Goal: Task Accomplishment & Management: Manage account settings

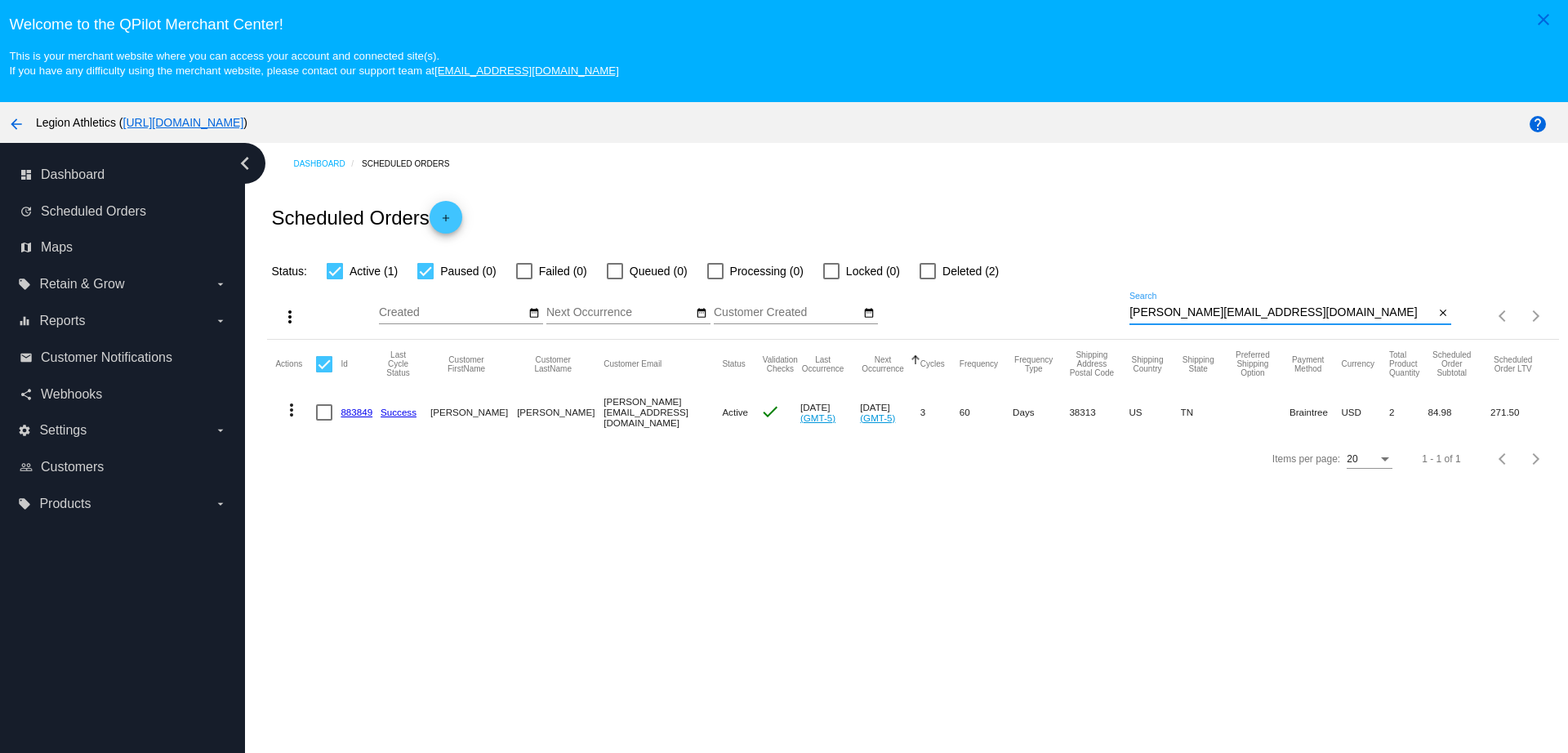
drag, startPoint x: 1276, startPoint y: 309, endPoint x: 1066, endPoint y: 309, distance: 210.0
click at [1066, 309] on div "more_vert Sep Jan Feb Mar Apr 1" at bounding box center [912, 310] width 1291 height 58
paste input "elias.antypas"
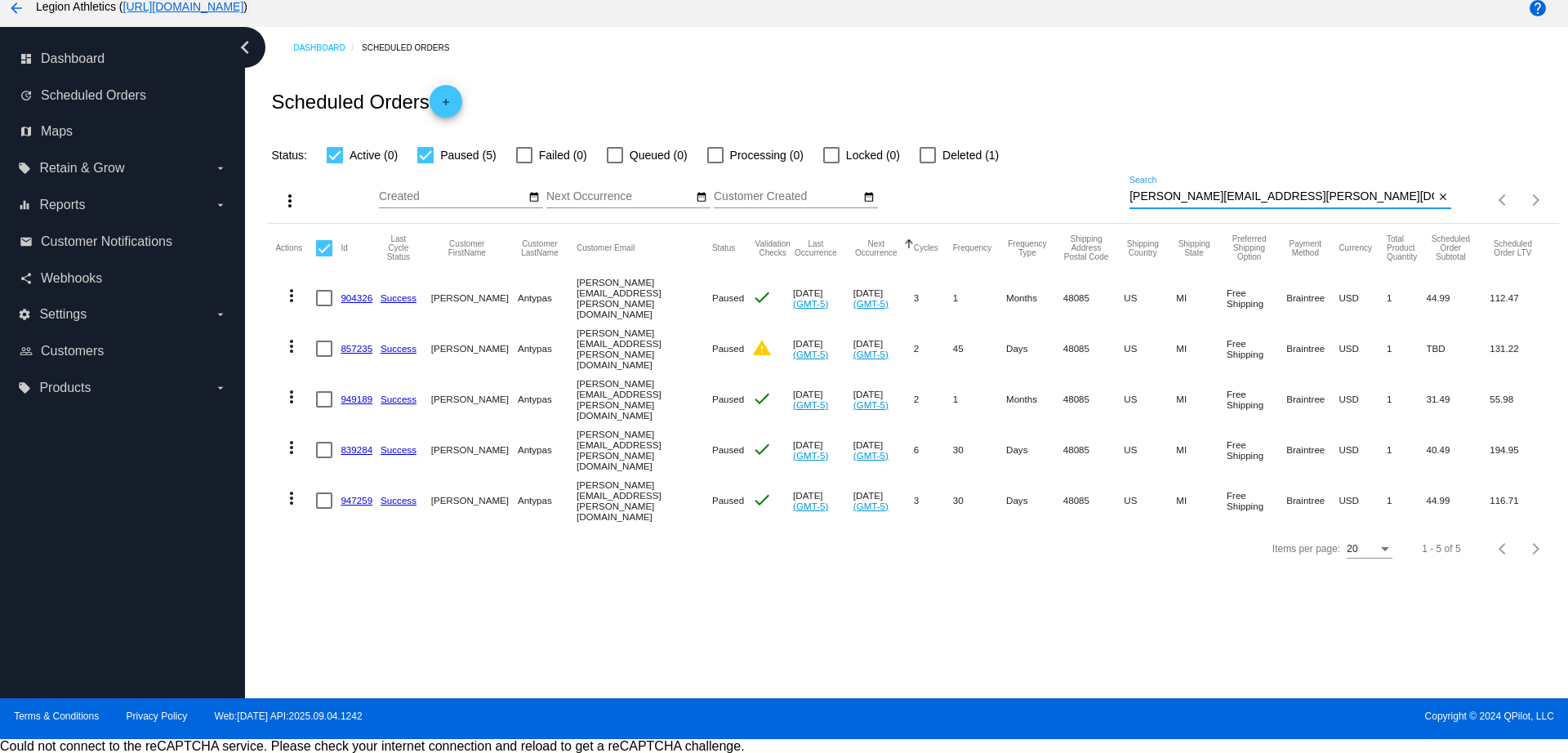
scroll to position [116, 0]
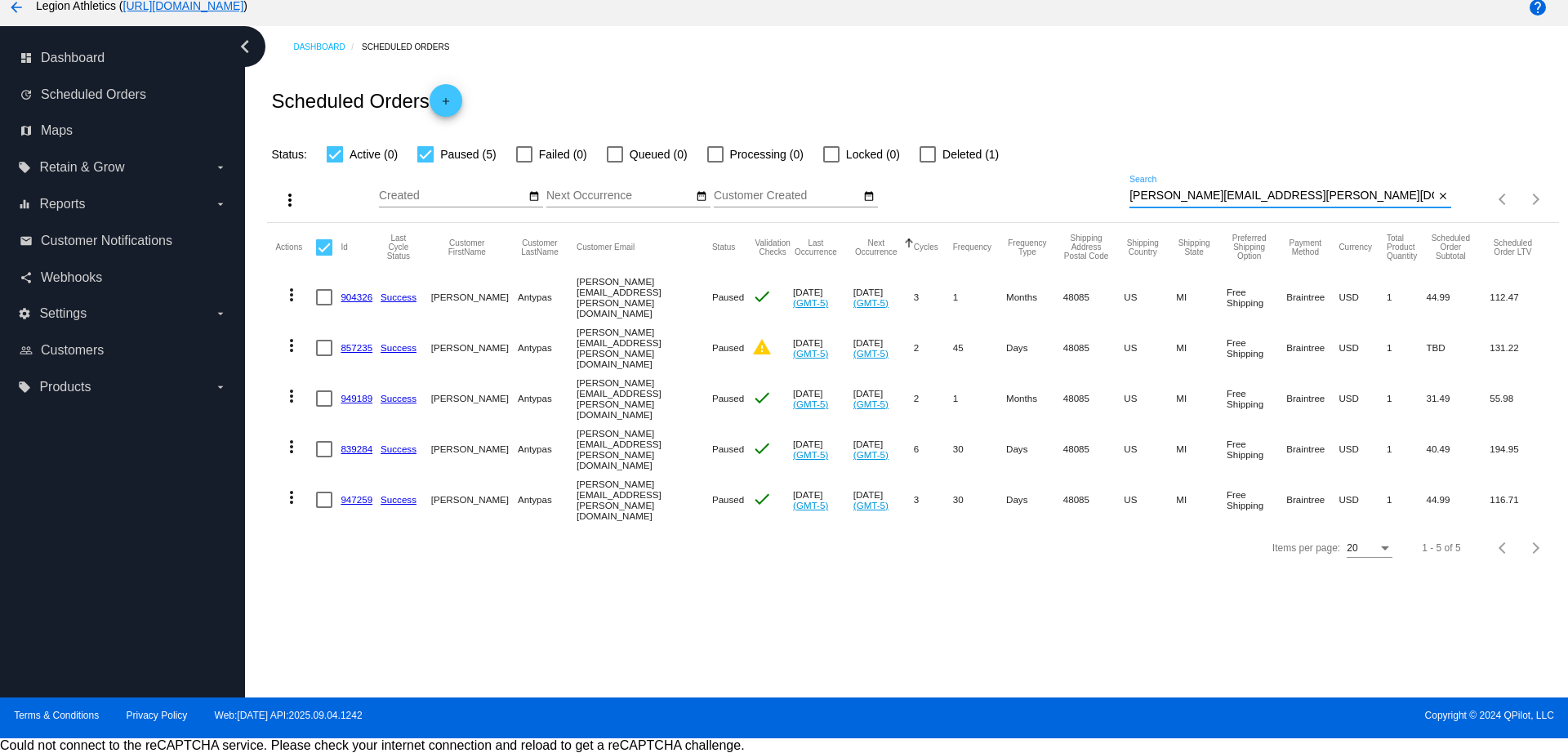
type input "elias.antypas@gmail.com"
click at [359, 296] on link "904326" at bounding box center [356, 296] width 32 height 11
click at [359, 393] on link "949189" at bounding box center [356, 398] width 32 height 11
click at [365, 443] on link "839284" at bounding box center [356, 448] width 32 height 11
click at [359, 494] on link "947259" at bounding box center [356, 499] width 32 height 11
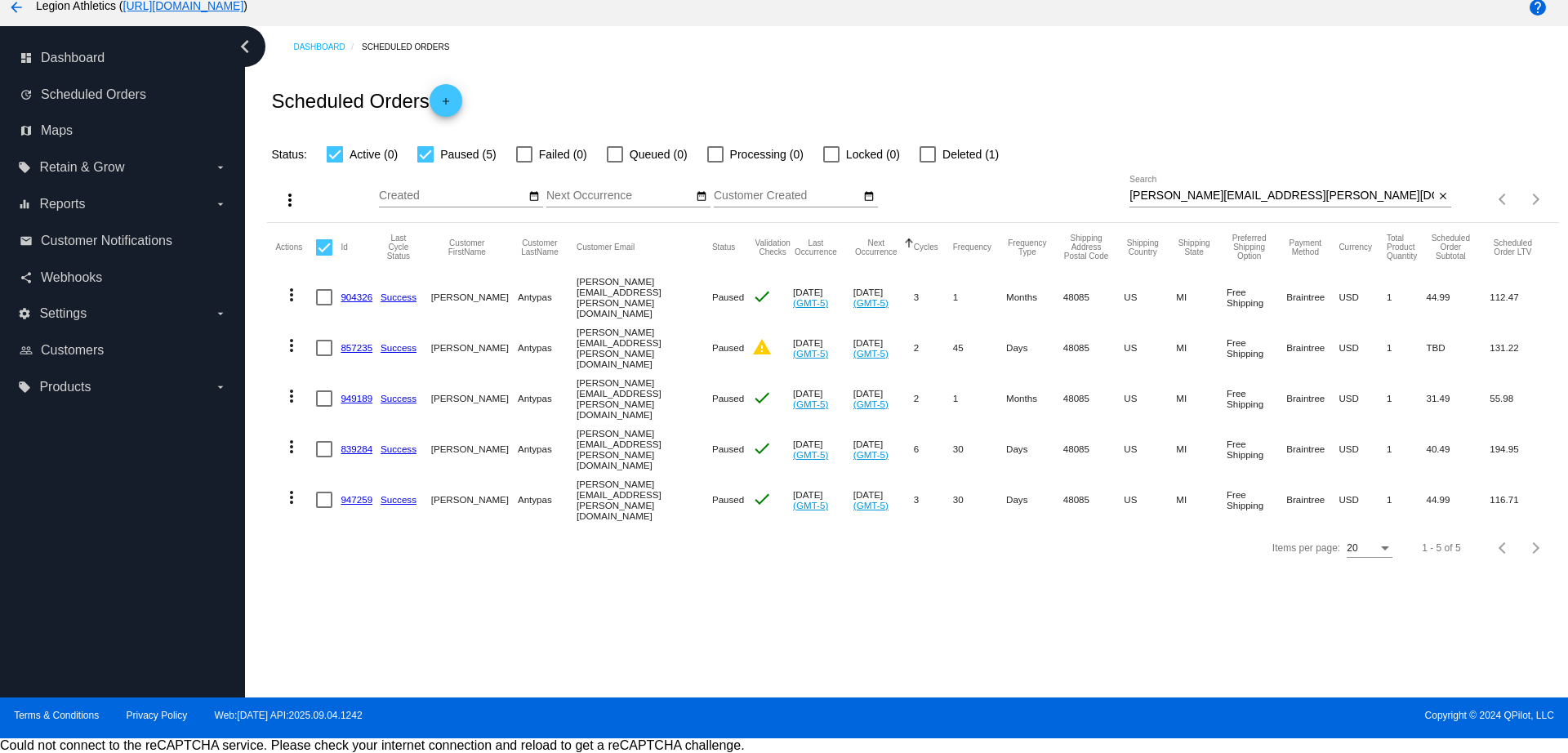
click at [360, 342] on link "857235" at bounding box center [356, 347] width 32 height 11
click at [361, 443] on link "839284" at bounding box center [356, 448] width 32 height 11
click at [347, 490] on mat-cell "947259" at bounding box center [360, 499] width 40 height 51
click at [364, 494] on link "947259" at bounding box center [356, 499] width 32 height 11
click at [353, 494] on link "947259" at bounding box center [356, 499] width 32 height 11
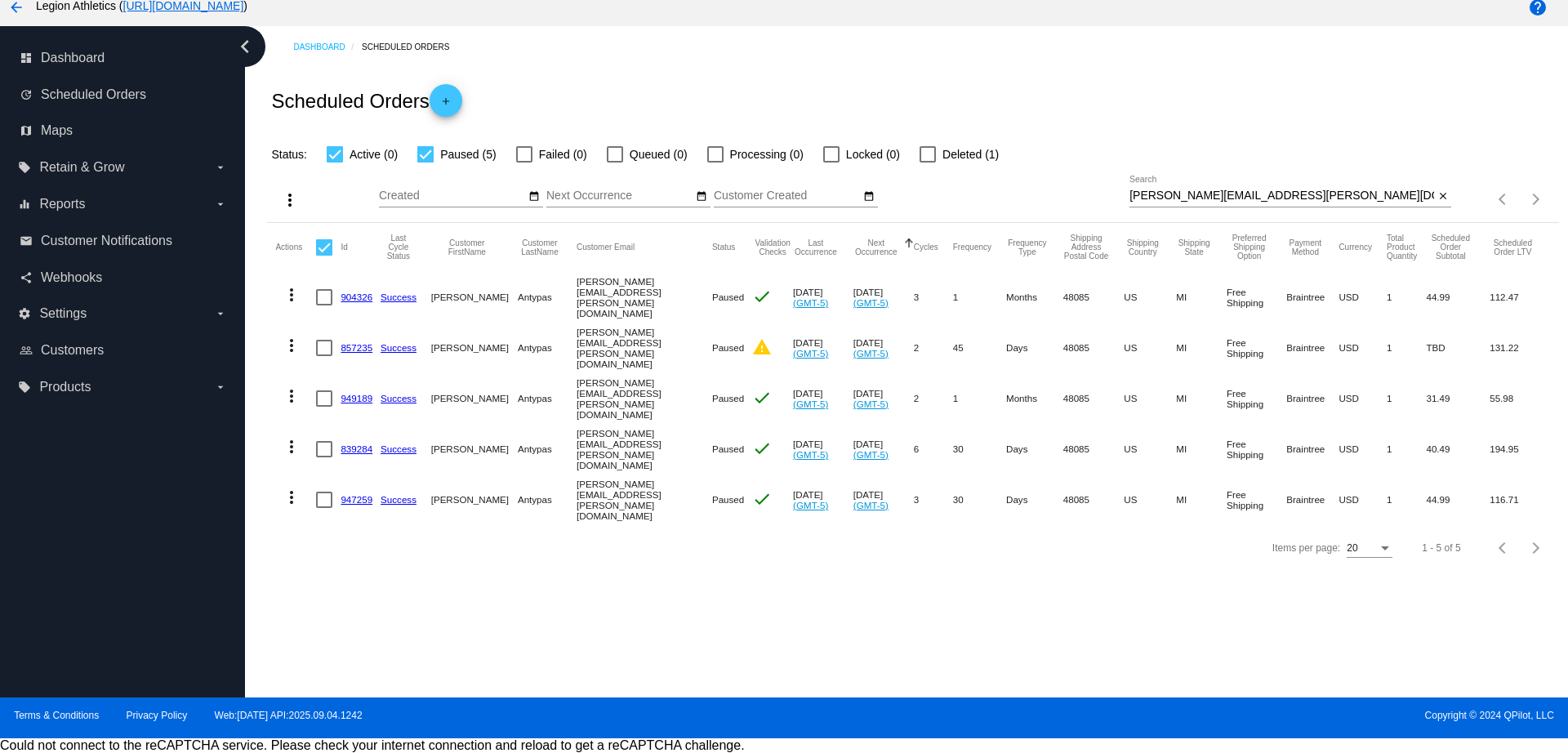
click at [319, 492] on div at bounding box center [325, 500] width 17 height 17
click at [324, 508] on input "checkbox" at bounding box center [324, 508] width 1 height 1
checkbox input "true"
checkbox input "false"
click at [285, 488] on mat-icon "more_vert" at bounding box center [291, 498] width 20 height 20
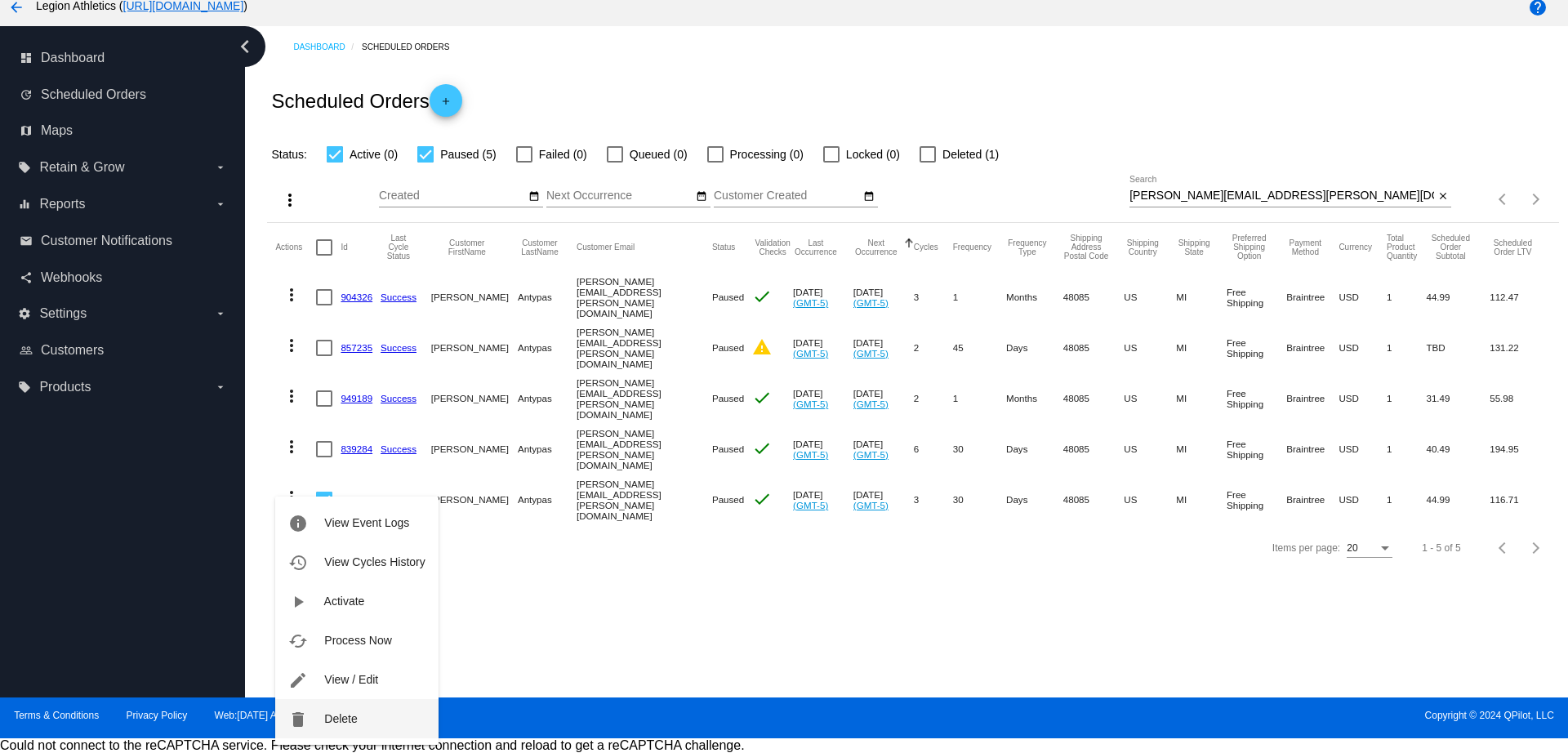
click at [364, 718] on button "delete Delete" at bounding box center [356, 718] width 162 height 39
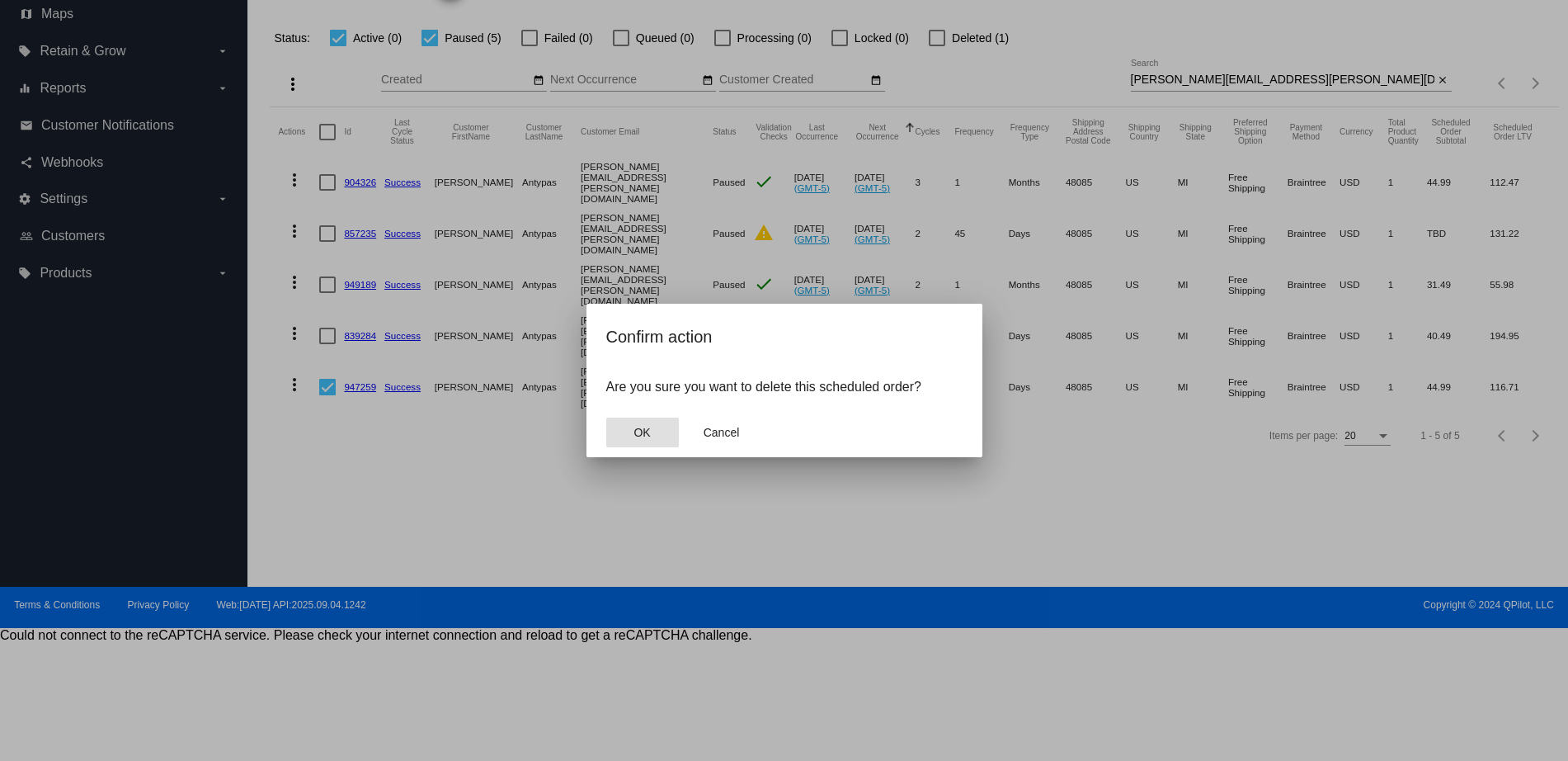
click at [636, 431] on span "OK" at bounding box center [642, 432] width 17 height 13
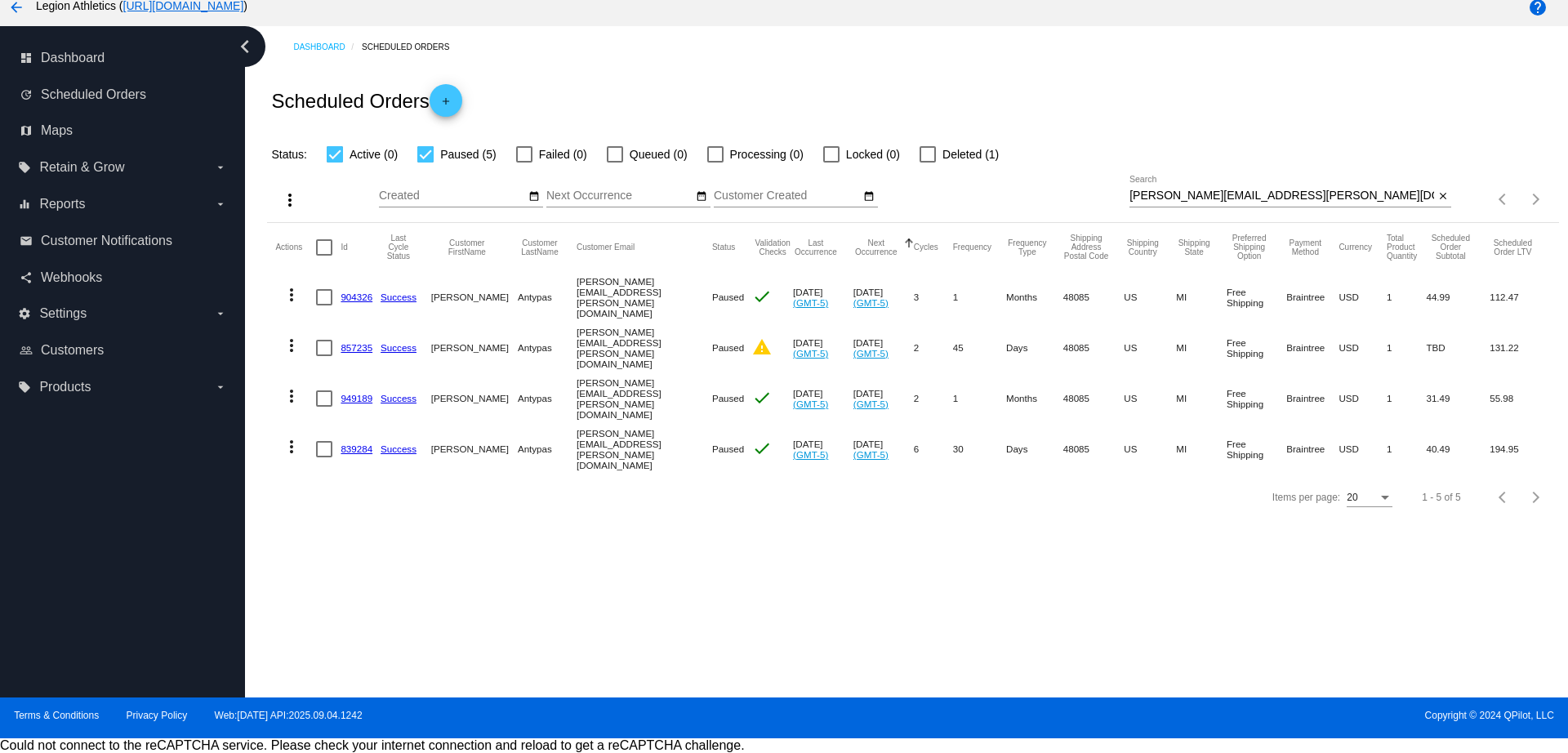
click at [359, 300] on link "904326" at bounding box center [356, 296] width 32 height 11
click at [358, 342] on link "857235" at bounding box center [356, 347] width 32 height 11
click at [355, 393] on link "949189" at bounding box center [356, 398] width 32 height 11
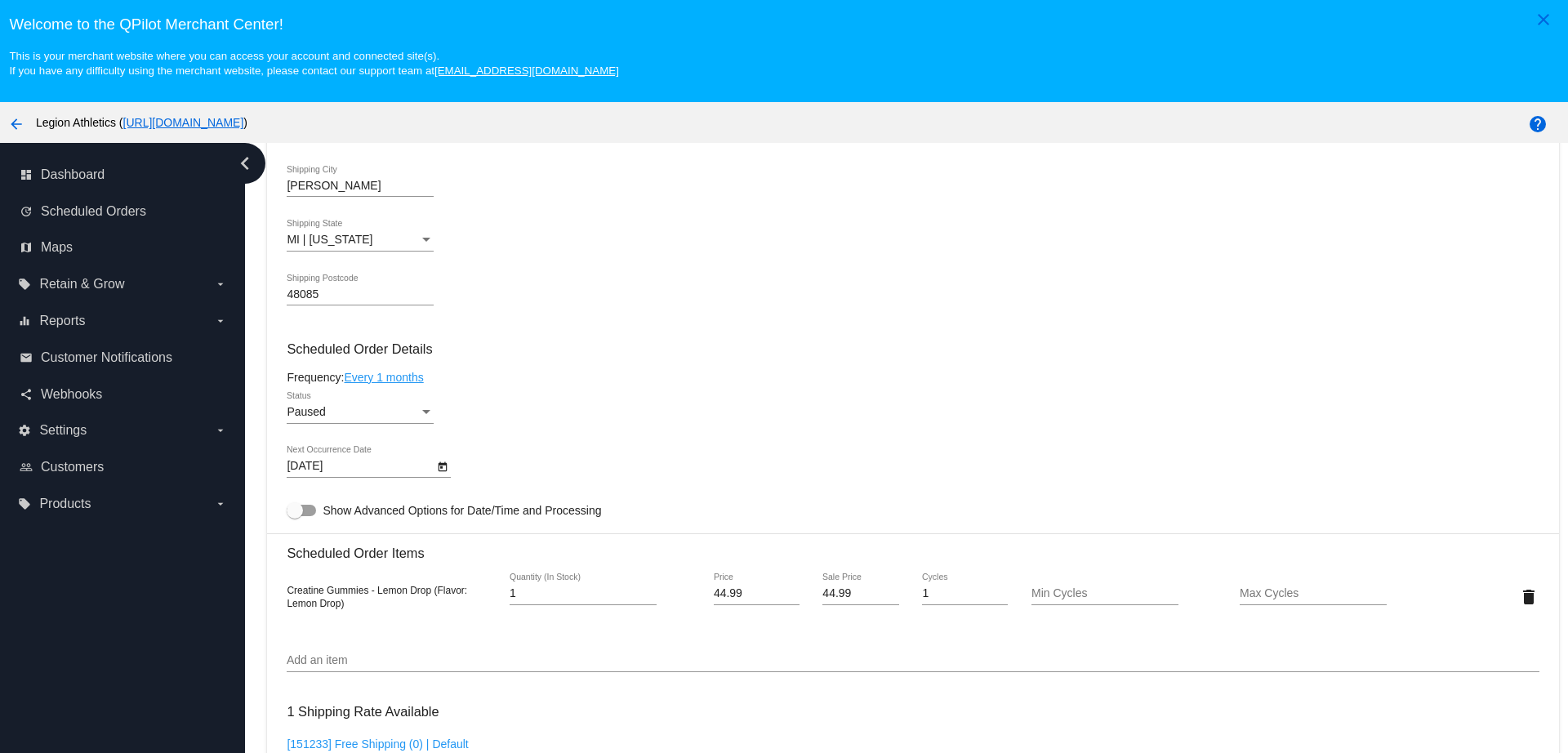
scroll to position [612, 0]
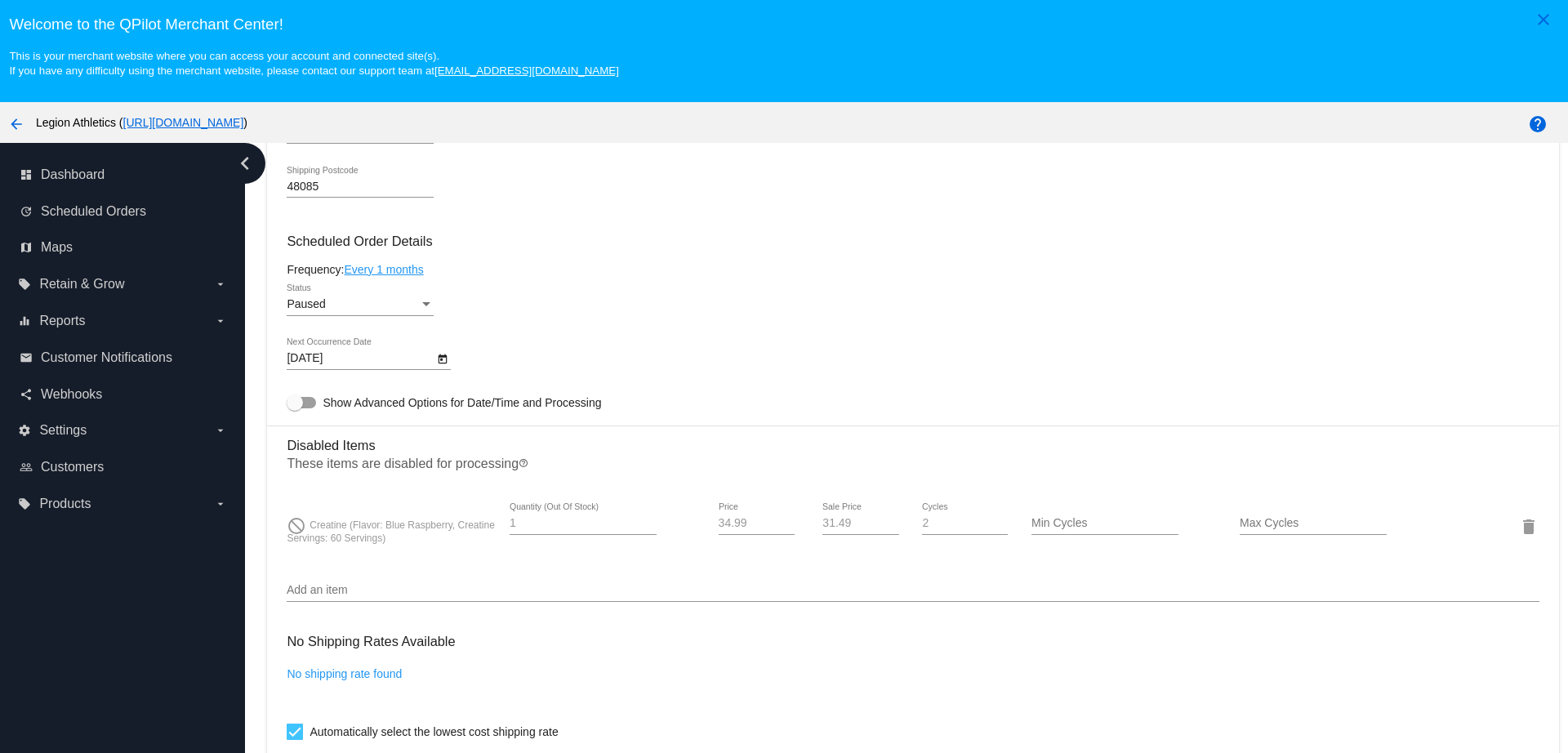
scroll to position [919, 0]
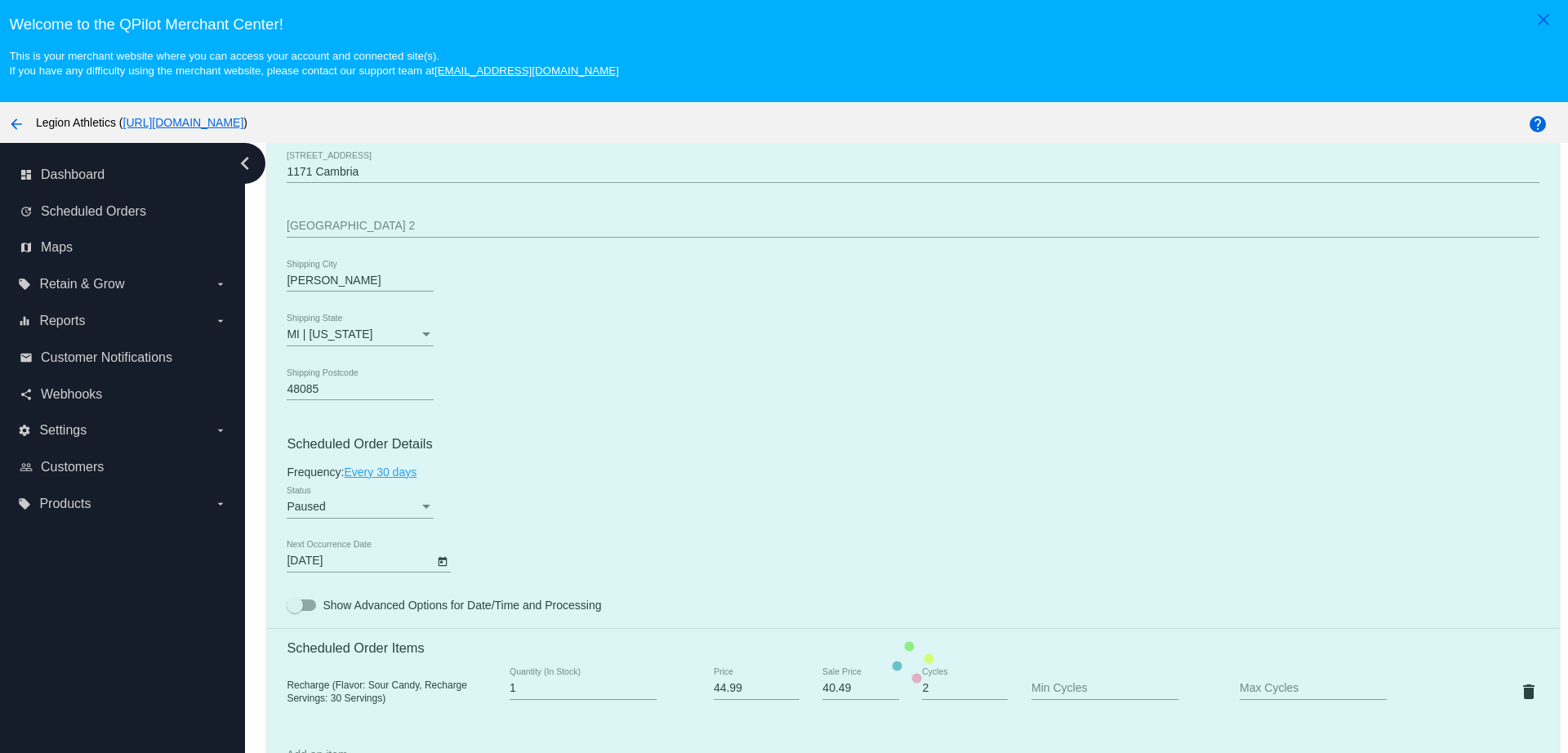
scroll to position [714, 0]
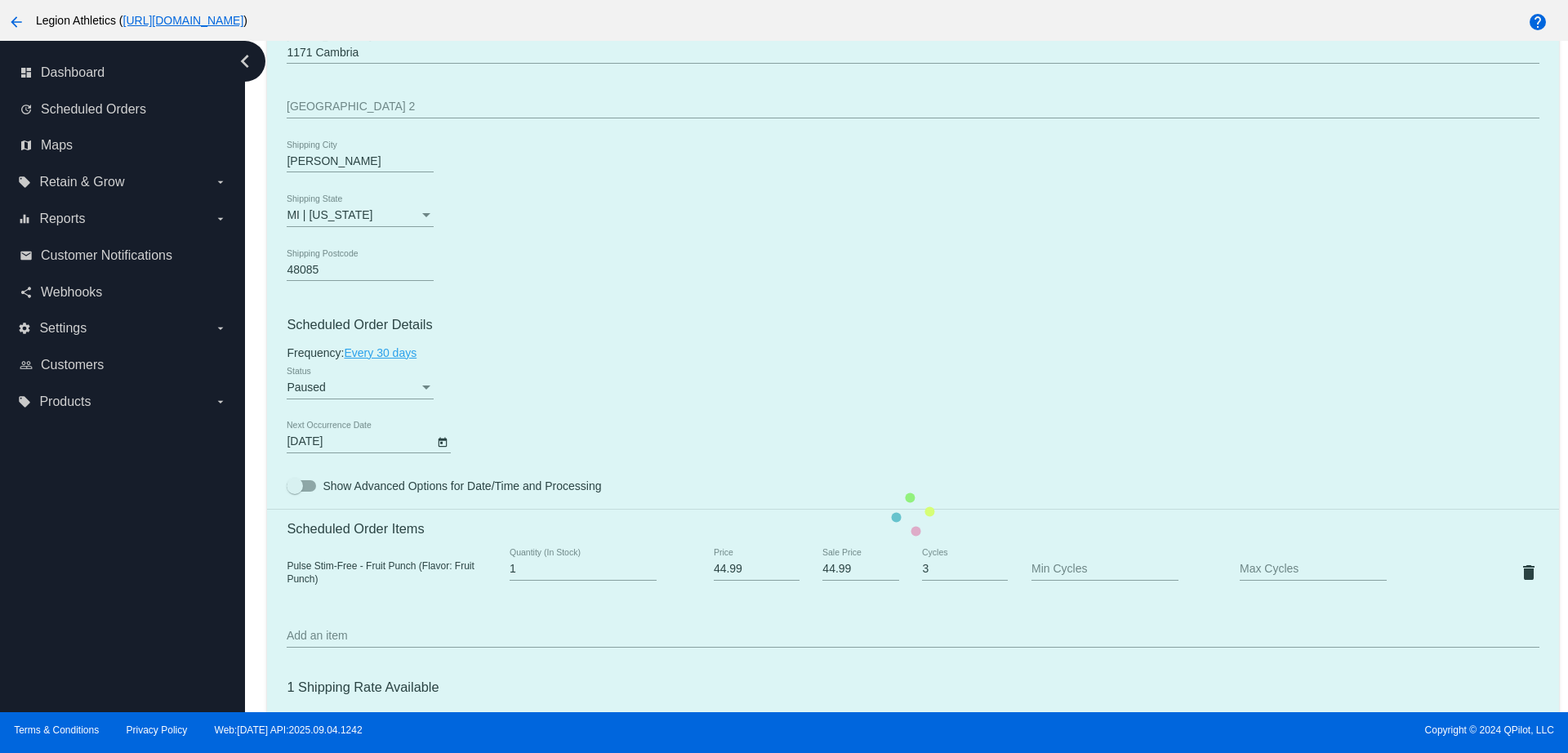
scroll to position [714, 0]
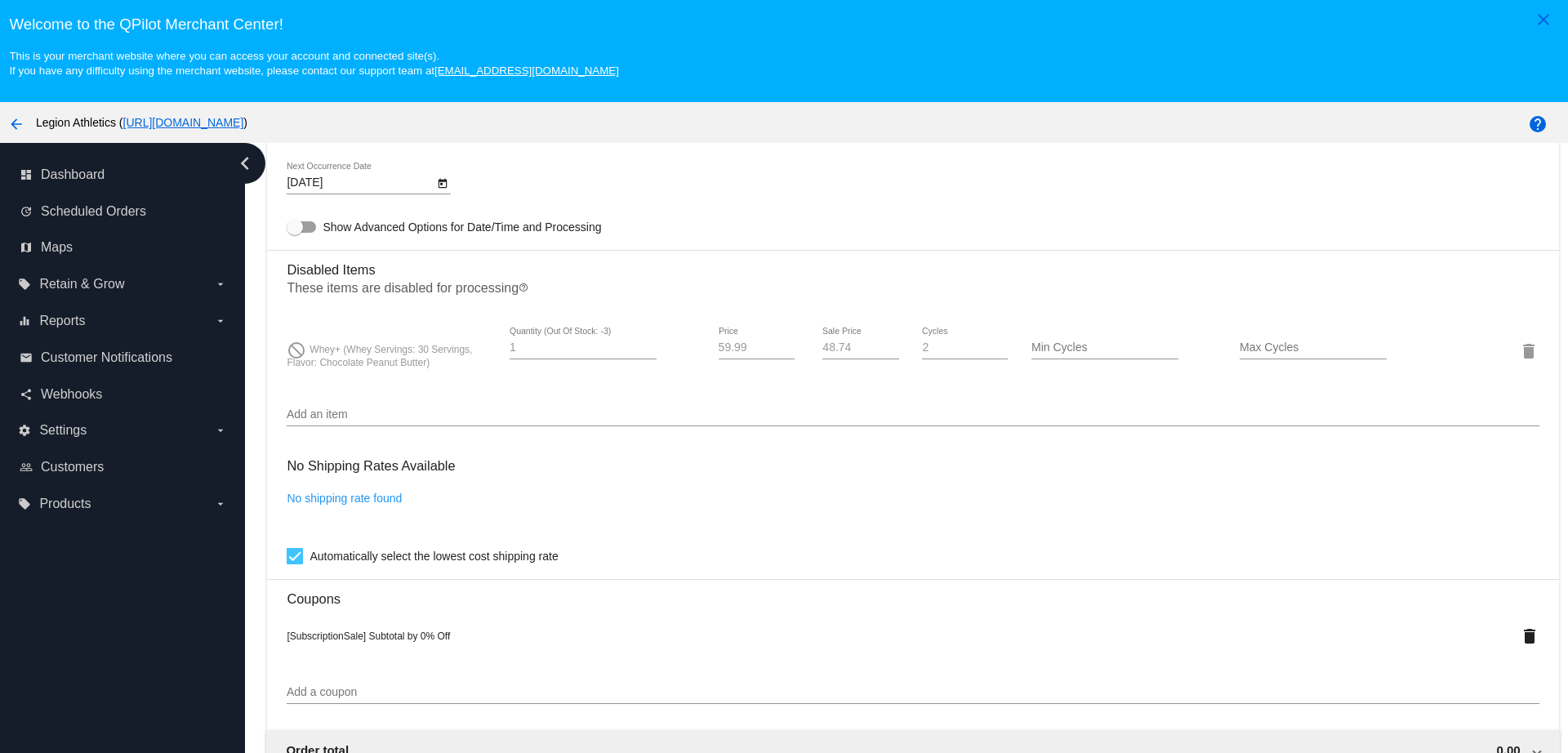
scroll to position [1122, 0]
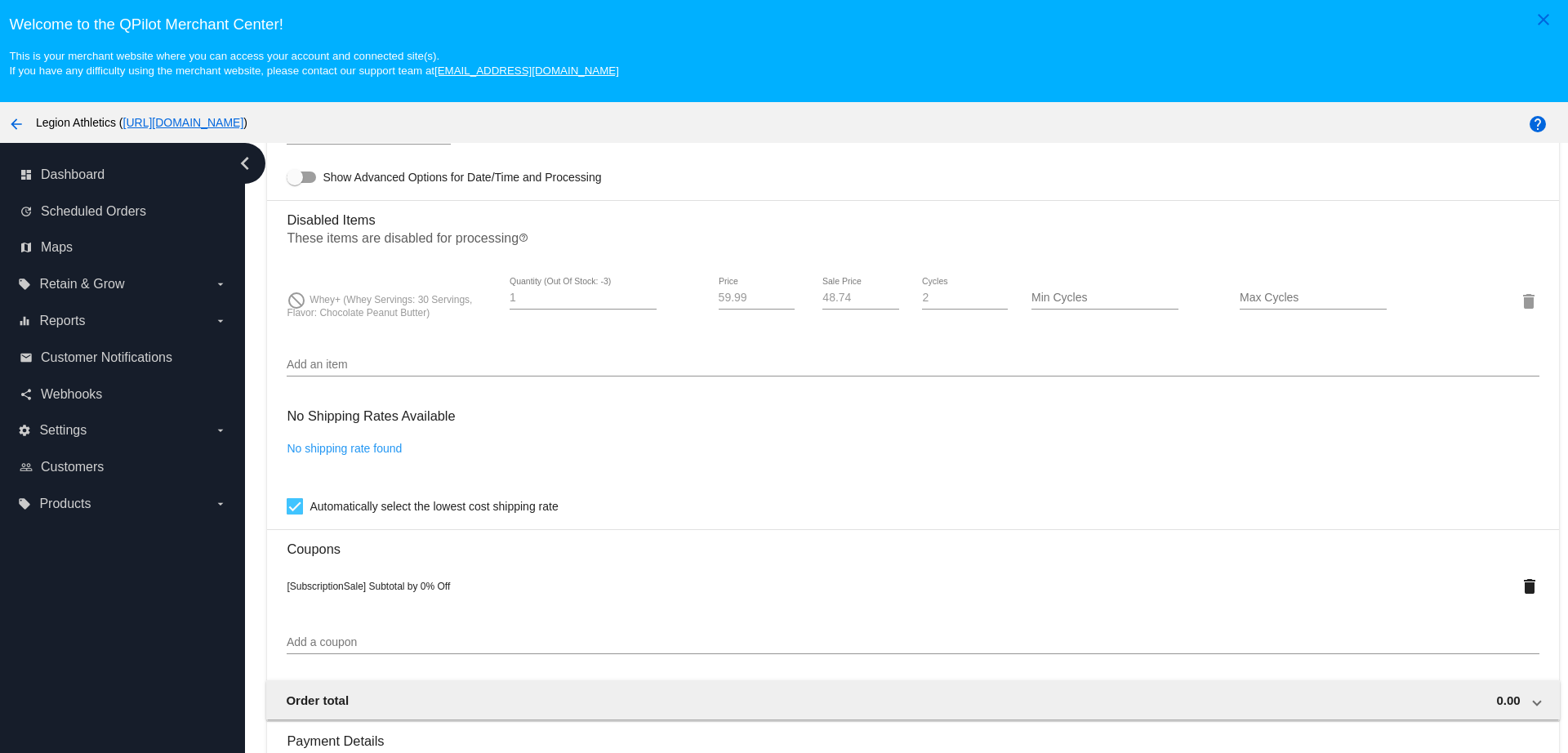
click at [349, 364] on input "Add an item" at bounding box center [912, 365] width 1252 height 13
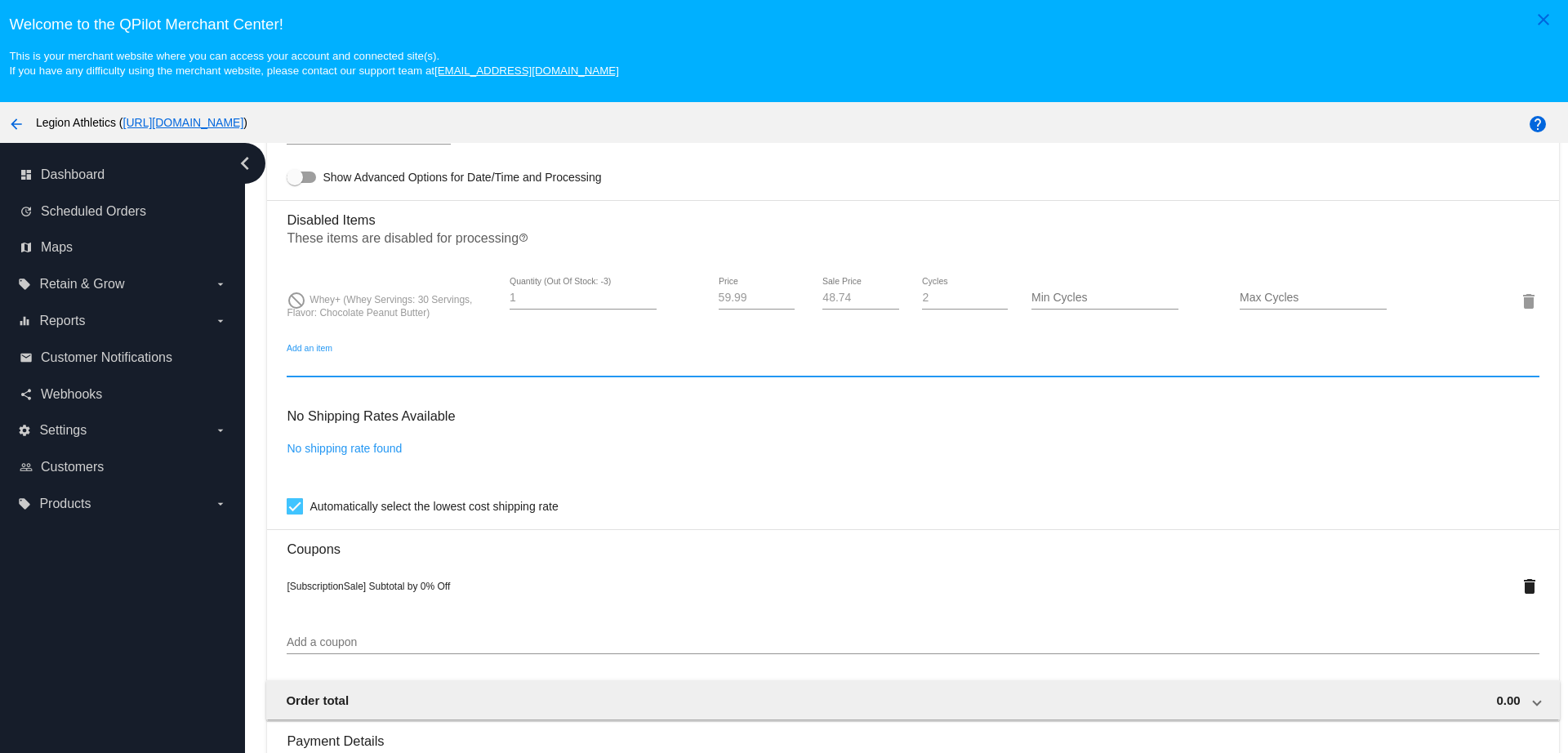
paste input "207949"
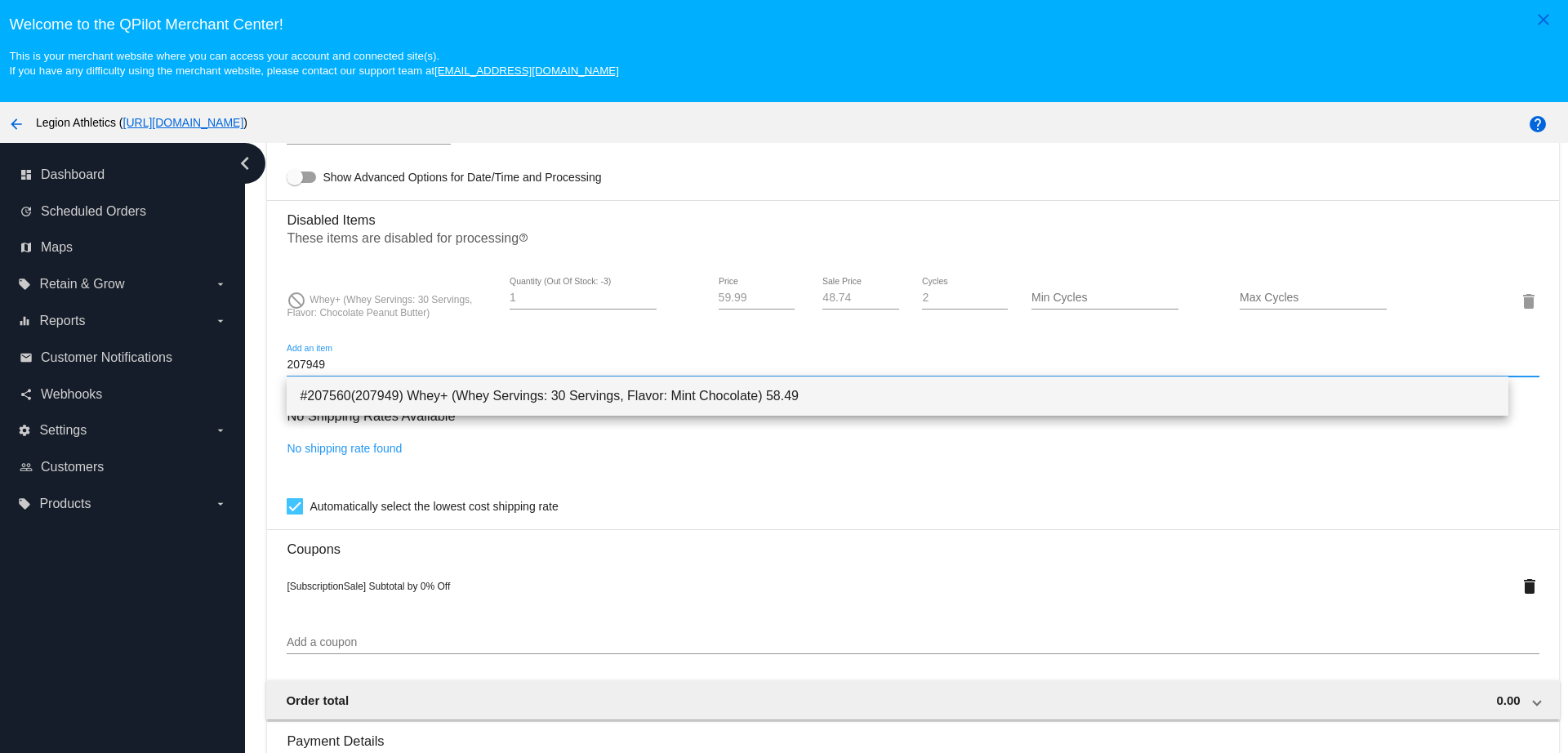
type input "207949"
click at [390, 391] on span "#207560(207949) Whey+ (Whey Servings: 30 Servings, Flavor: Mint Chocolate) 58.49" at bounding box center [896, 395] width 1194 height 39
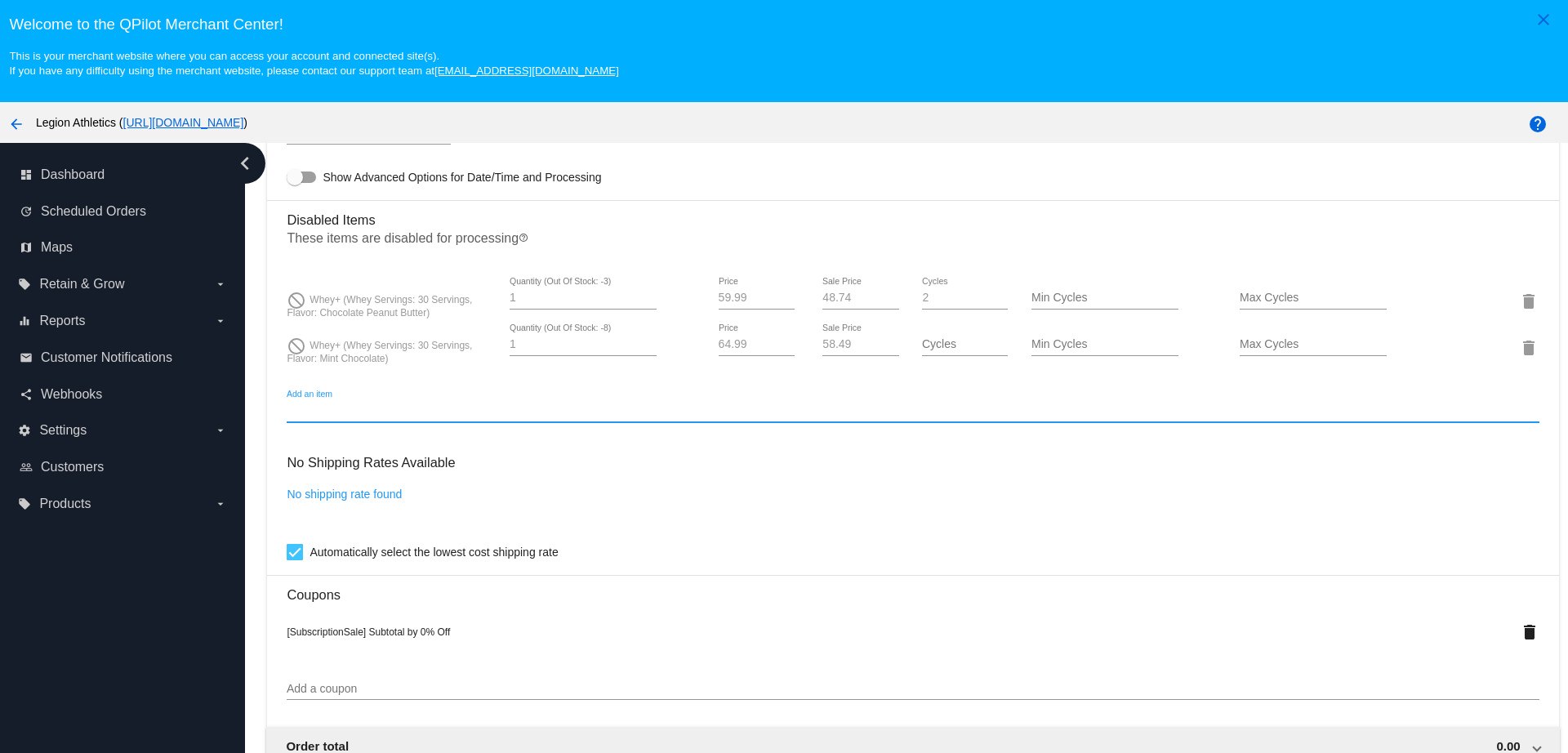
click at [381, 352] on span "Whey+ (Whey Servings: 30 Servings, Flavor: Mint Chocolate)" at bounding box center [379, 351] width 186 height 24
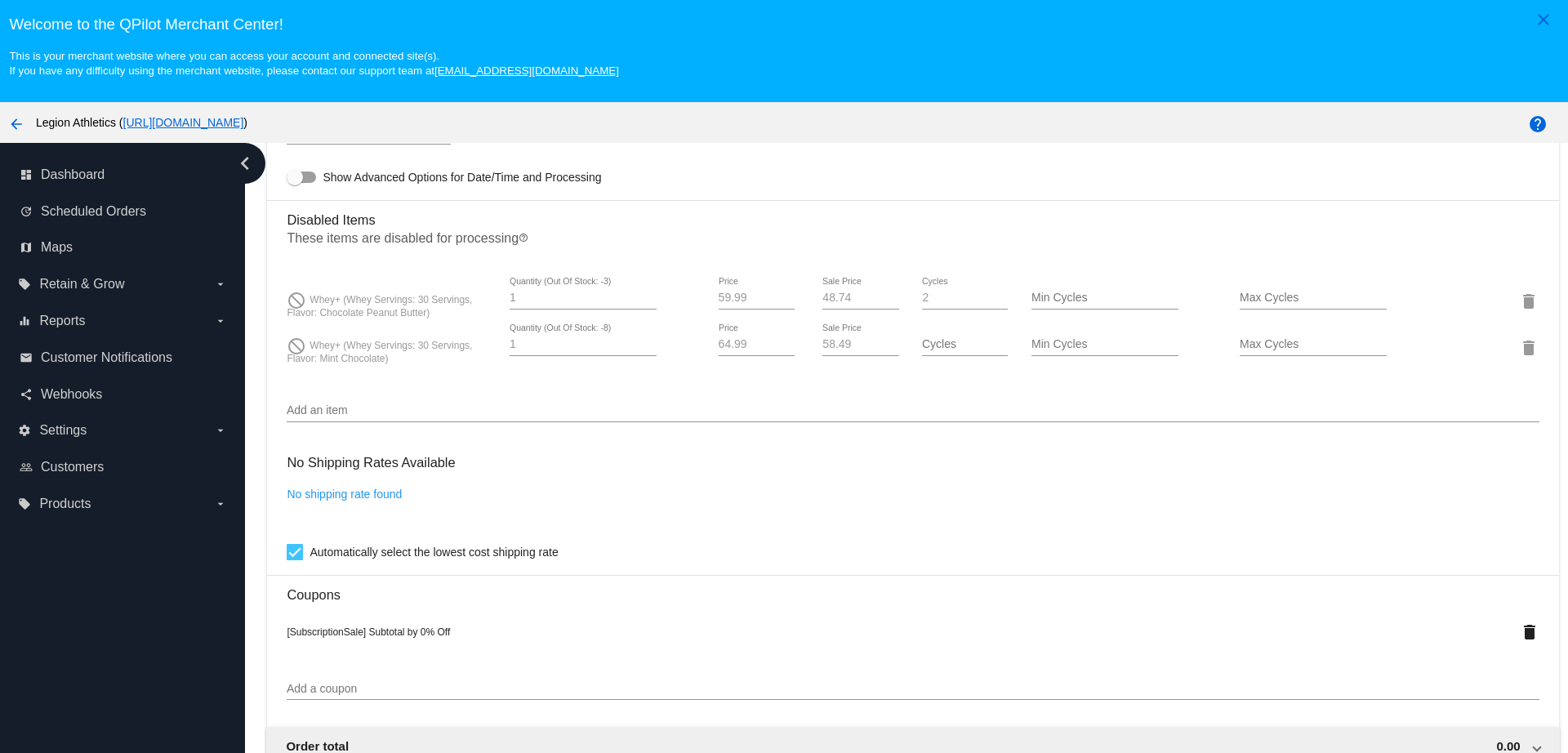
click at [385, 348] on span "Whey+ (Whey Servings: 30 Servings, Flavor: Mint Chocolate)" at bounding box center [379, 351] width 186 height 24
click at [457, 400] on div "Add an item" at bounding box center [912, 406] width 1252 height 32
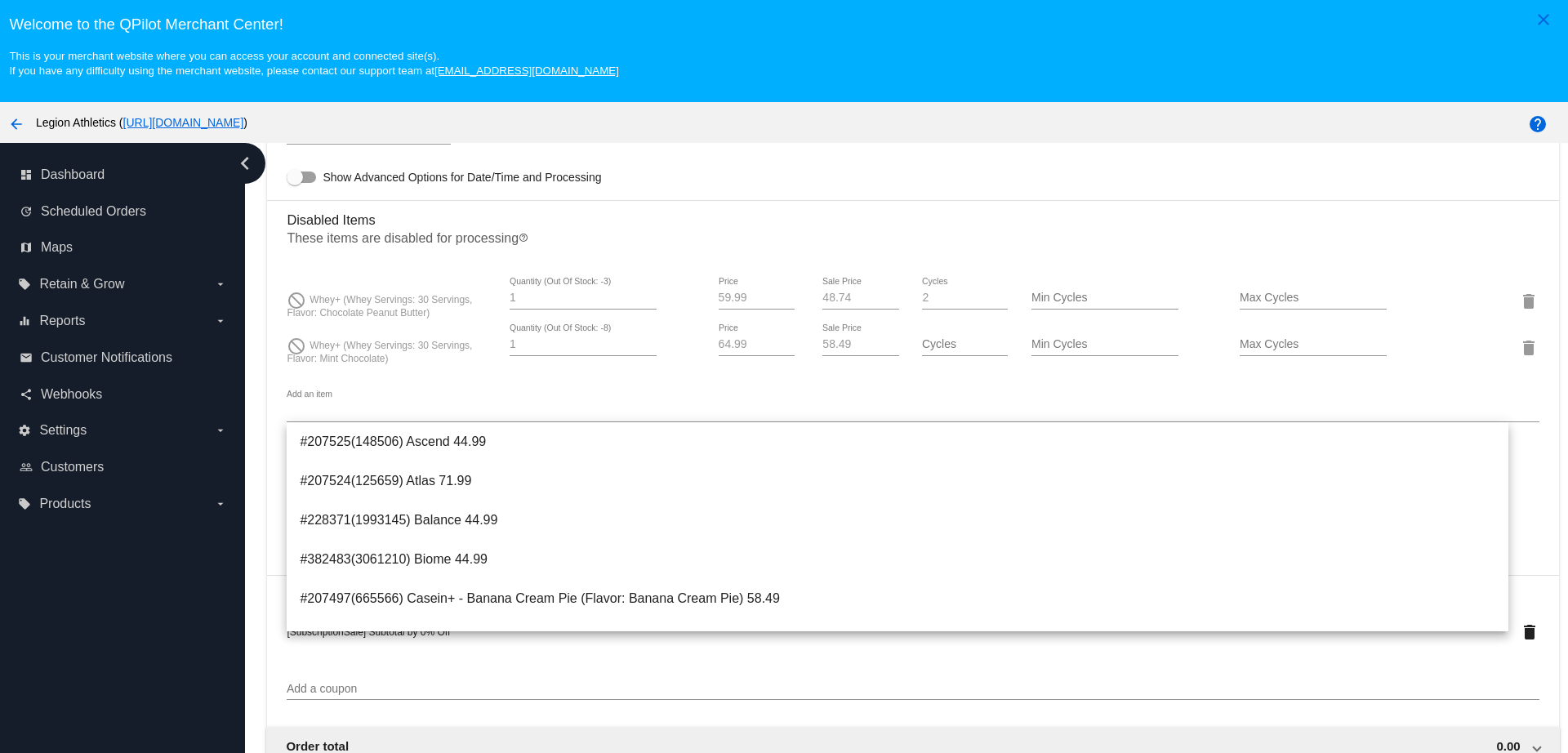
click at [782, 220] on h3 "Disabled Items" at bounding box center [912, 213] width 1252 height 27
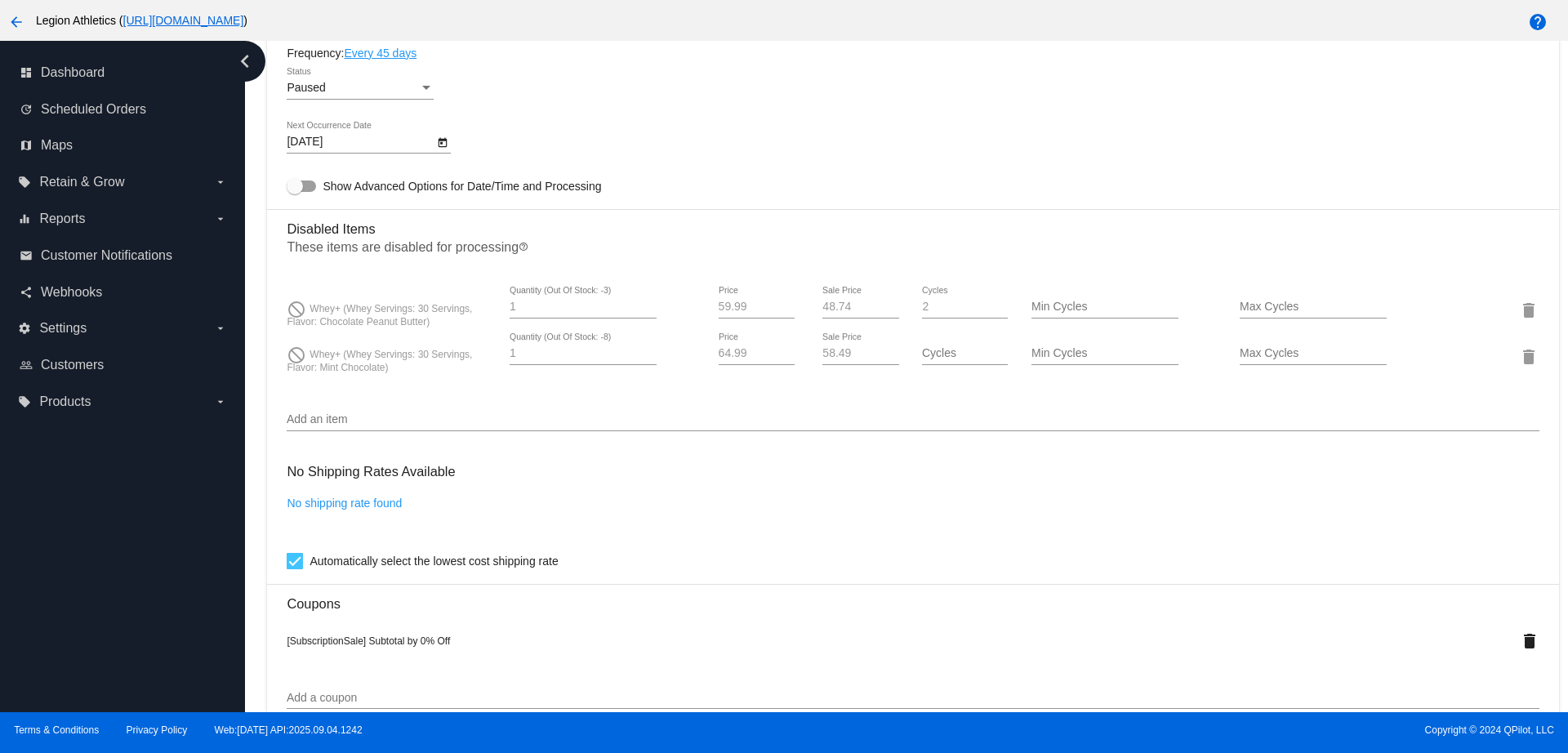
scroll to position [1020, 0]
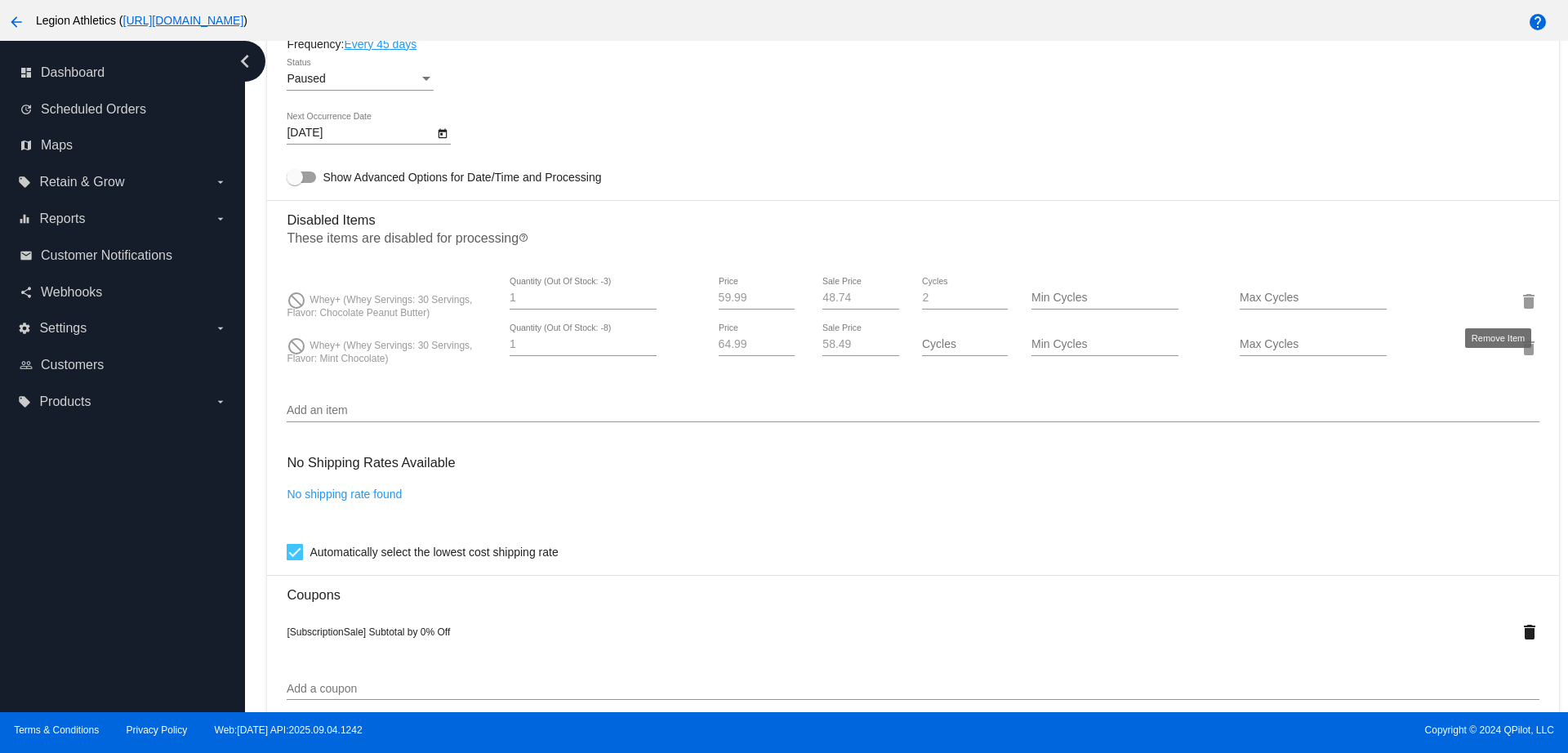
click at [1519, 297] on mat-icon "delete" at bounding box center [1529, 301] width 20 height 20
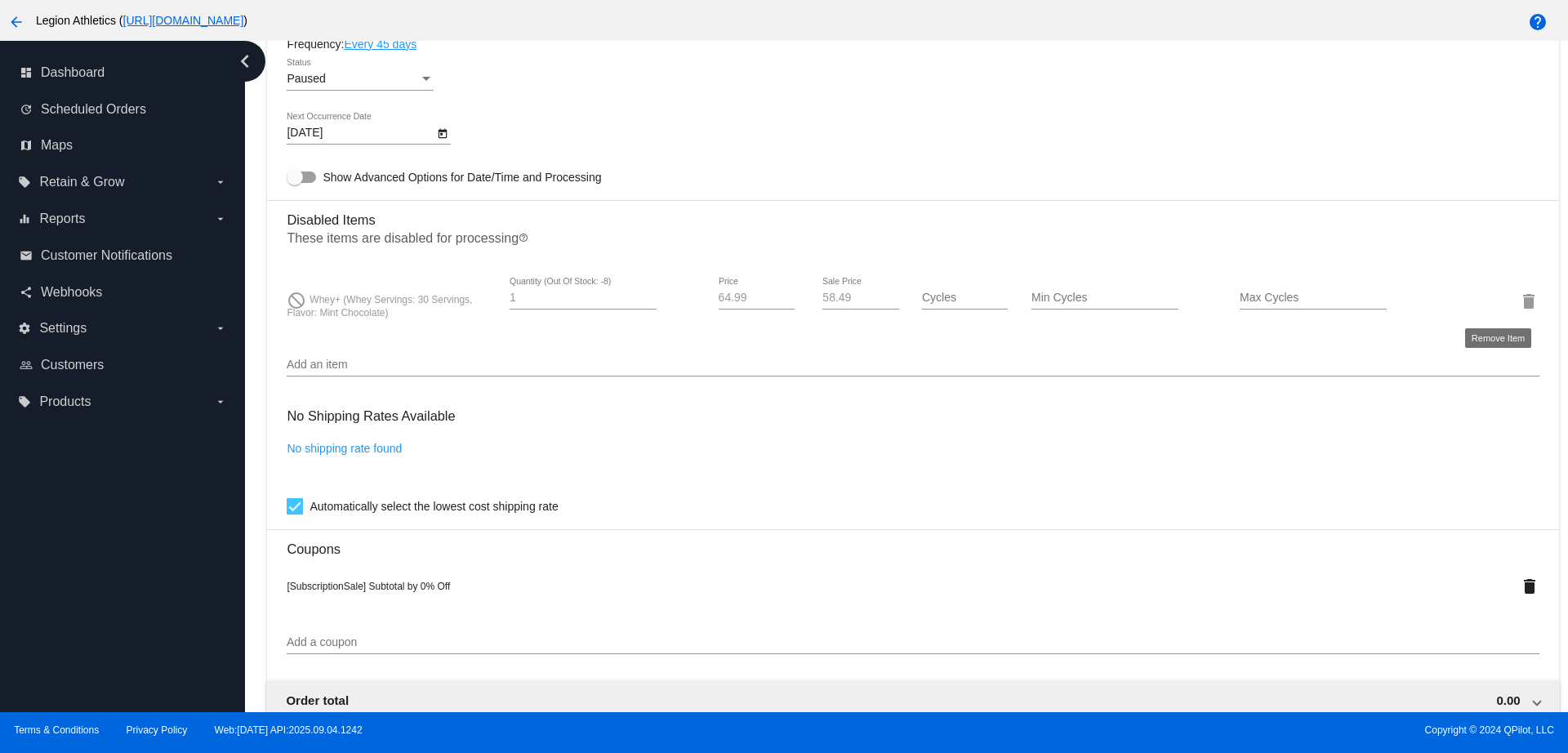
click at [1519, 305] on mat-icon "delete" at bounding box center [1529, 301] width 20 height 20
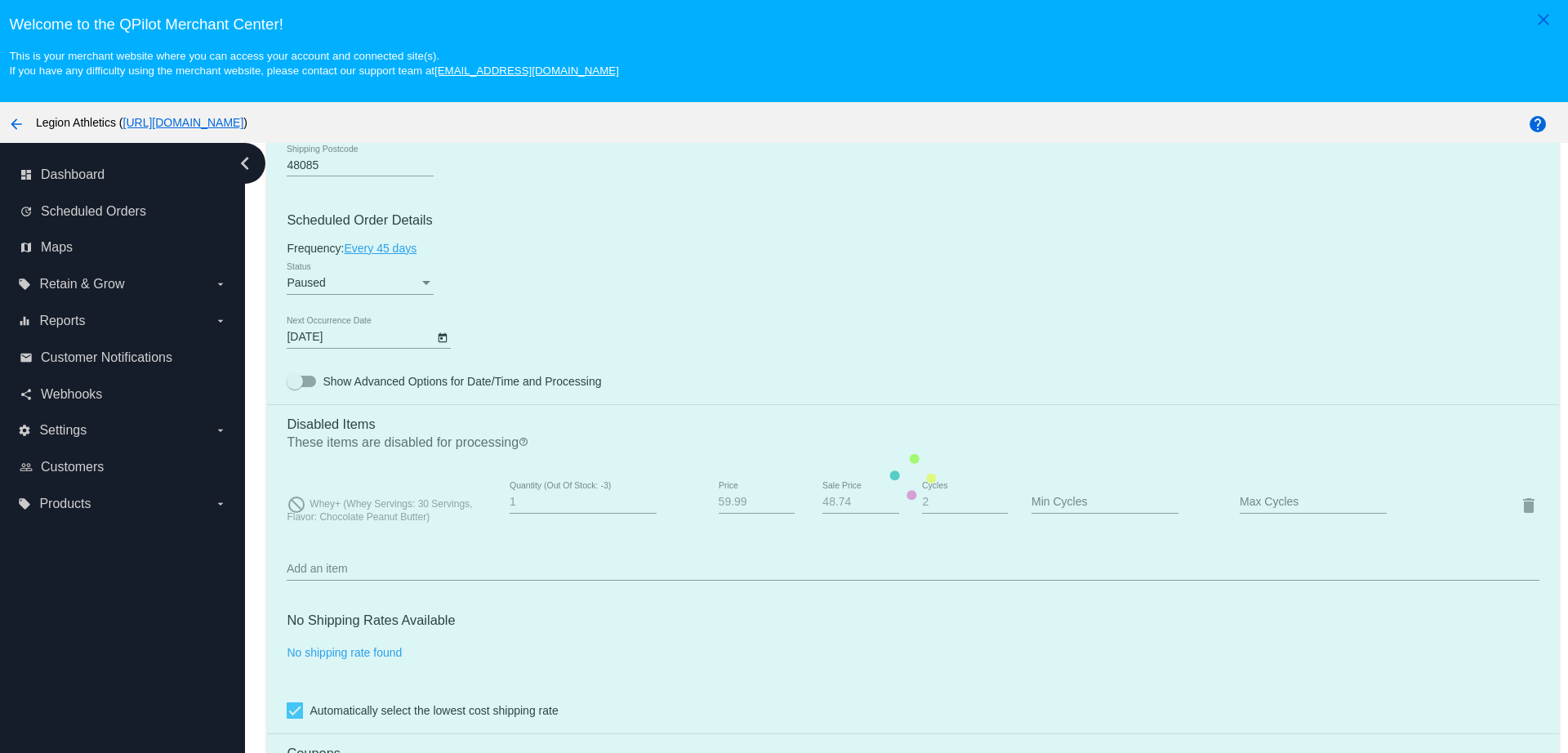
scroll to position [1020, 0]
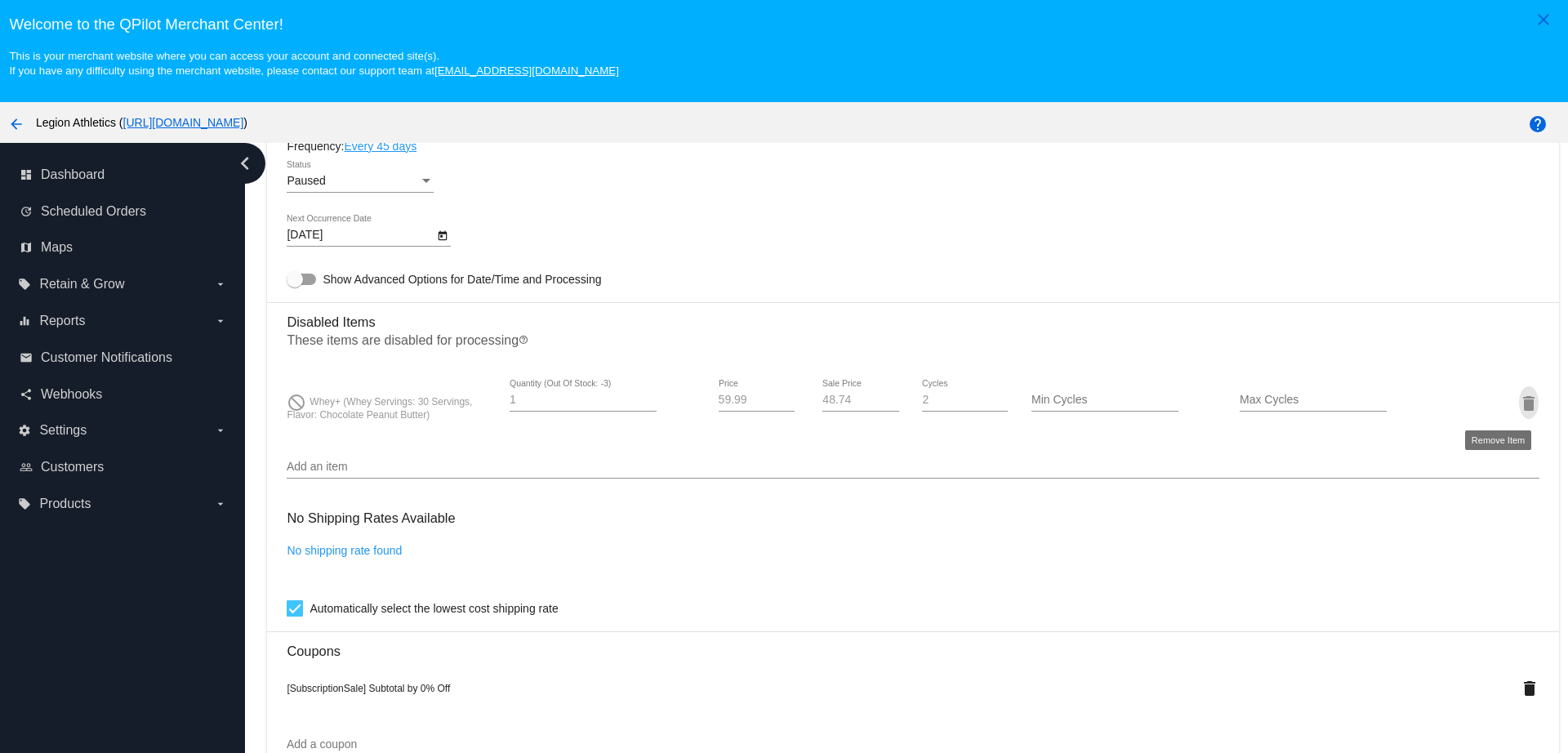
drag, startPoint x: 1497, startPoint y: 401, endPoint x: 1462, endPoint y: 401, distance: 35.0
click at [1519, 402] on mat-icon "delete" at bounding box center [1529, 404] width 20 height 20
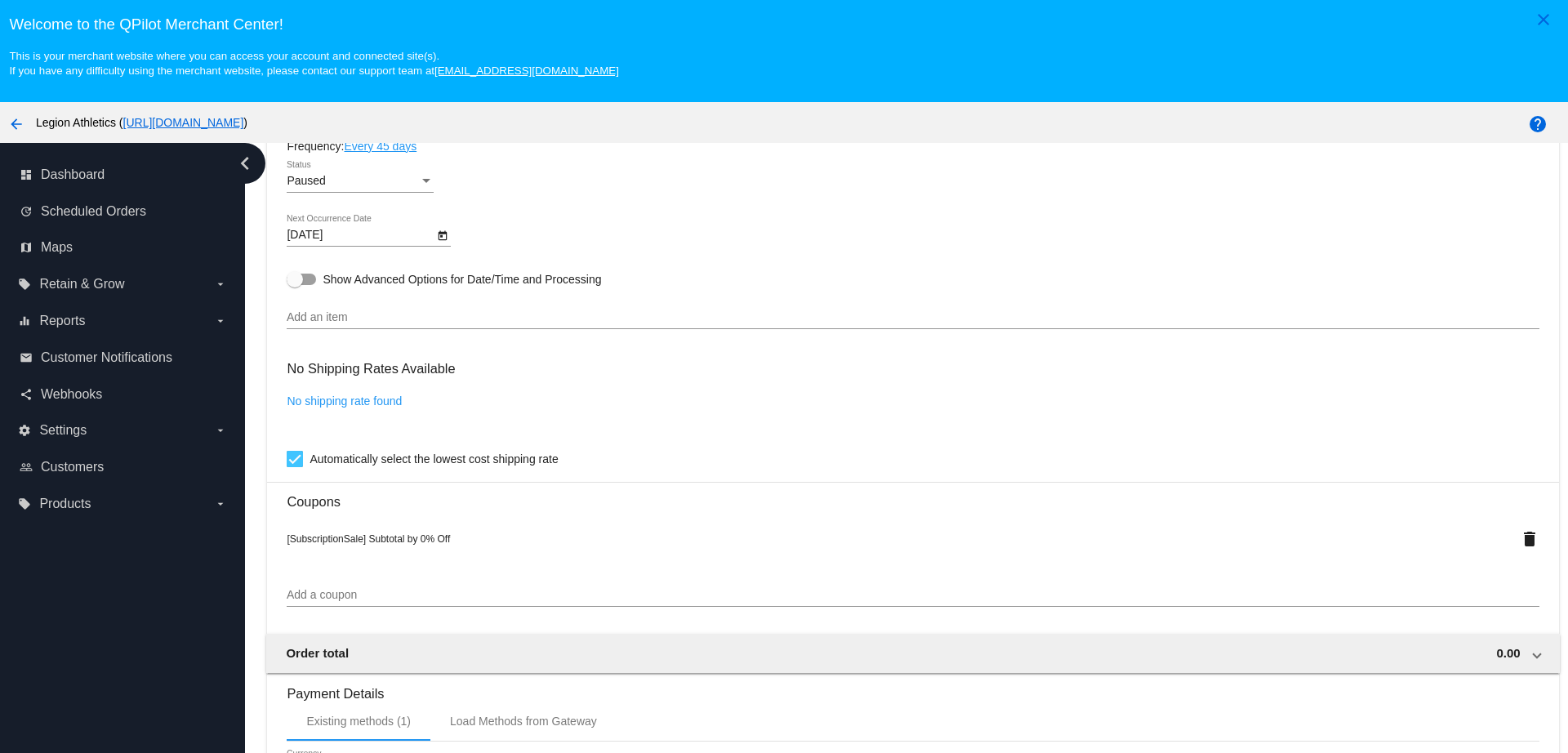
click at [410, 318] on input "Add an item" at bounding box center [912, 318] width 1252 height 13
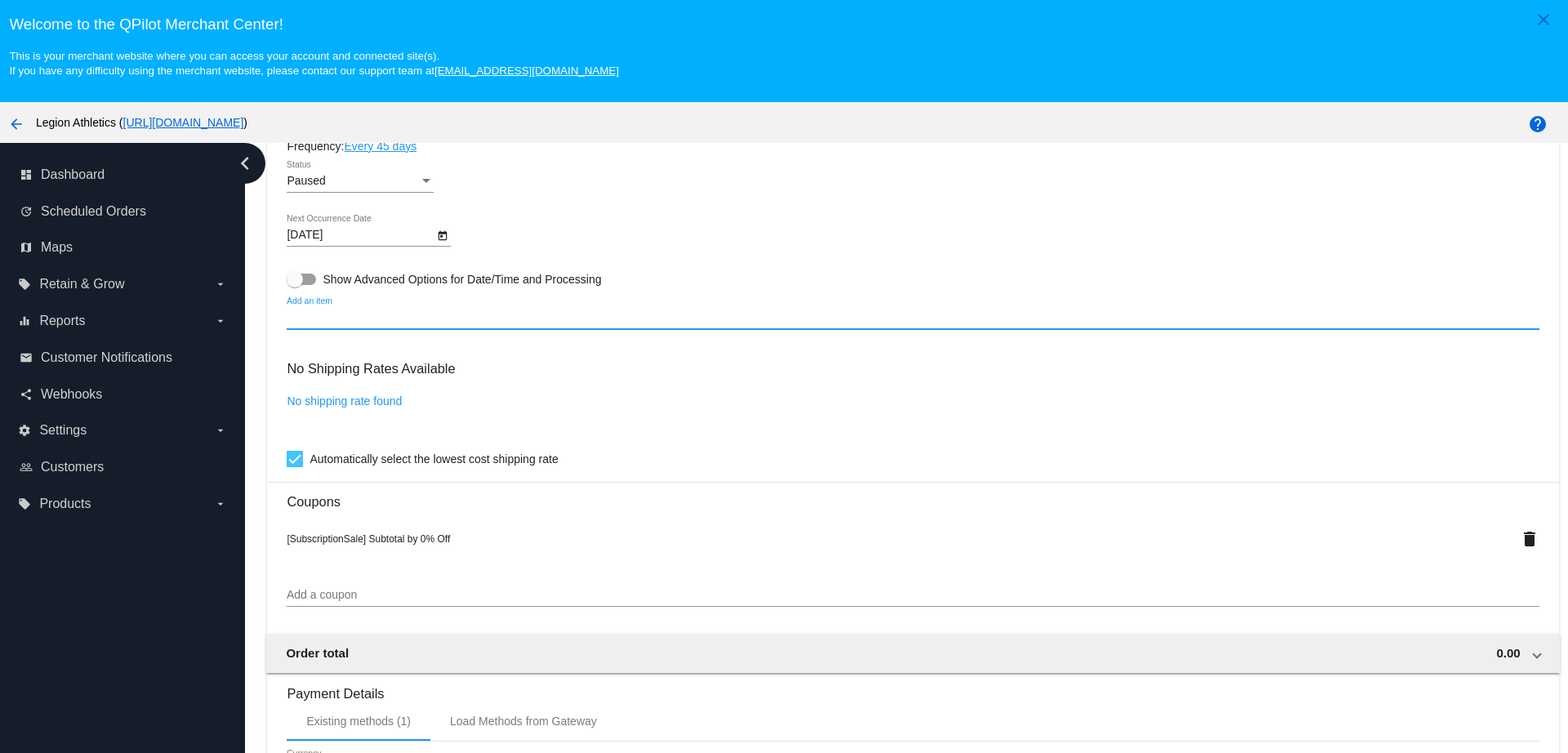
paste input "207949"
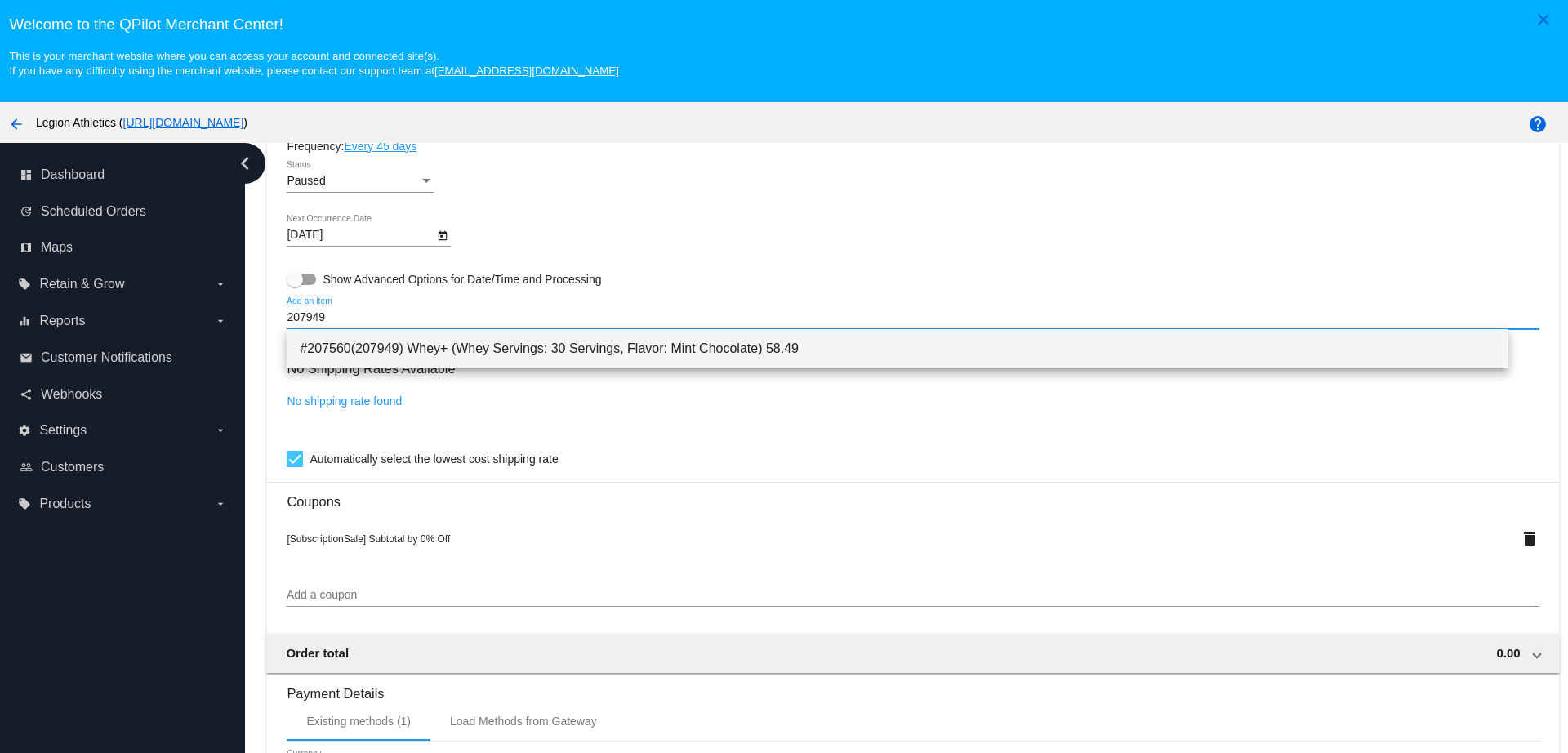
type input "207949"
click at [462, 360] on span "#207560(207949) Whey+ (Whey Servings: 30 Servings, Flavor: Mint Chocolate) 58.49" at bounding box center [896, 348] width 1194 height 39
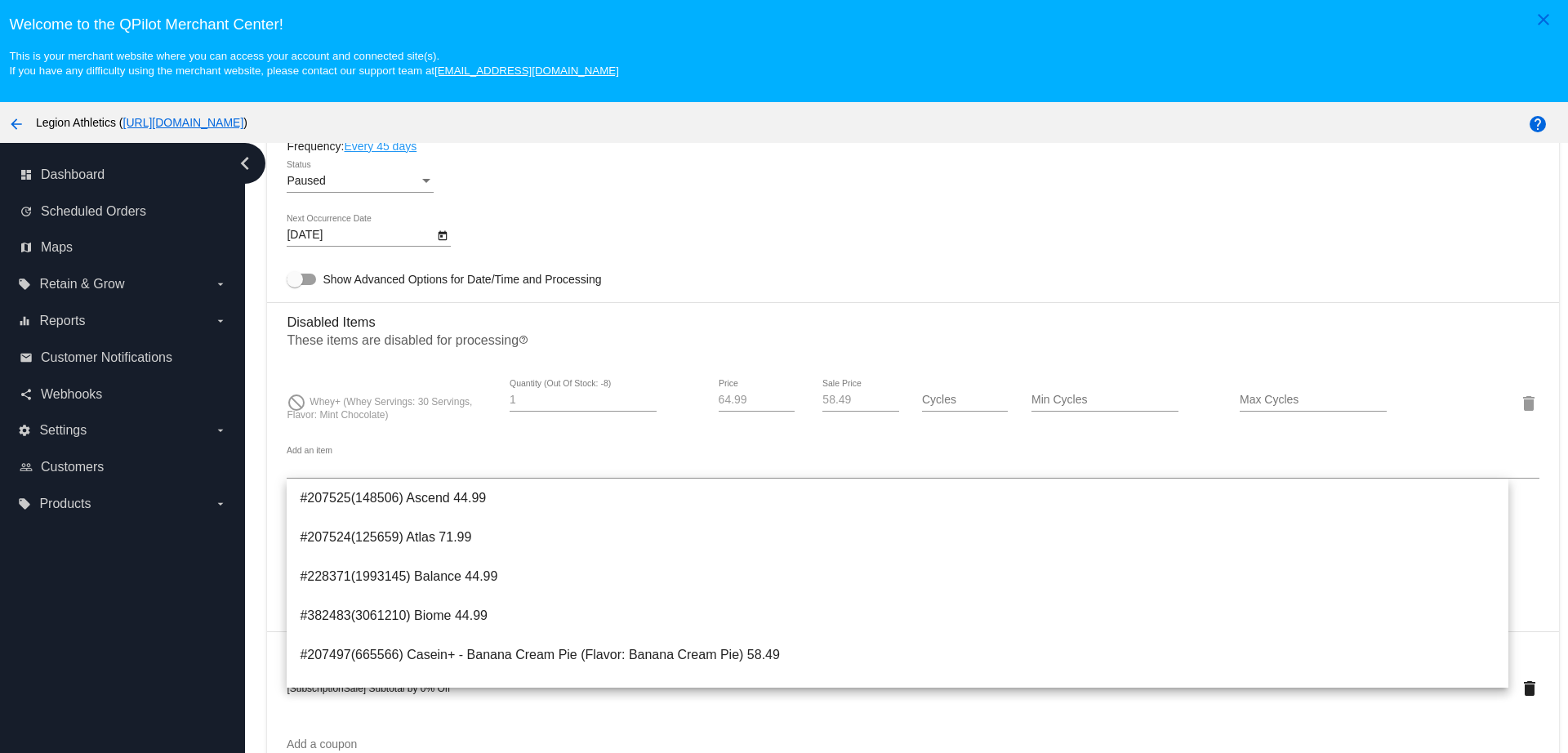
click at [595, 374] on div "do_not_disturb Whey+ (Whey Servings: 30 Servings, Flavor: Mint Chocolate) 1 Qua…" at bounding box center [912, 403] width 1252 height 71
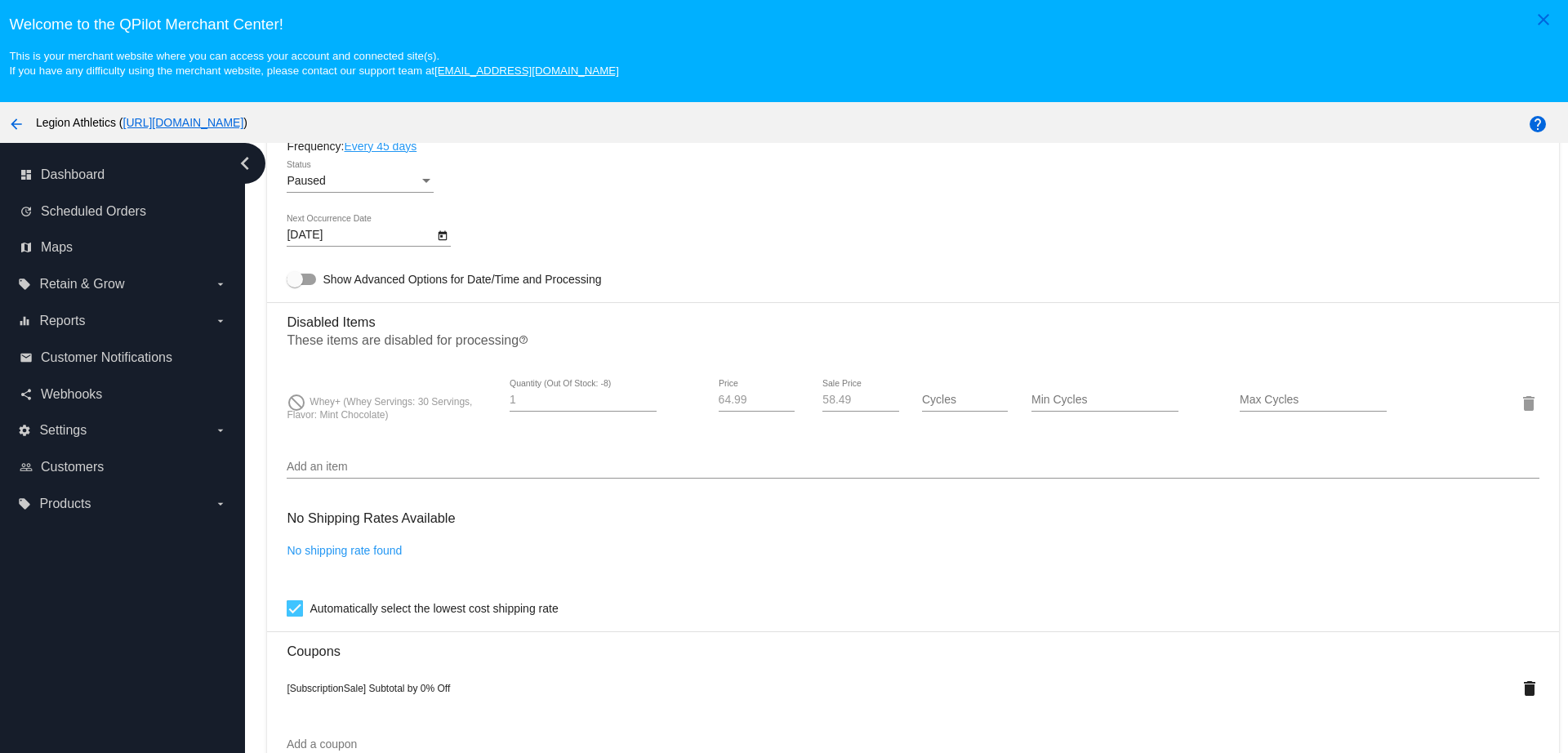
click at [434, 411] on div "do_not_disturb Whey+ (Whey Servings: 30 Servings, Flavor: Mint Chocolate)" at bounding box center [390, 403] width 209 height 35
click at [434, 405] on span "Whey+ (Whey Servings: 30 Servings, Flavor: Mint Chocolate)" at bounding box center [379, 408] width 186 height 24
click at [424, 425] on div "do_not_disturb Whey+ (Whey Servings: 30 Servings, Flavor: Mint Chocolate) 1 Qua…" at bounding box center [912, 403] width 1252 height 47
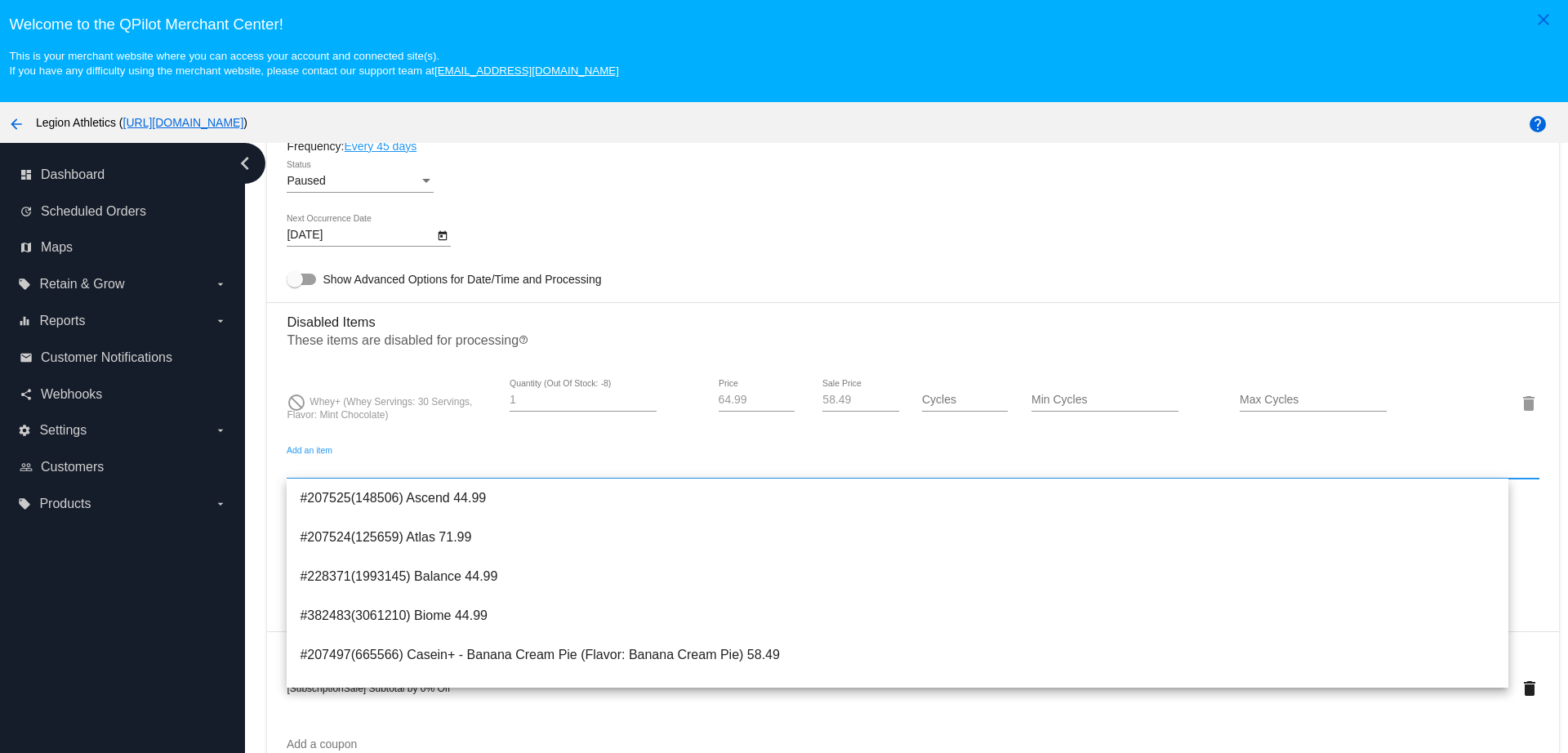
click at [373, 467] on input "Add an item" at bounding box center [912, 467] width 1252 height 13
paste input "ZV-9XYR-OVYJ"
type input "ZV-9XYR-OVYJ"
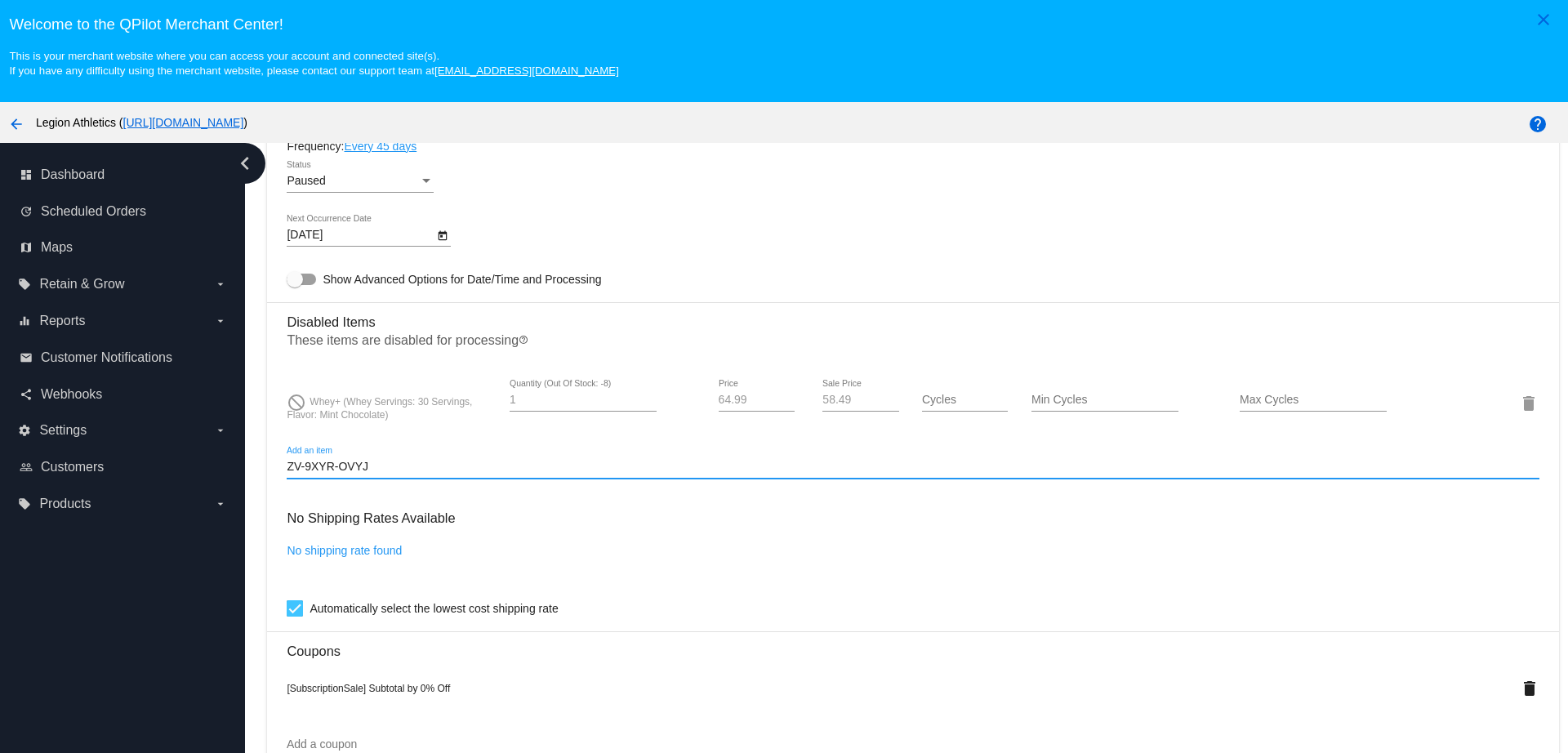
drag, startPoint x: 352, startPoint y: 468, endPoint x: 263, endPoint y: 468, distance: 89.0
click at [263, 468] on div "Dashboard Scheduled Orders arrow_back Scheduled Order #857235 Paused more_vert …" at bounding box center [913, 180] width 1310 height 2115
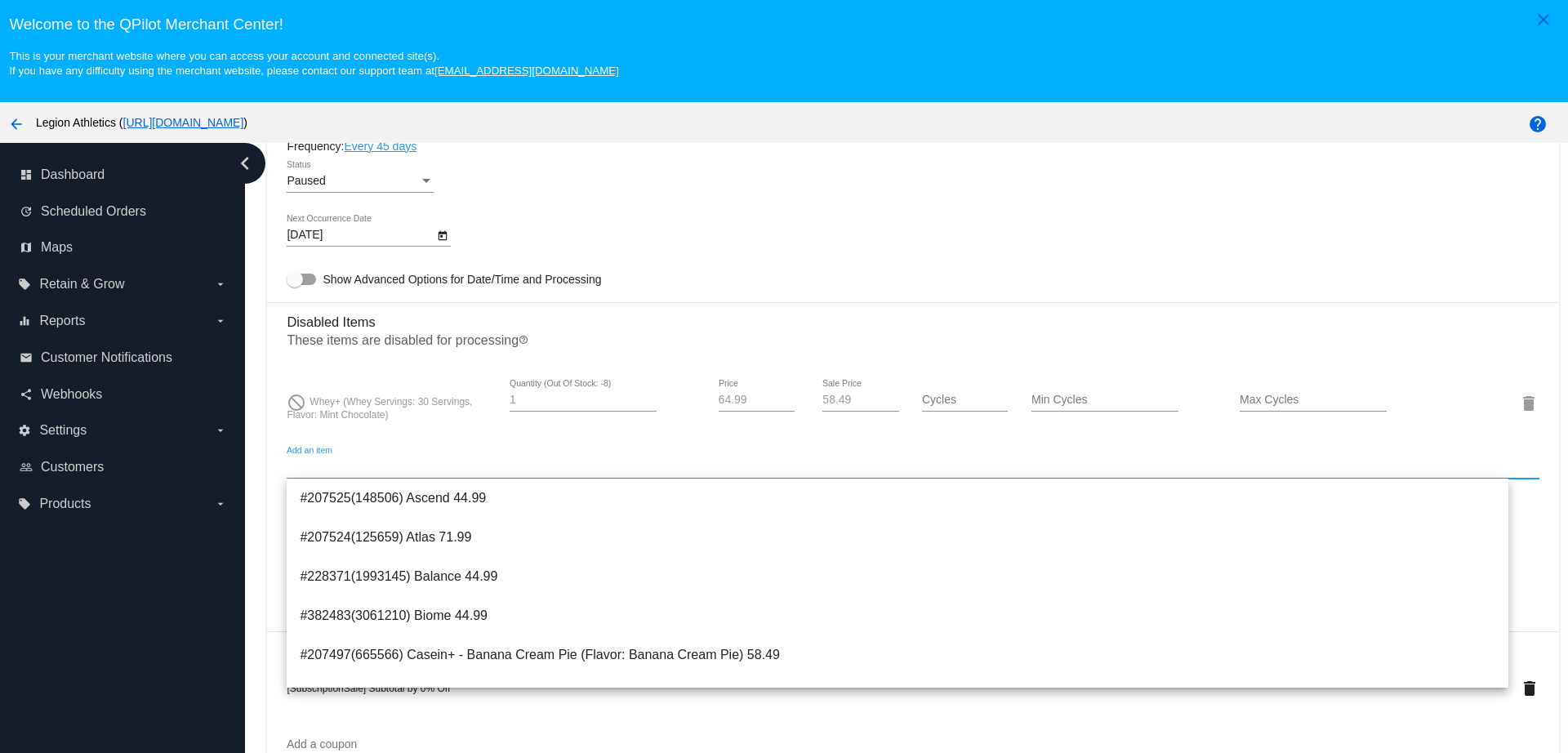
paste input "207949"
type input "207949"
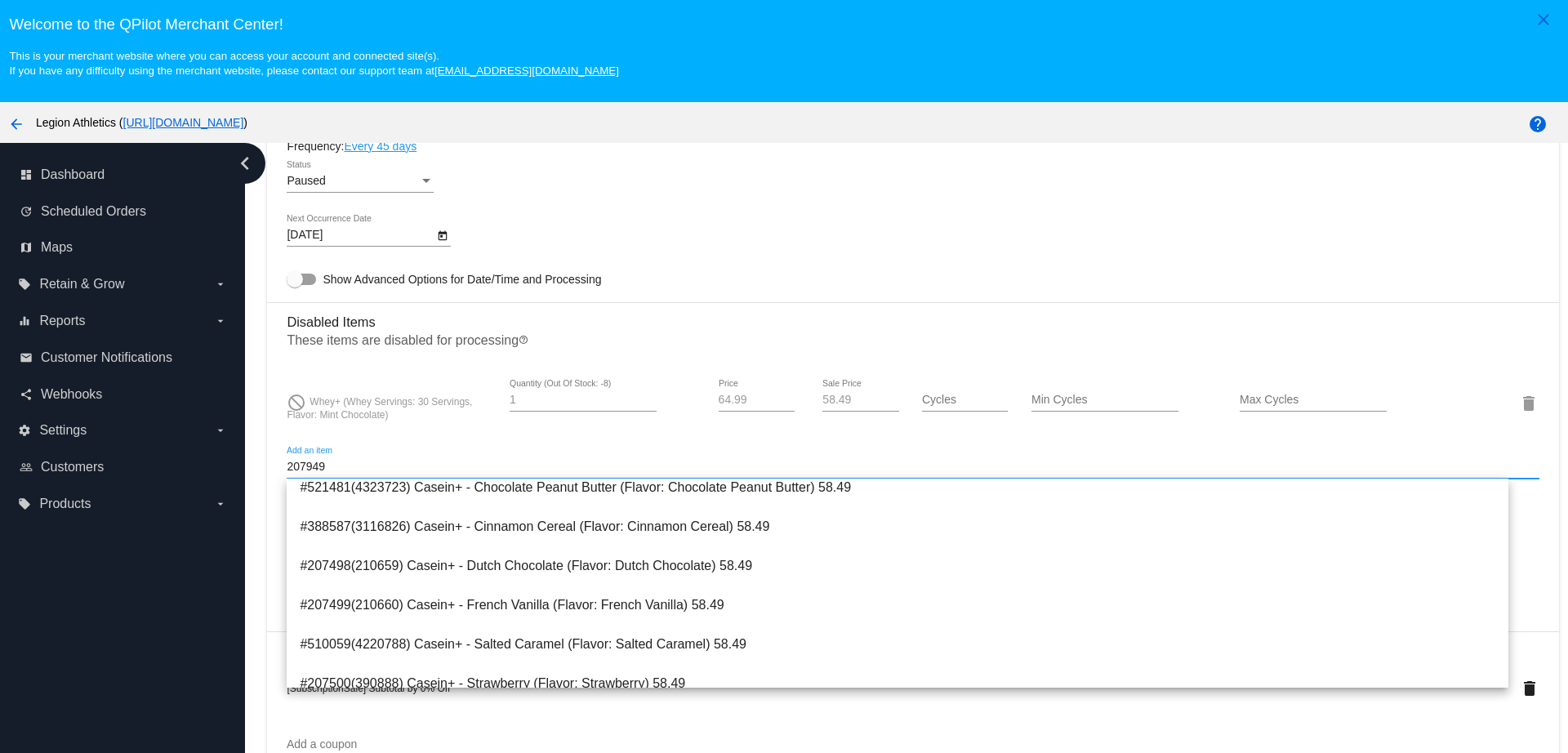
scroll to position [204, 0]
click at [383, 463] on input "207949" at bounding box center [912, 467] width 1252 height 13
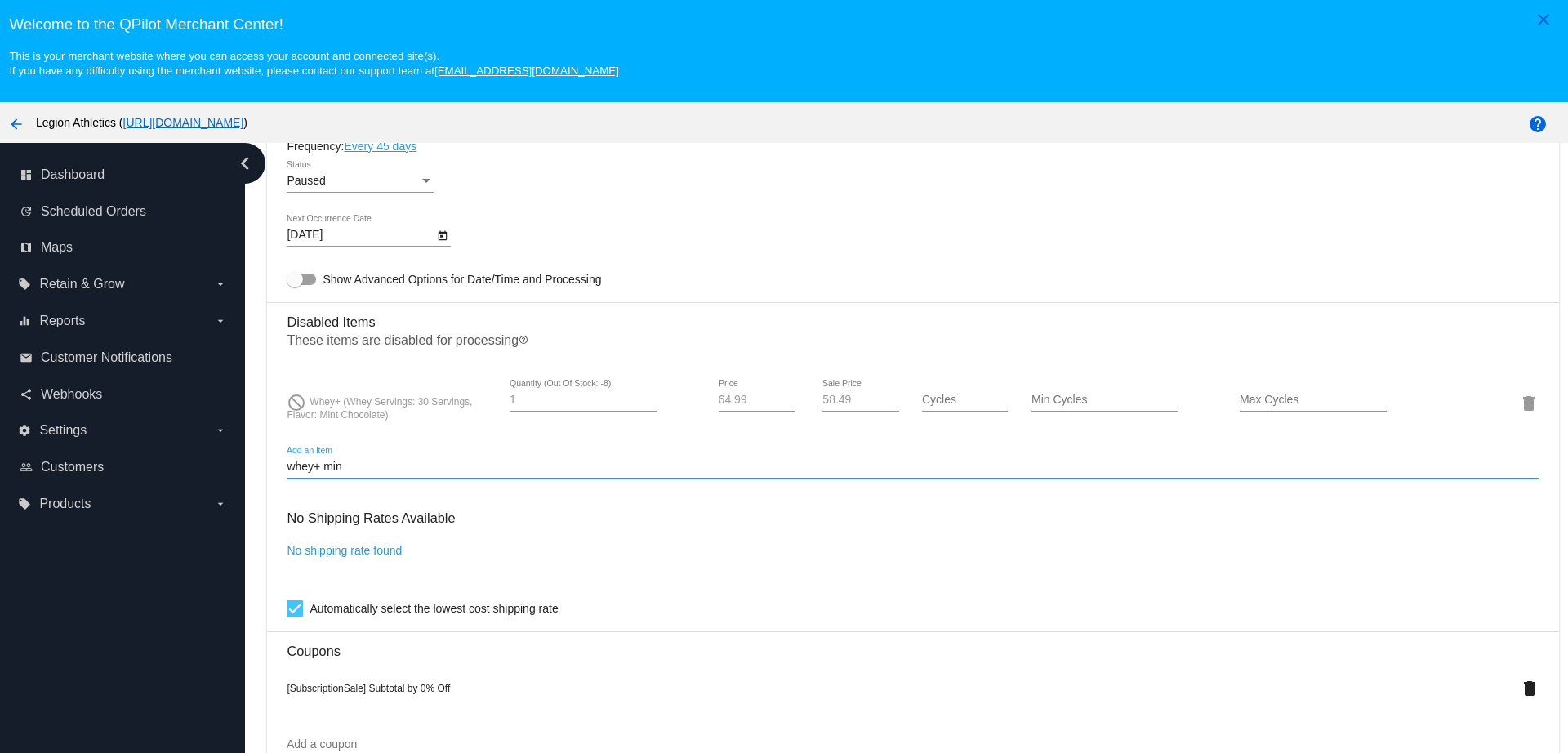
scroll to position [0, 0]
type input "w"
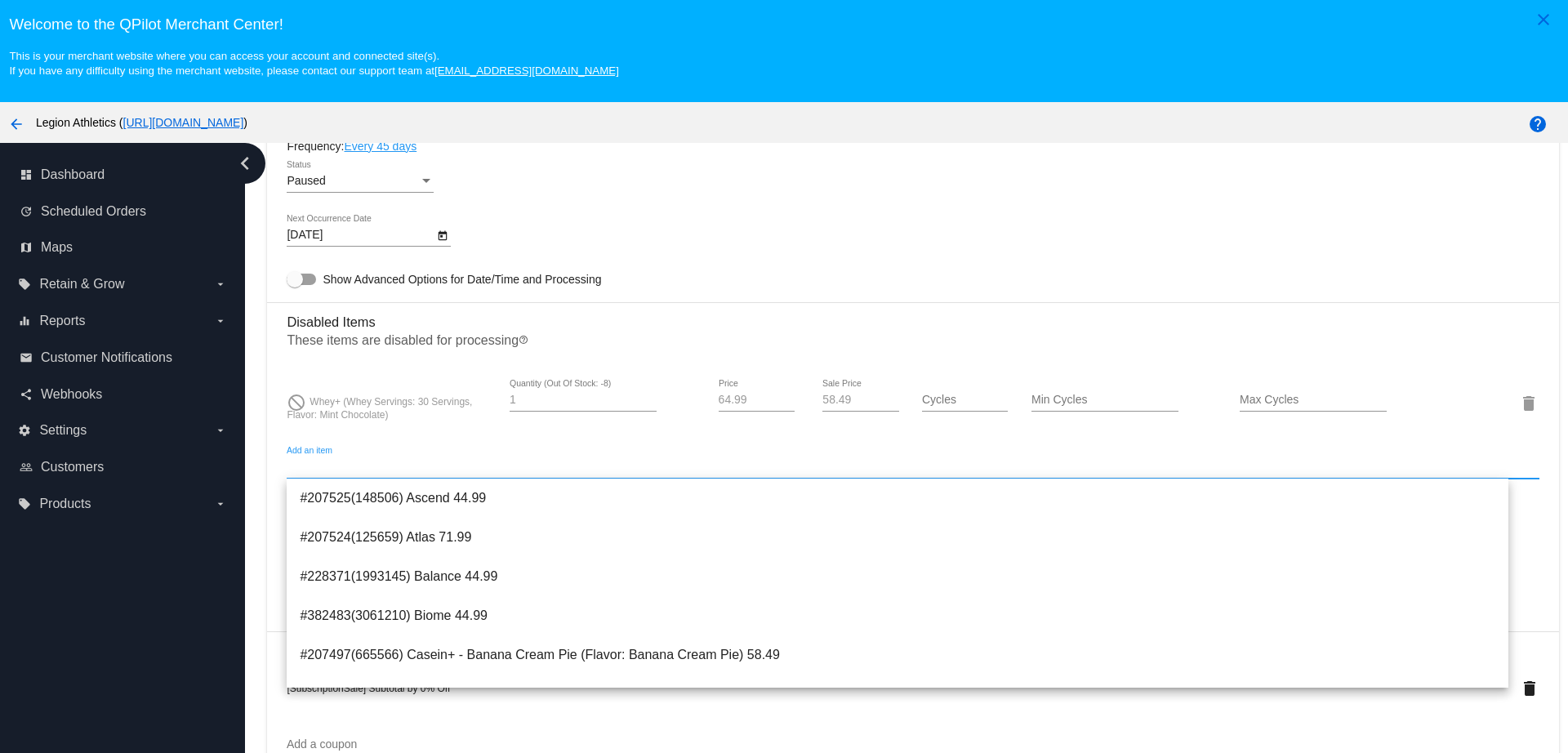
click at [411, 454] on div "Add an item" at bounding box center [912, 463] width 1252 height 32
click at [411, 469] on input "Add an item" at bounding box center [912, 467] width 1252 height 13
paste input "207949"
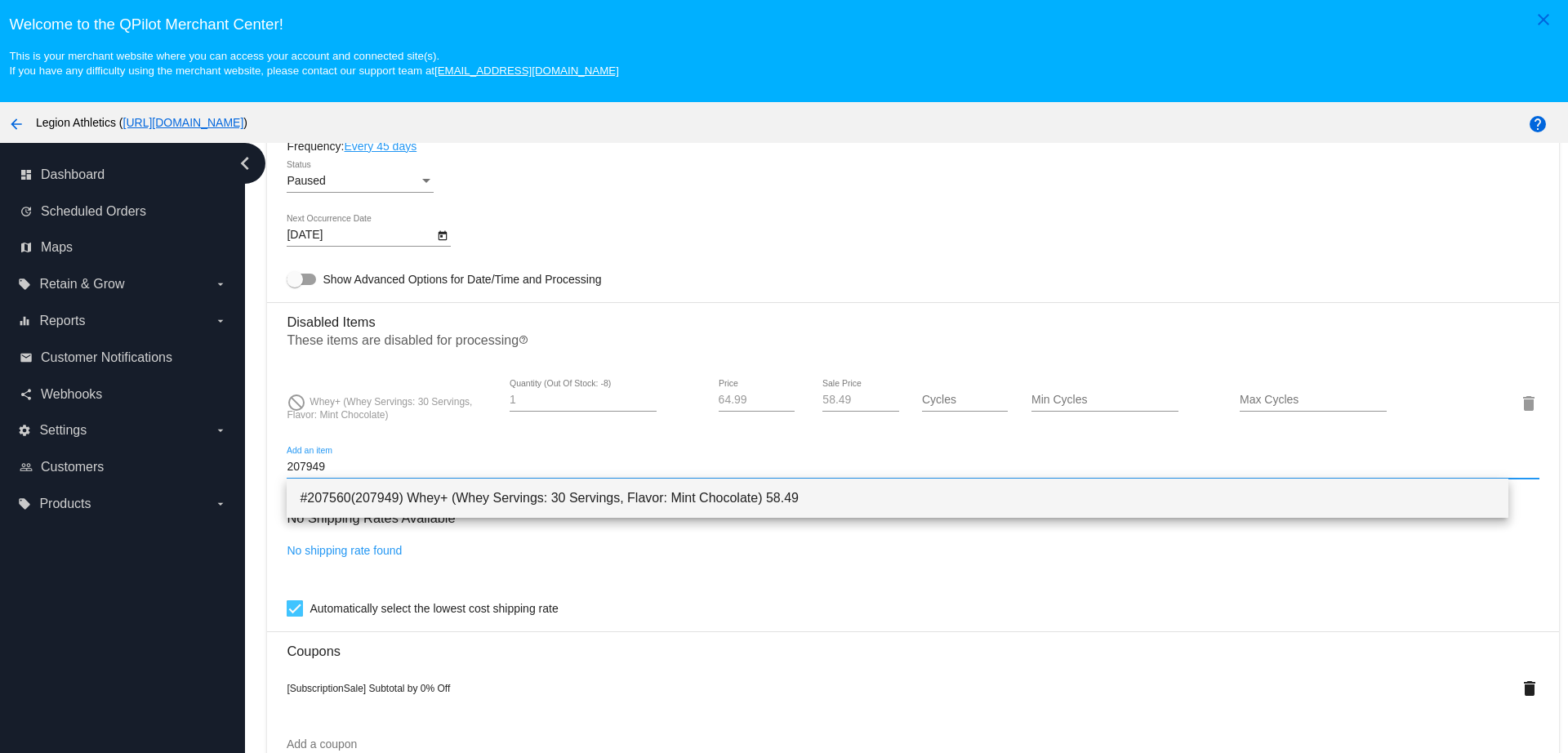
type input "207949"
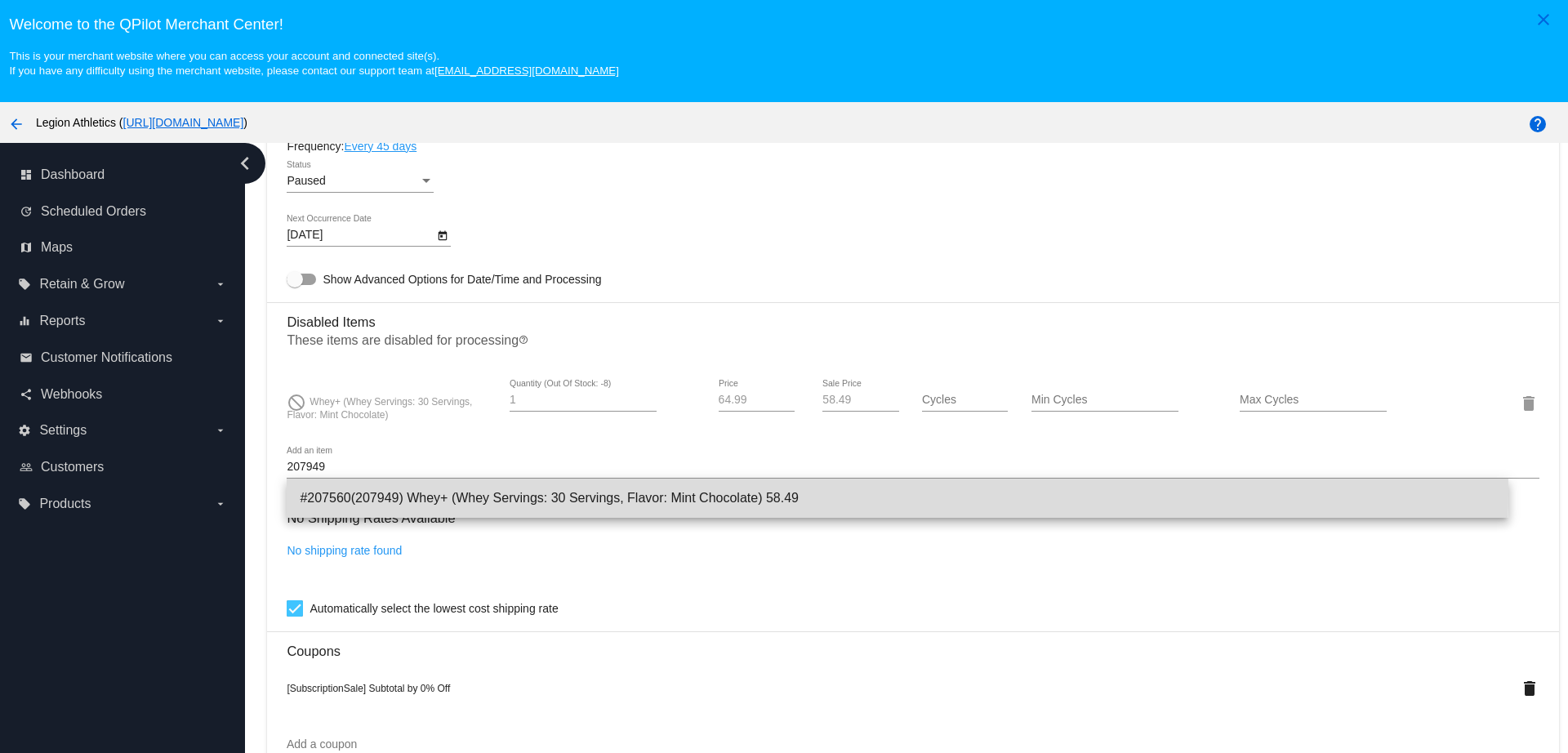
click at [609, 493] on span "#207560(207949) Whey+ (Whey Servings: 30 Servings, Flavor: Mint Chocolate) 58.49" at bounding box center [896, 498] width 1194 height 39
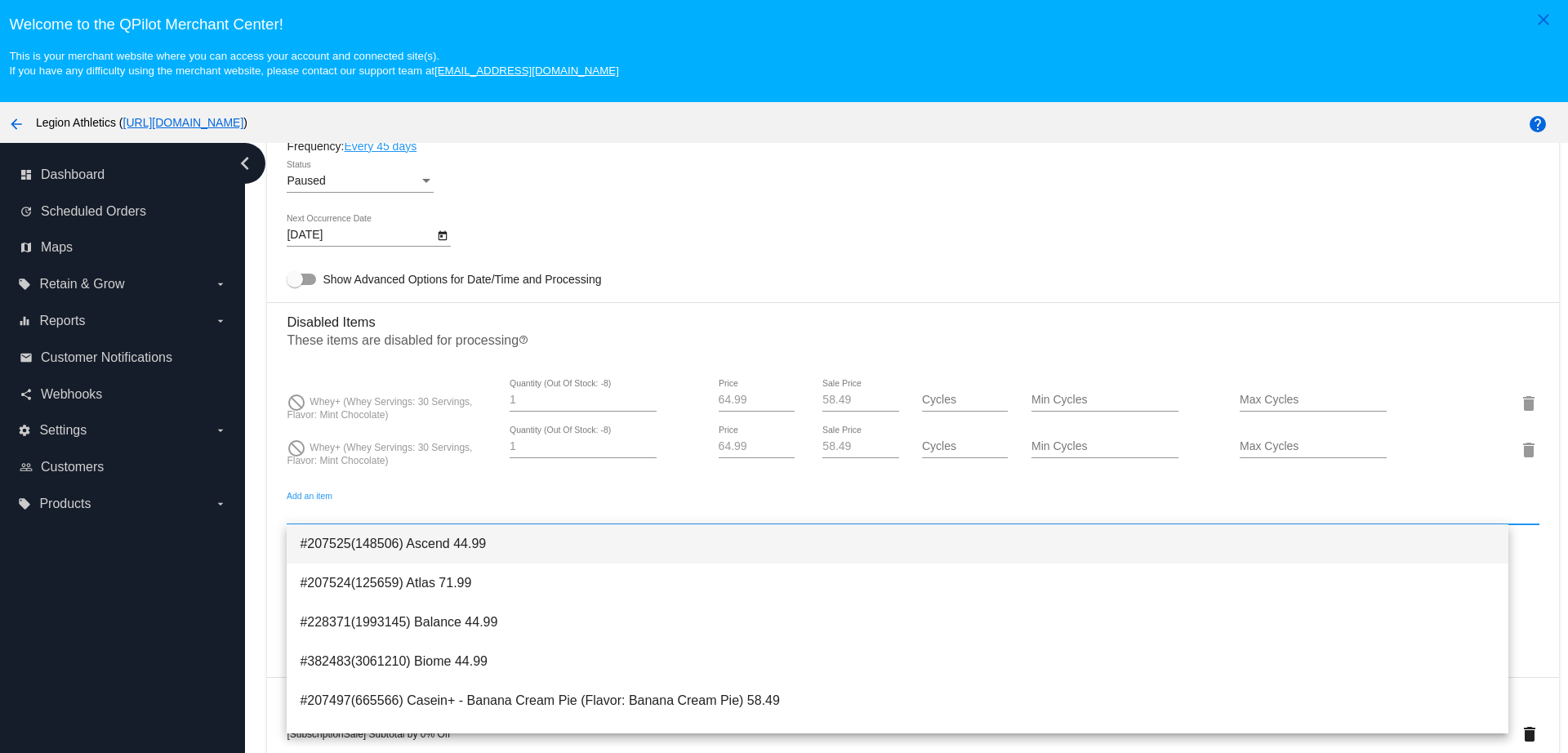
paste input "207947"
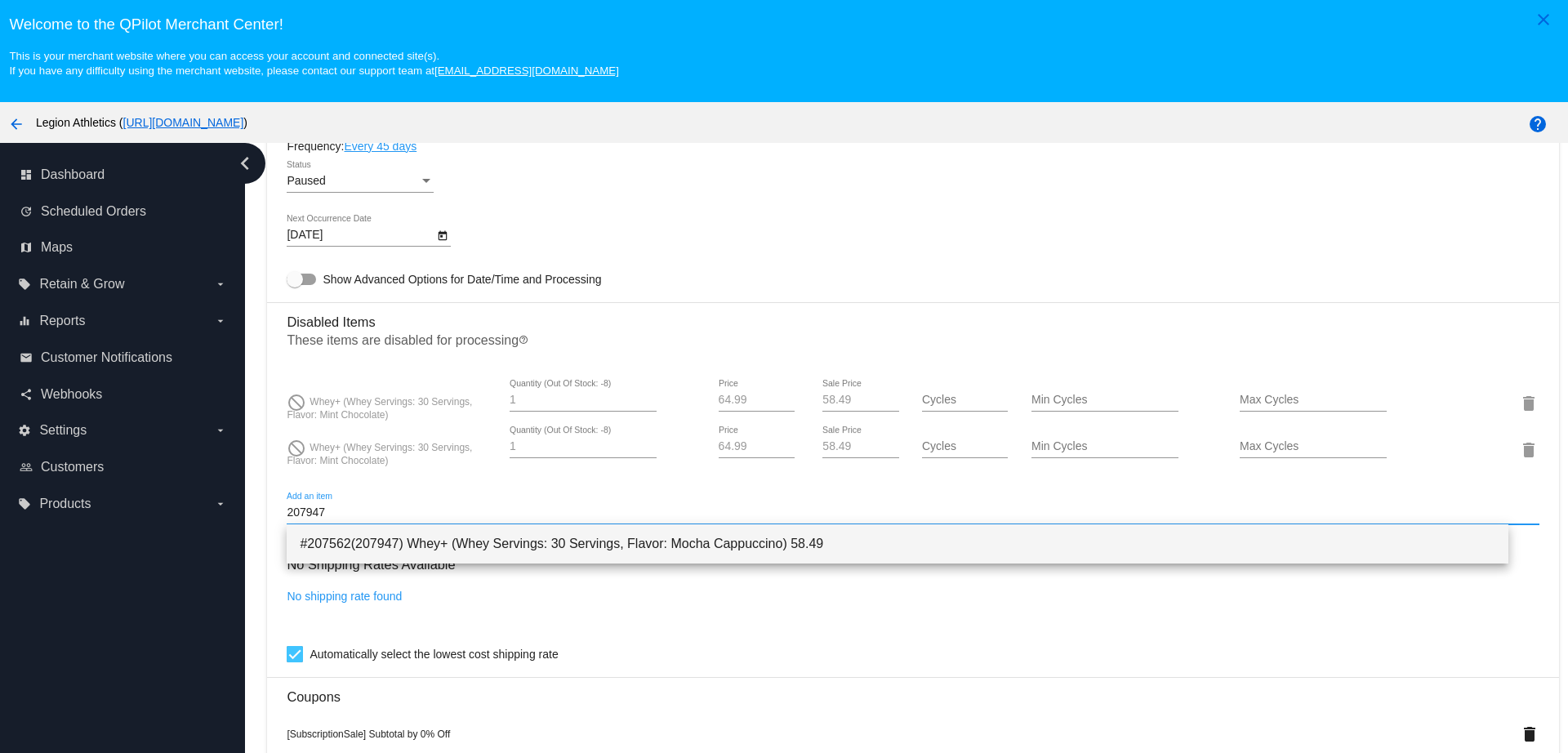
type input "207947"
click at [408, 543] on span "#207562(207947) Whey+ (Whey Servings: 30 Servings, Flavor: Mocha Cappuccino) 58…" at bounding box center [896, 543] width 1194 height 39
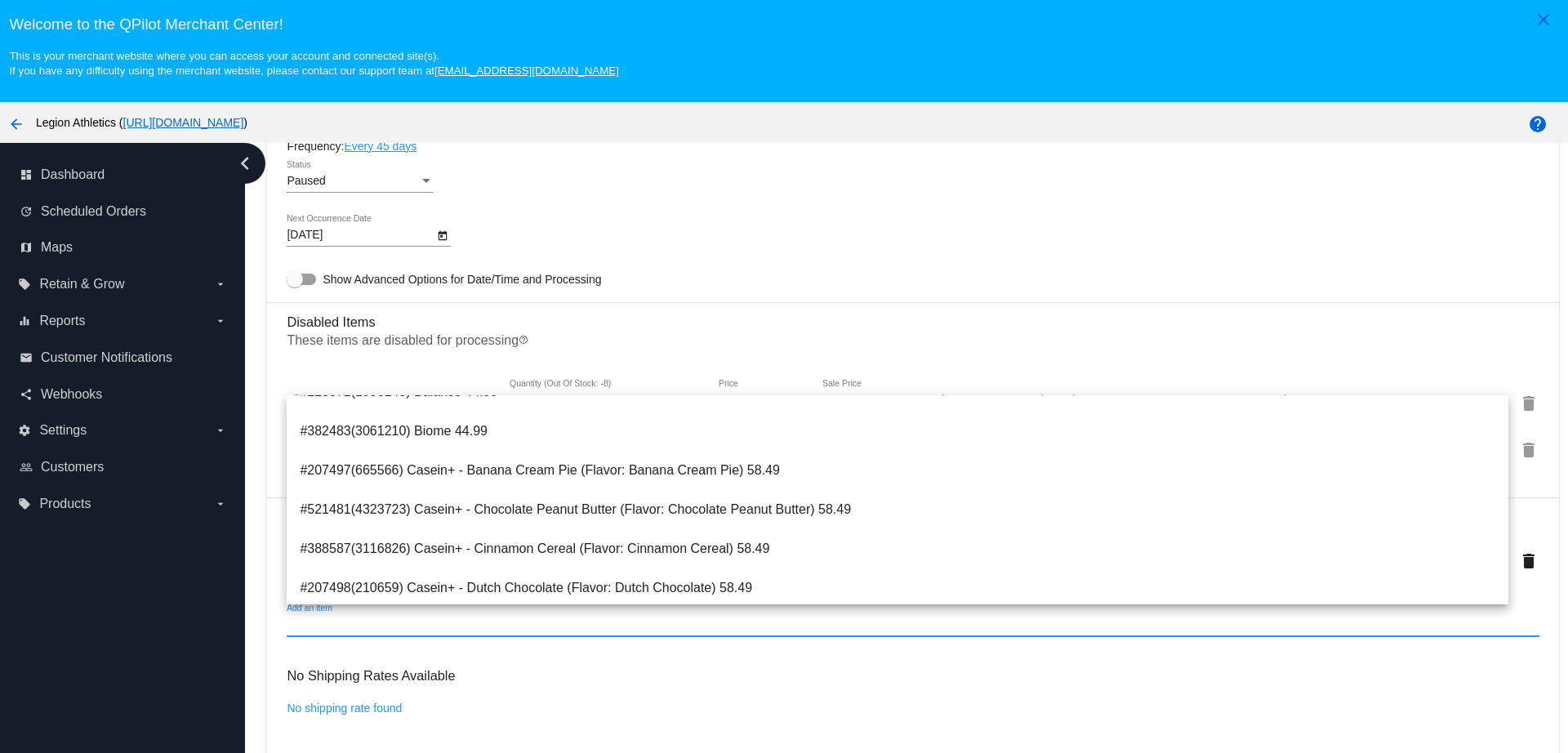
scroll to position [102, 0]
click at [782, 688] on div "No Shipping Rates Available No shipping rate found Automatically select the low…" at bounding box center [912, 716] width 1252 height 117
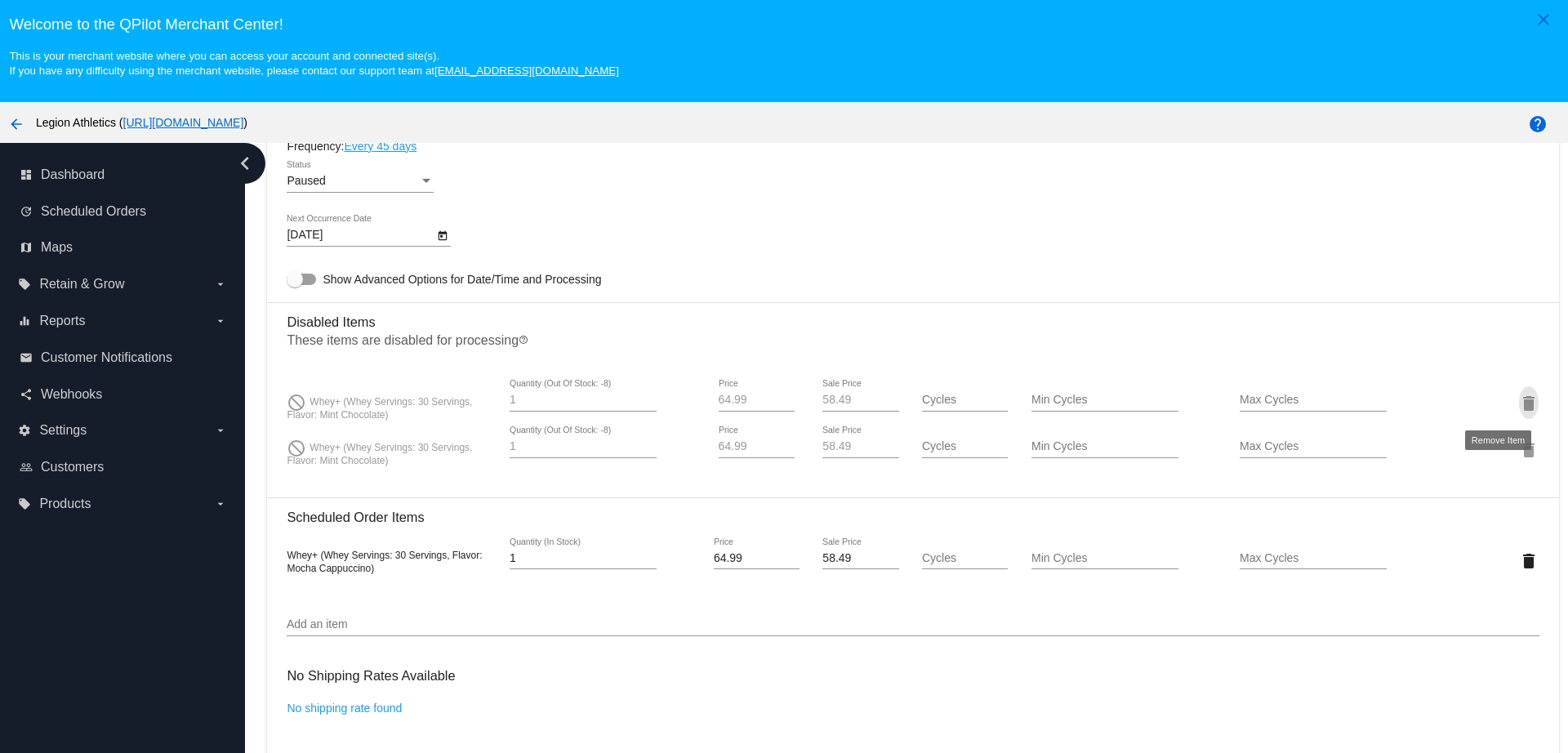
click at [1519, 399] on mat-icon "delete" at bounding box center [1529, 404] width 20 height 20
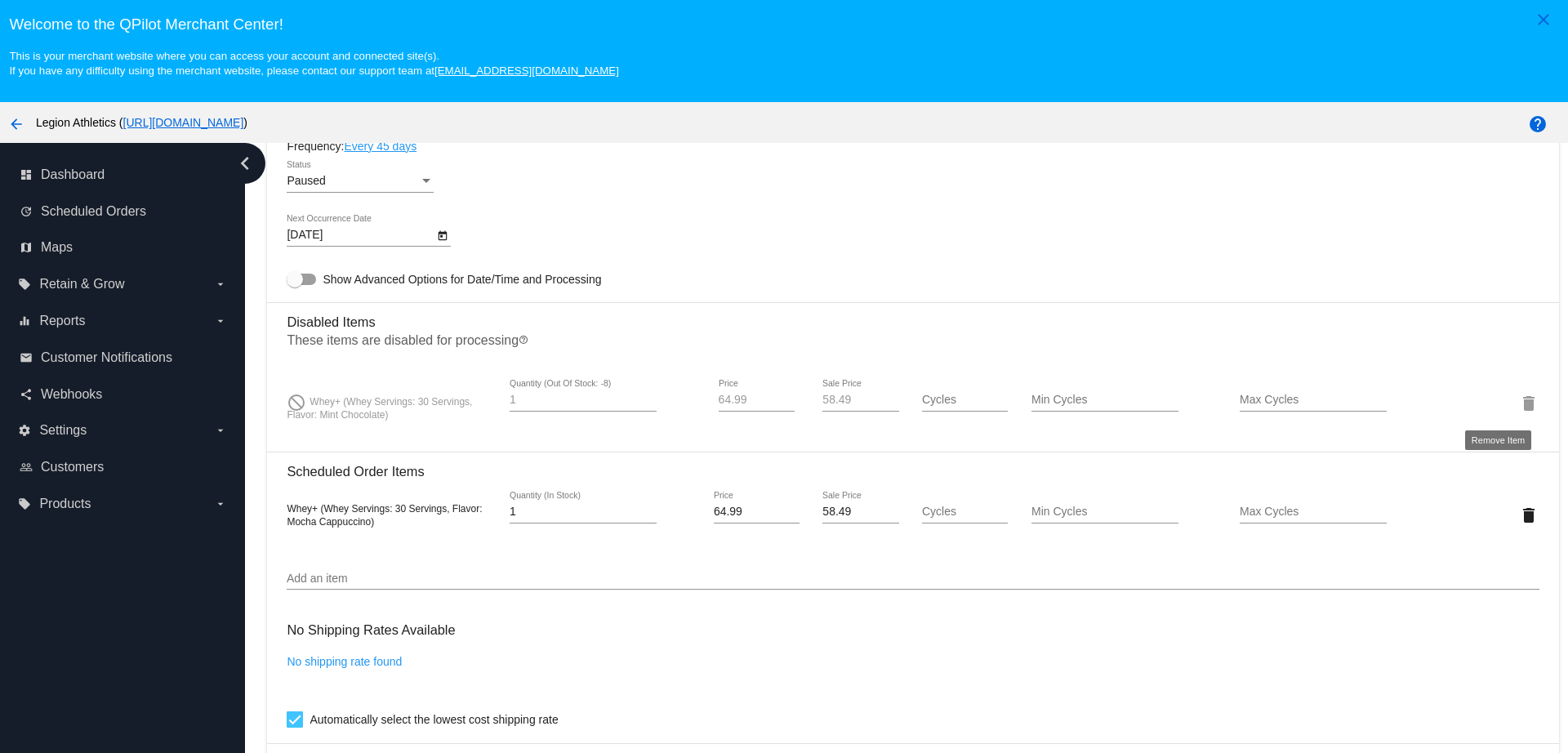
click at [1519, 403] on mat-icon "delete" at bounding box center [1529, 404] width 20 height 20
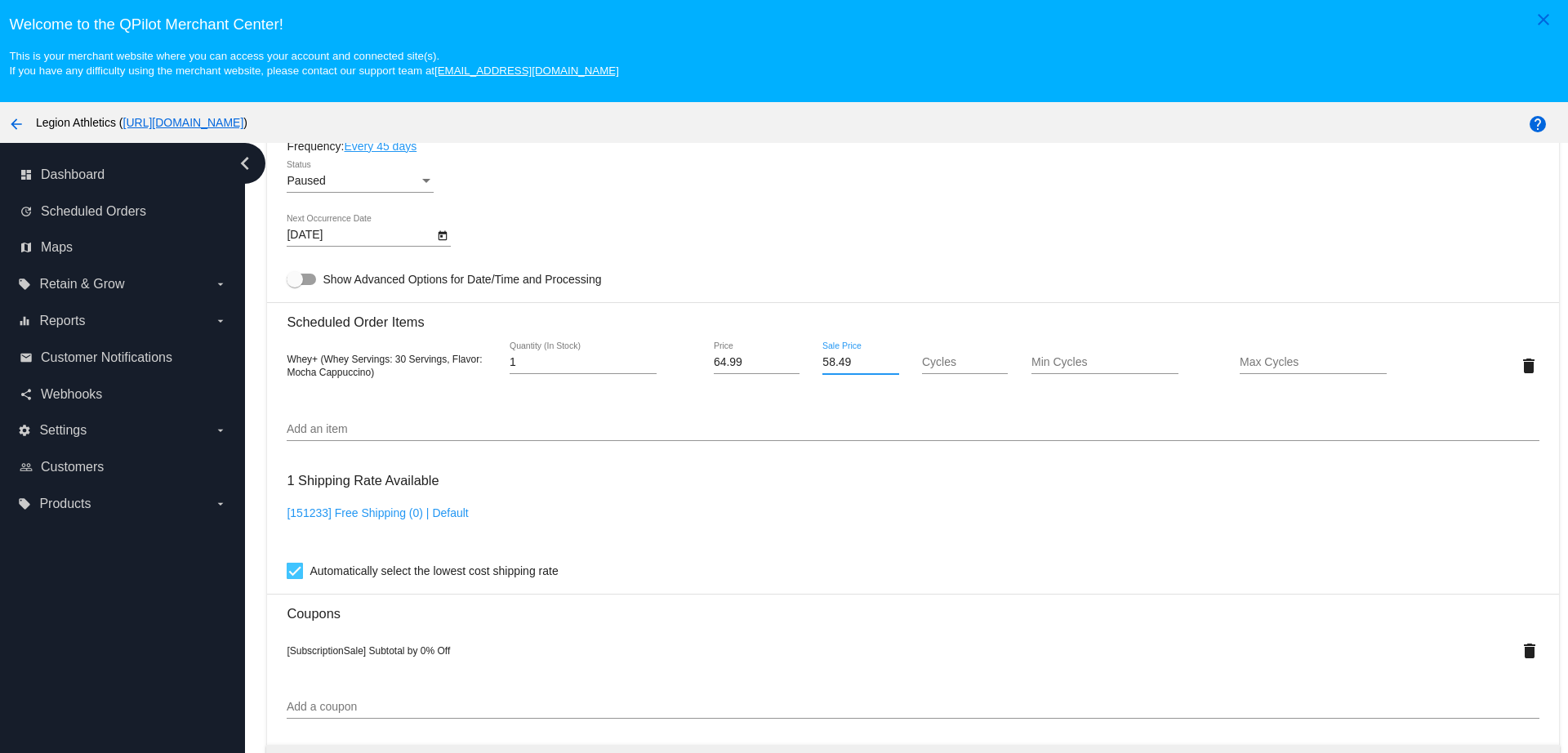
drag, startPoint x: 843, startPoint y: 361, endPoint x: 758, endPoint y: 359, distance: 85.0
click at [758, 359] on div "Whey+ (Whey Servings: 30 Servings, Flavor: Mocha Cappuccino) 1 Quantity (In Sto…" at bounding box center [912, 365] width 1252 height 47
type input "48.74"
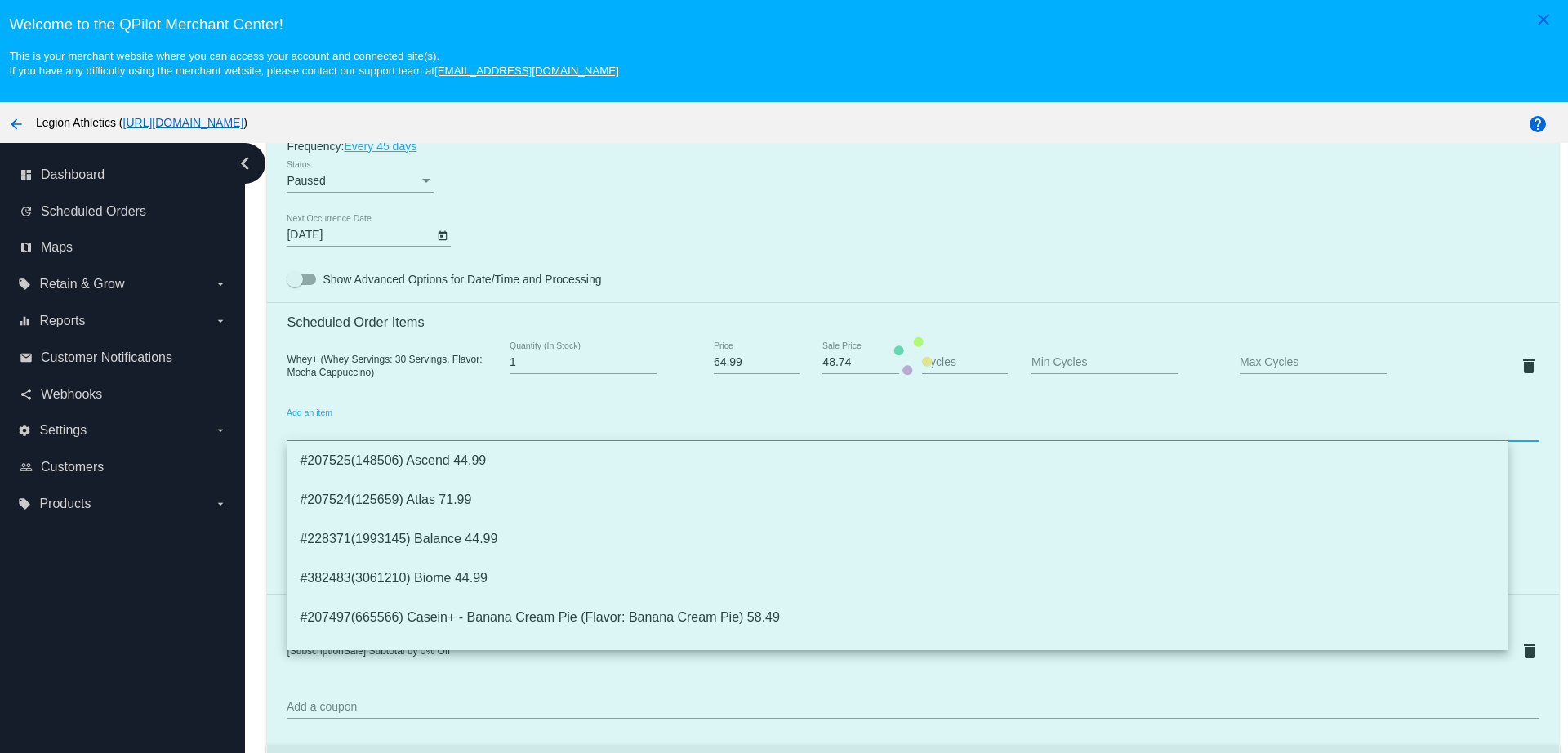
click at [926, 426] on mat-card "Customer 5820847: Elias Antypas elias.antypas@gmail.com Customer Shipping Enter…" at bounding box center [912, 355] width 1291 height 1690
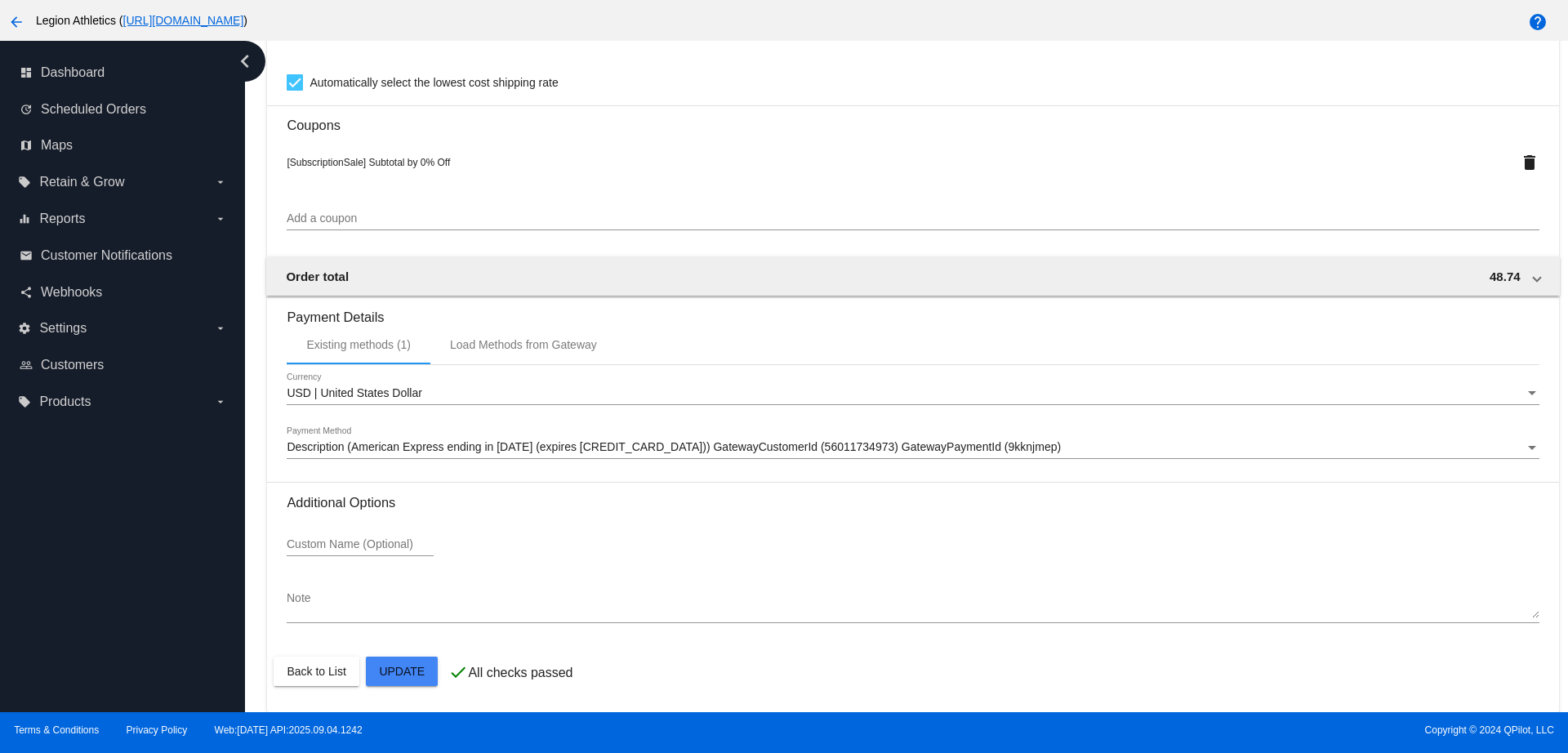
click at [416, 689] on mat-card-actions "Back to List Update" at bounding box center [912, 671] width 1278 height 42
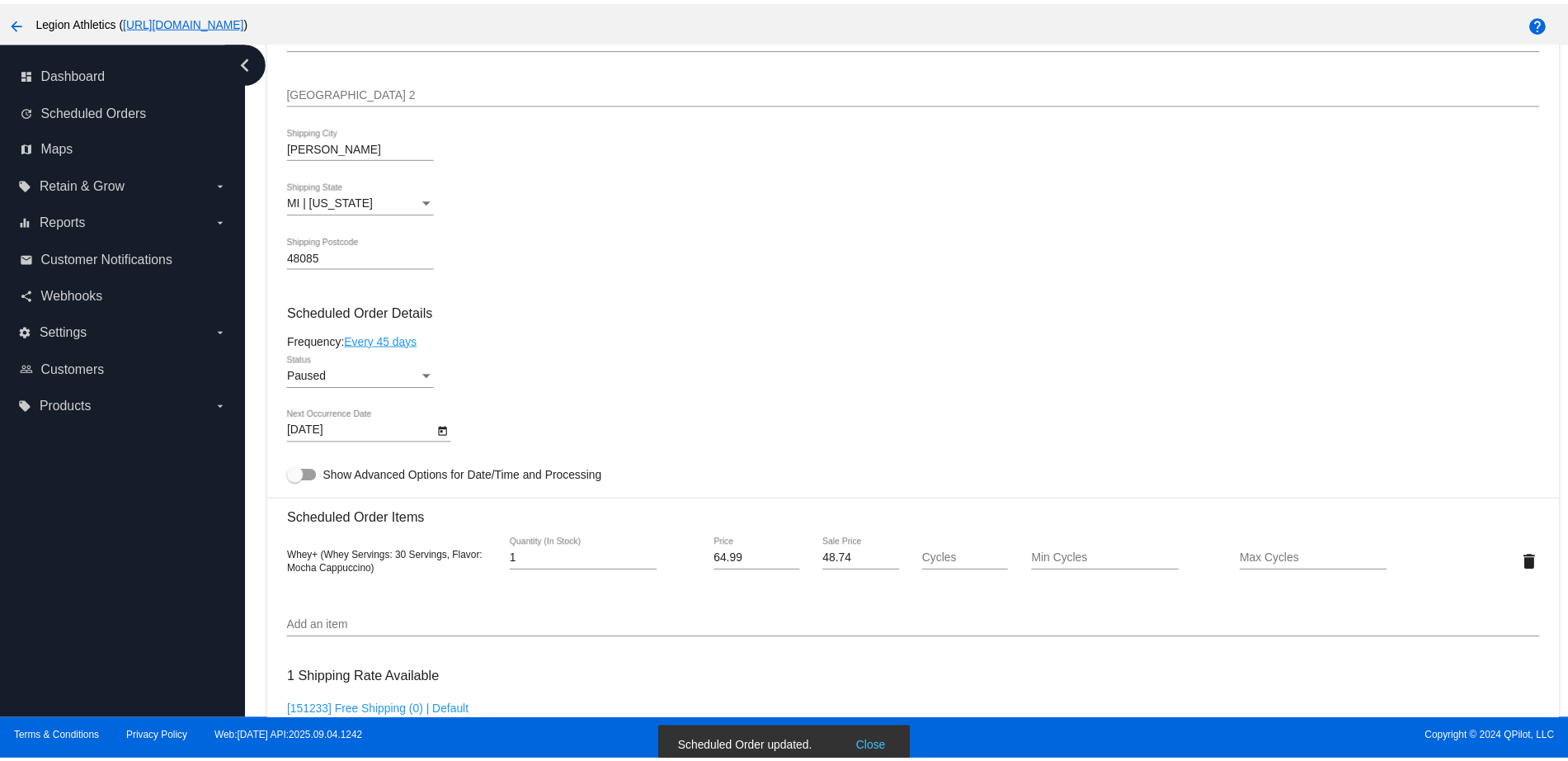
scroll to position [700, 0]
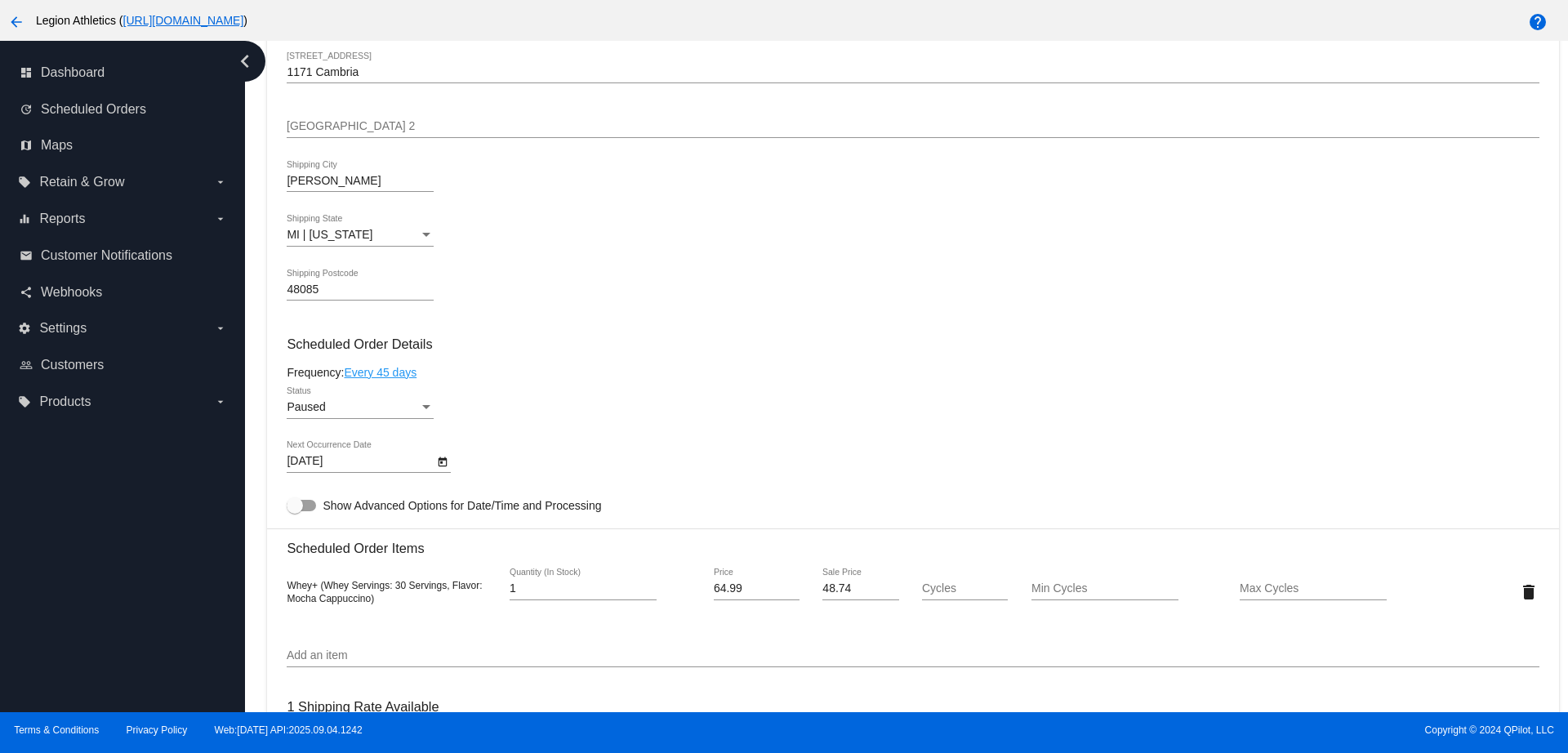
click at [387, 371] on link "Every 45 days" at bounding box center [380, 373] width 72 height 13
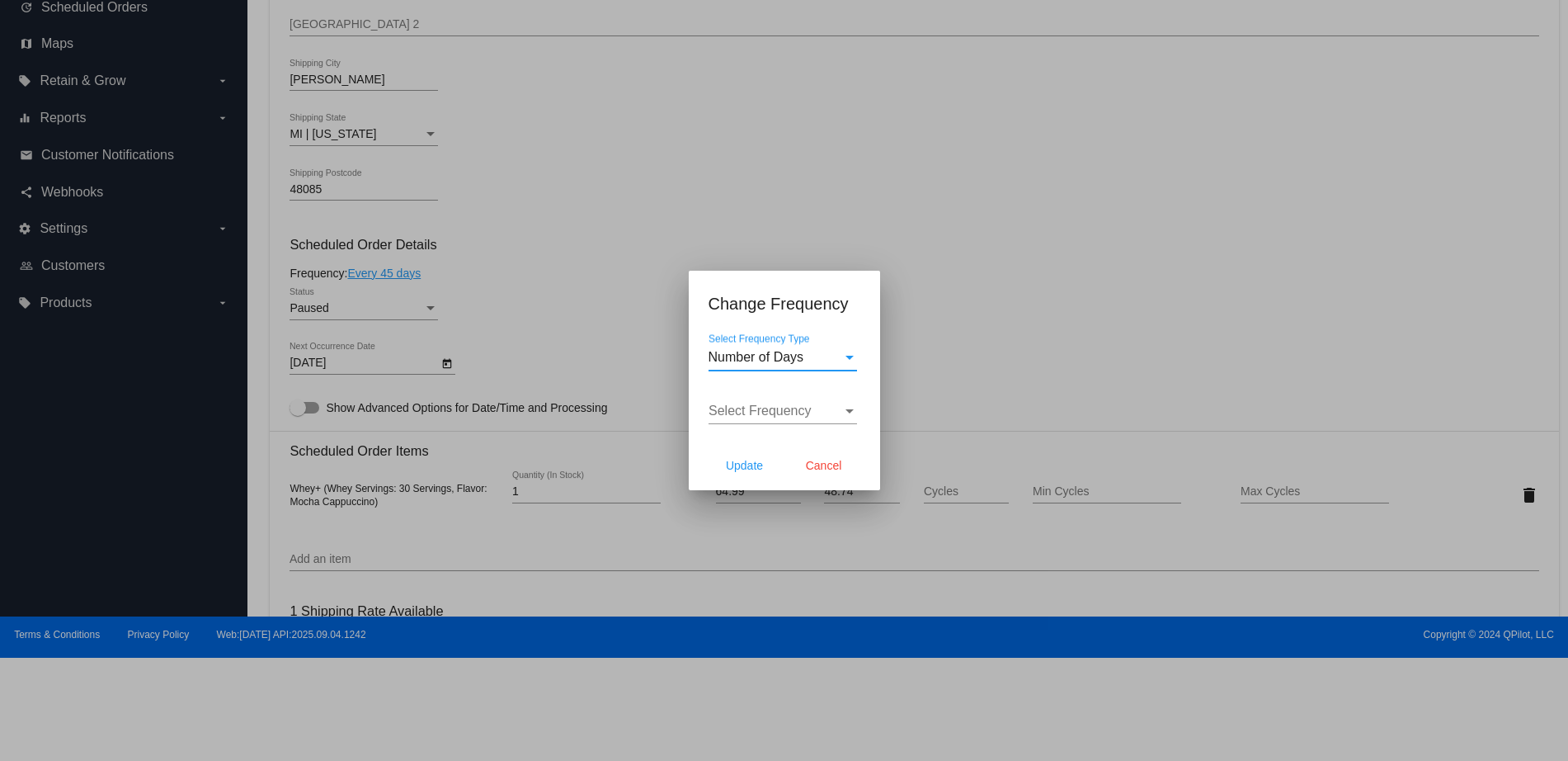
click at [815, 367] on div "Number of Days Select Frequency Type" at bounding box center [783, 351] width 149 height 37
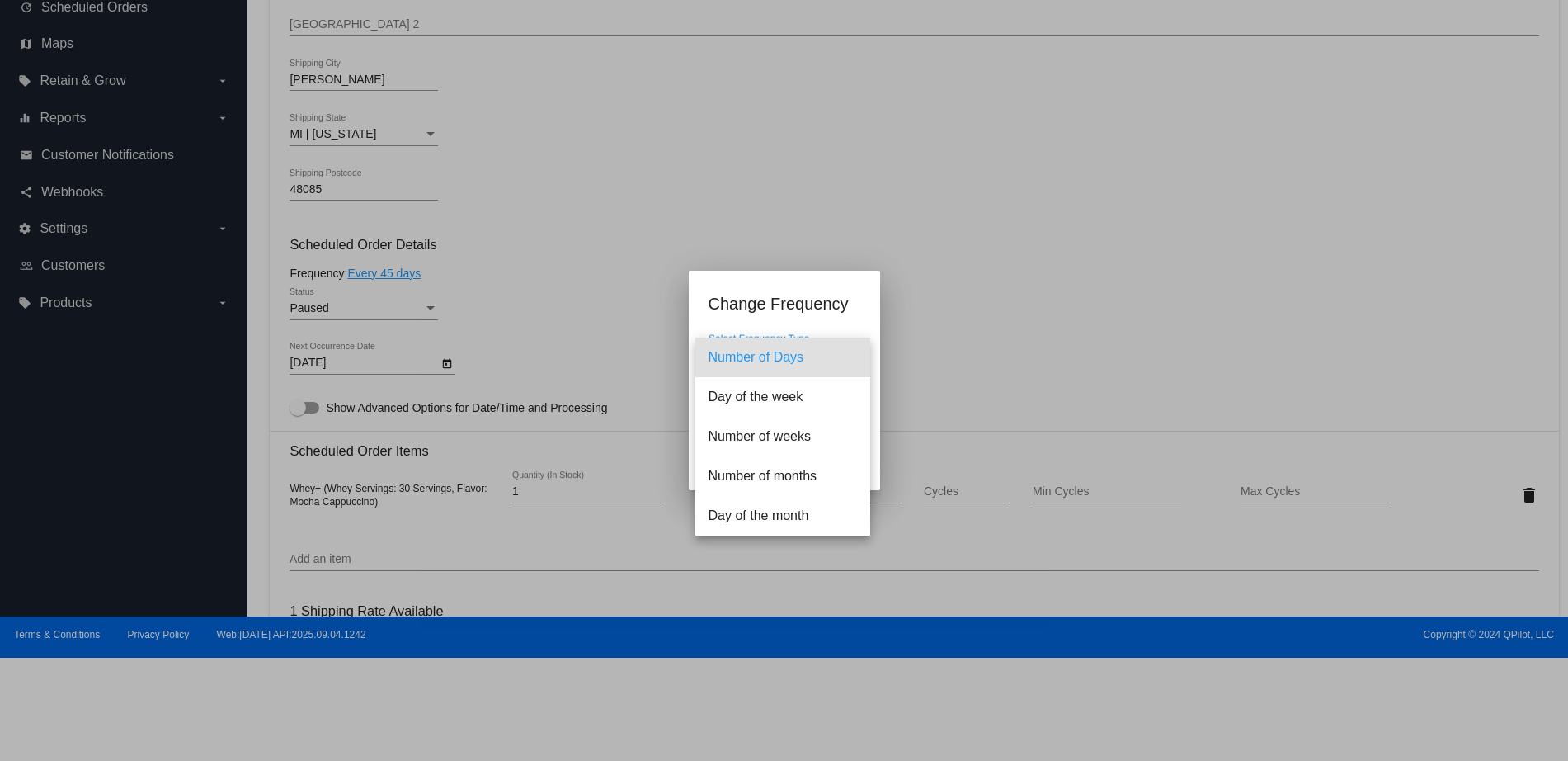
click at [815, 370] on span "Number of Days" at bounding box center [783, 357] width 149 height 40
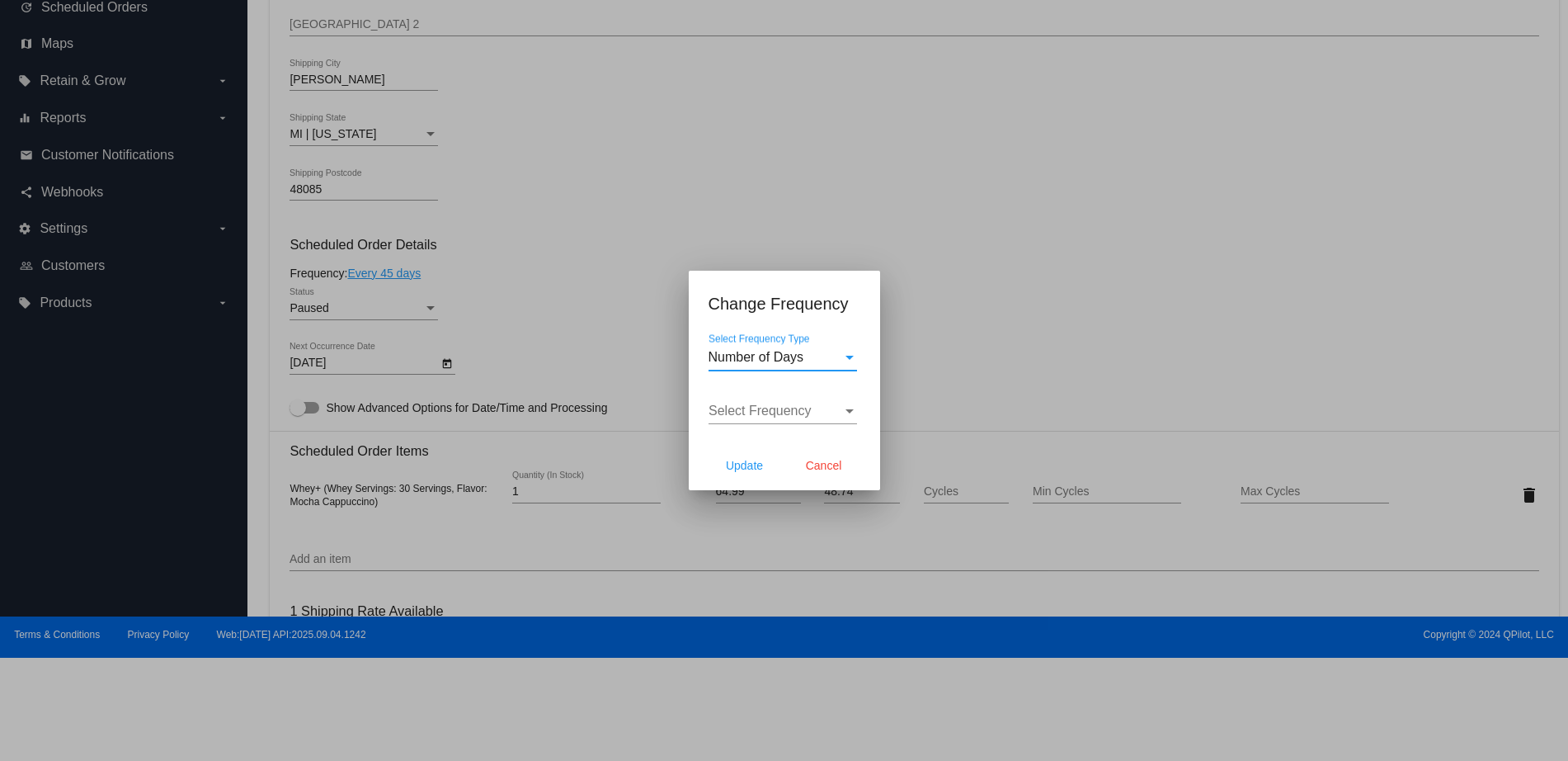
click at [768, 411] on span "Select Frequency" at bounding box center [760, 410] width 103 height 14
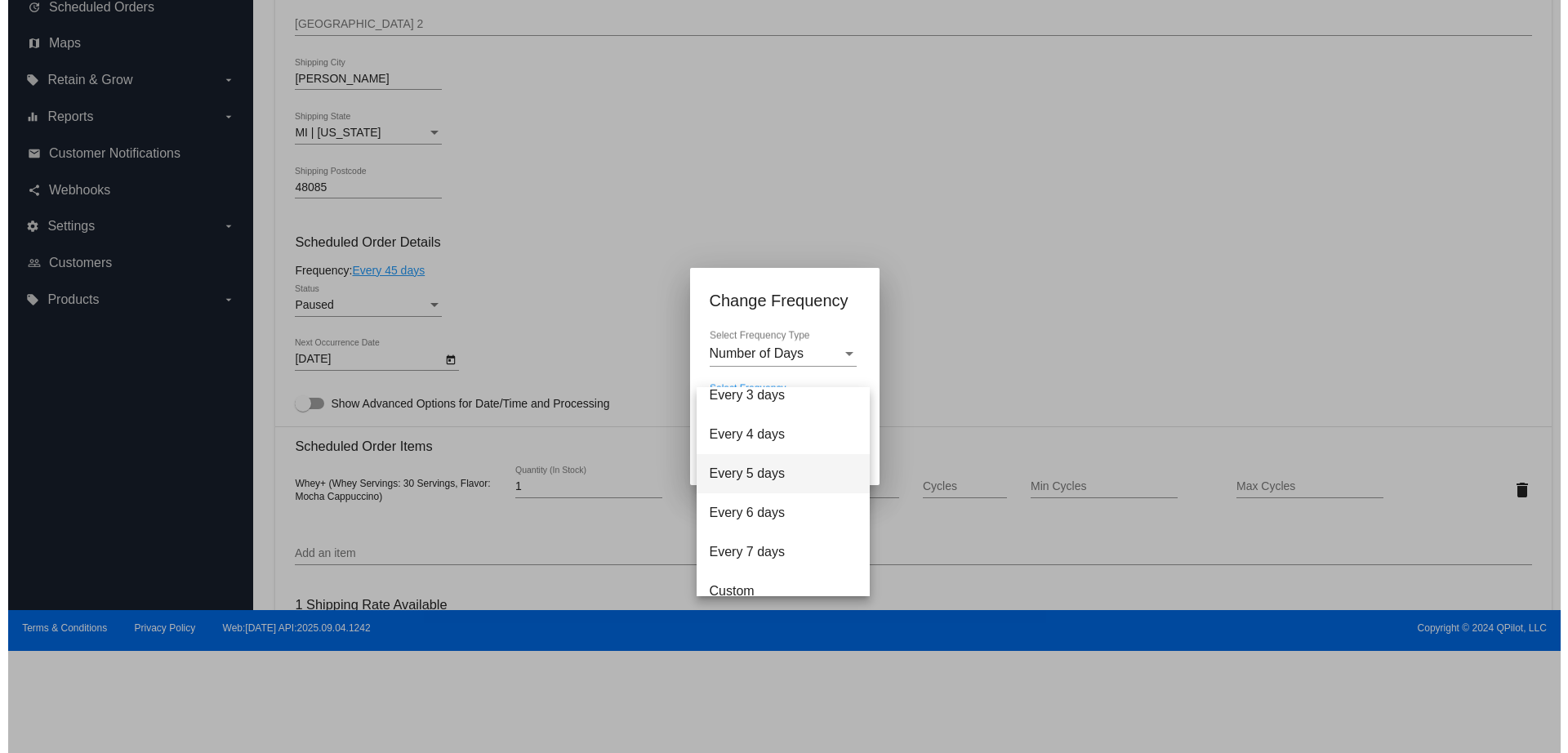
scroll to position [65, 0]
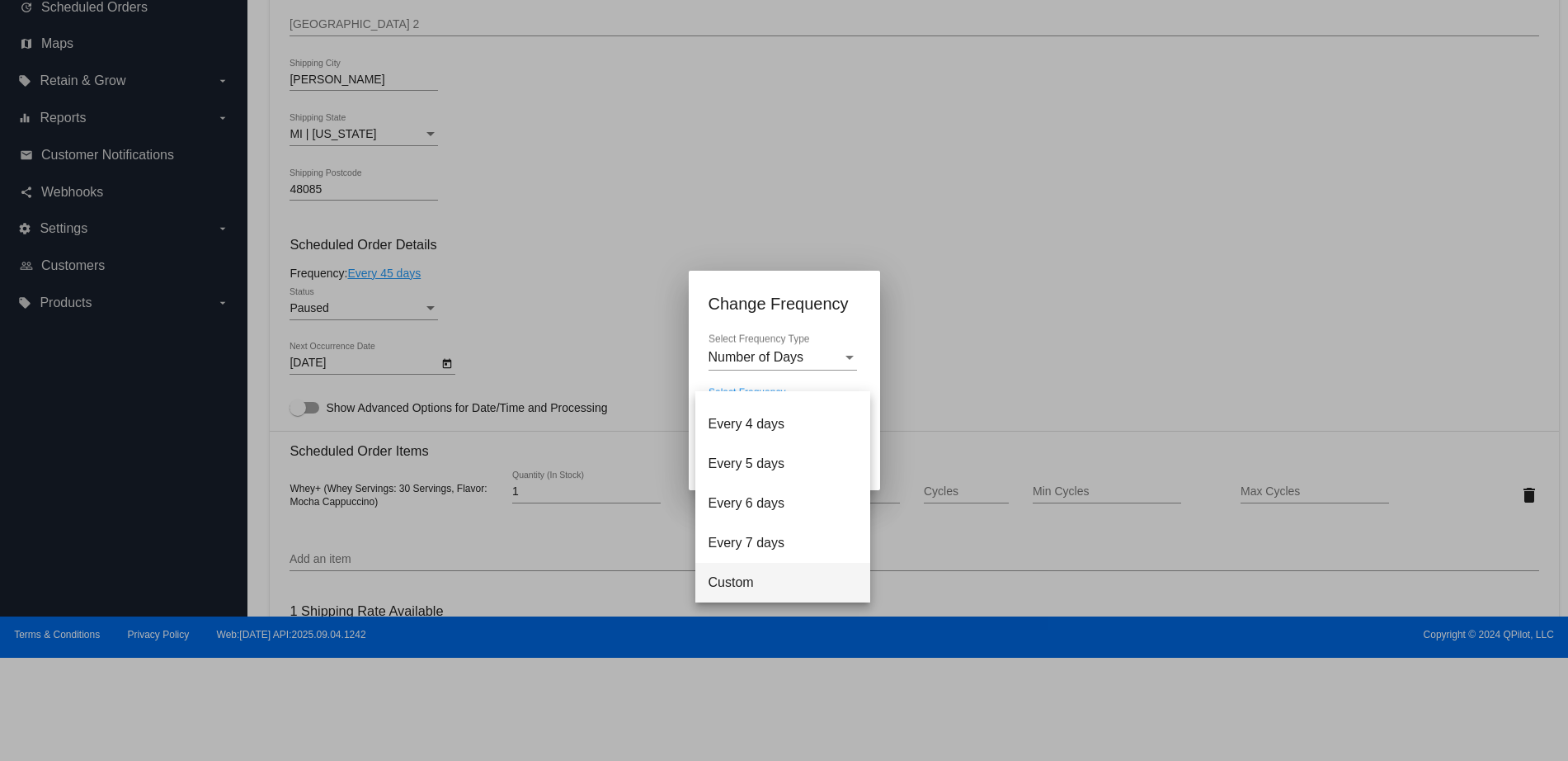
click at [732, 587] on span "Custom" at bounding box center [783, 582] width 149 height 40
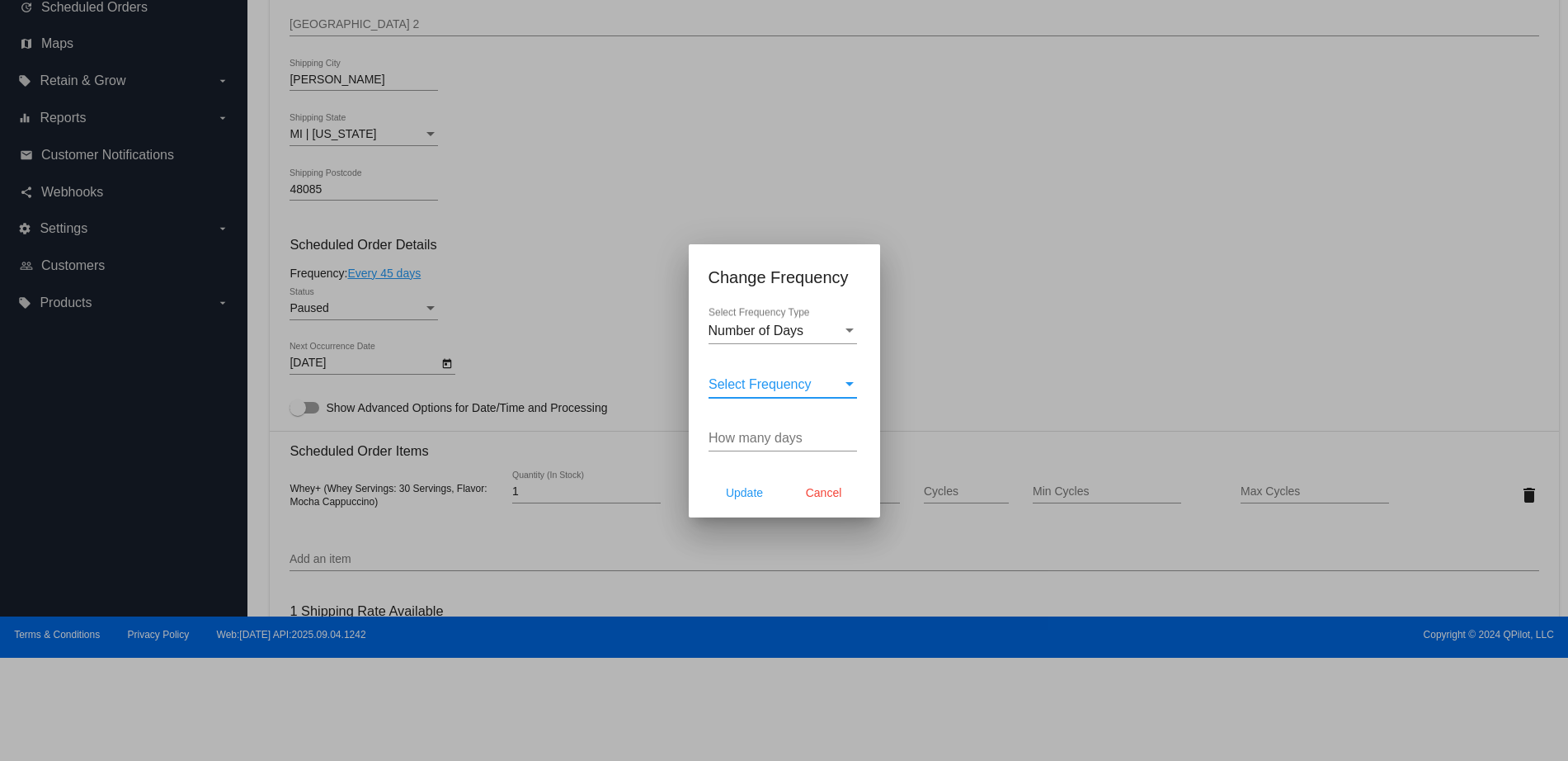
click at [787, 426] on div "How many days" at bounding box center [783, 433] width 149 height 37
type input "60"
click at [762, 499] on span "Update" at bounding box center [744, 493] width 37 height 13
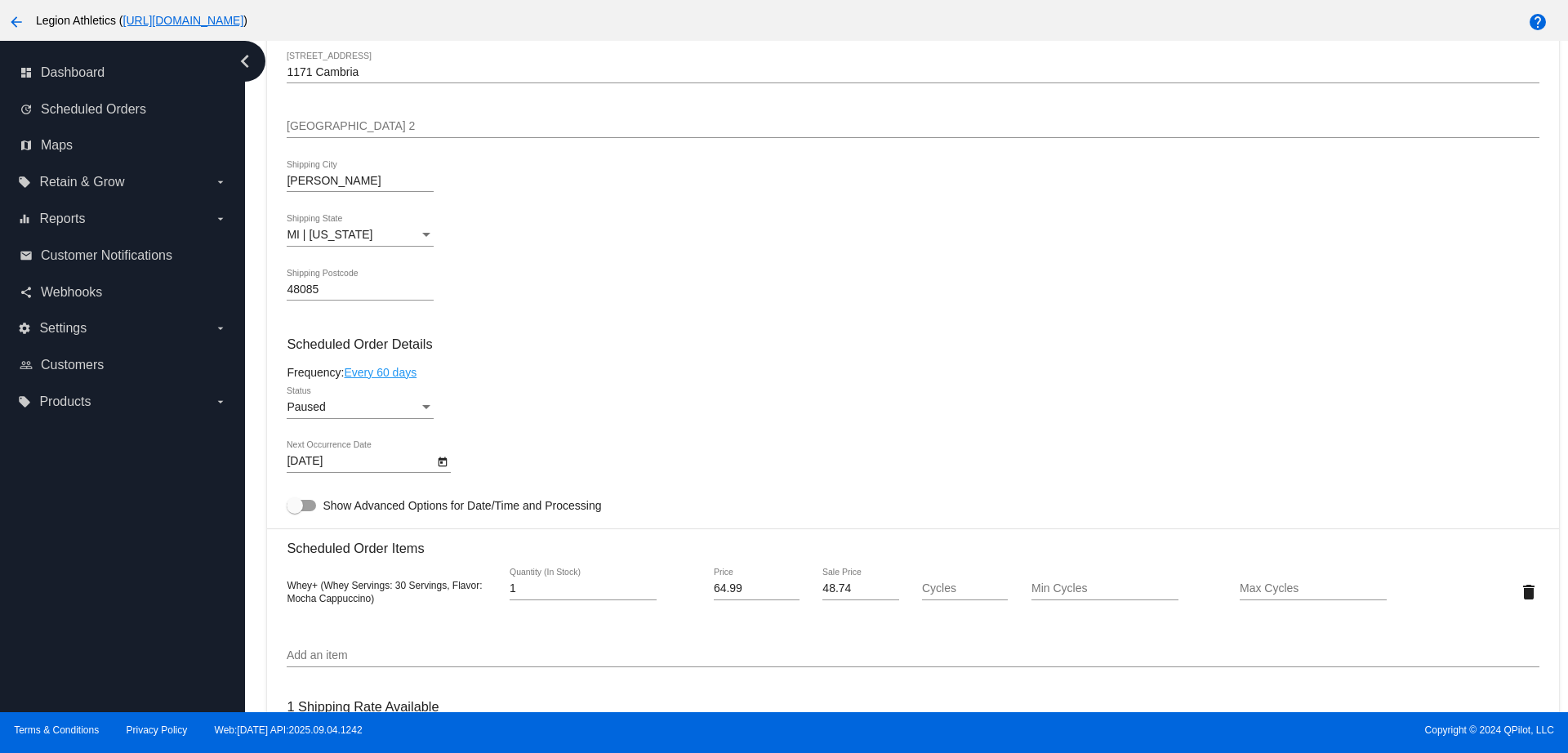
type input "11/3/2025"
click at [396, 405] on div "Paused" at bounding box center [352, 408] width 132 height 13
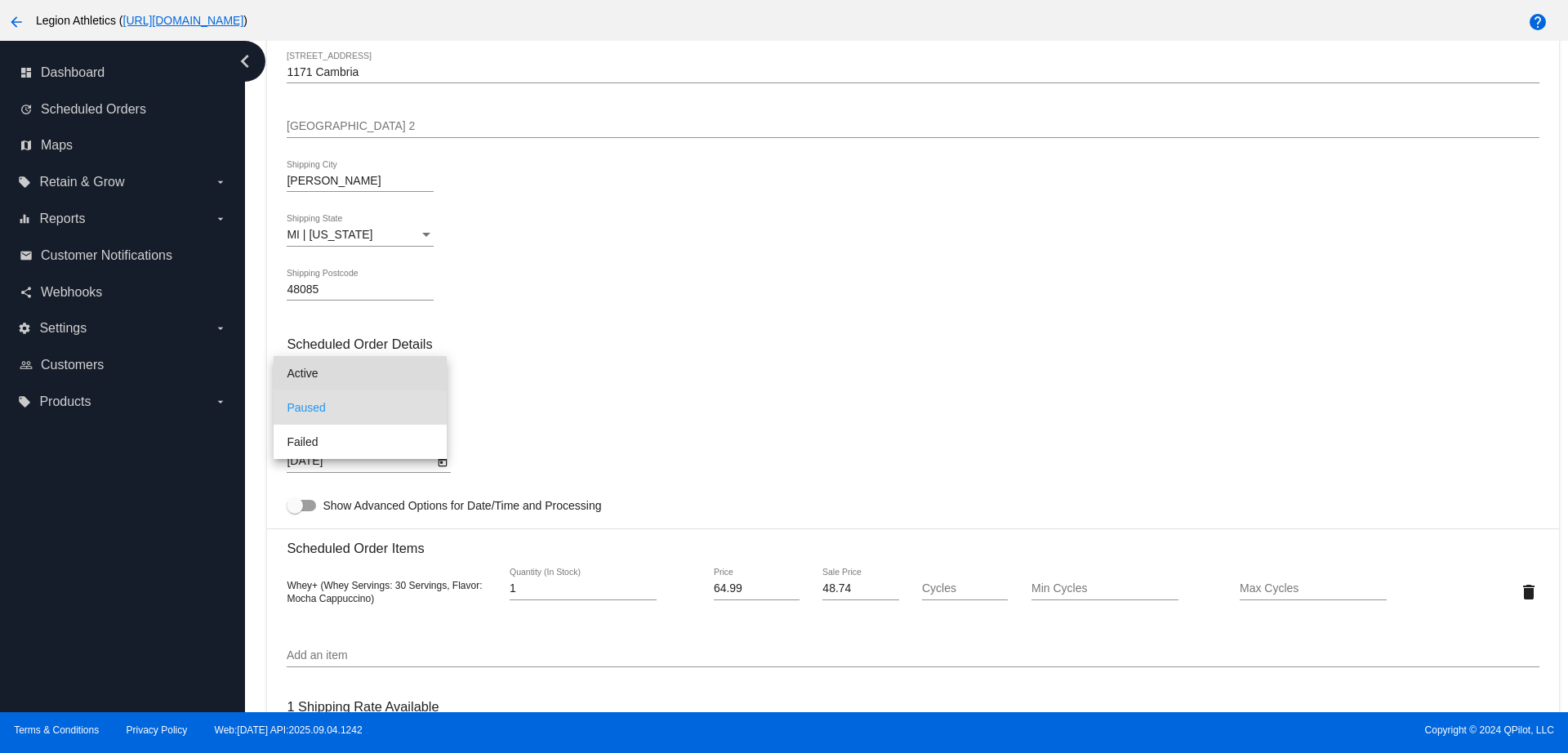
click at [375, 366] on span "Active" at bounding box center [360, 373] width 147 height 34
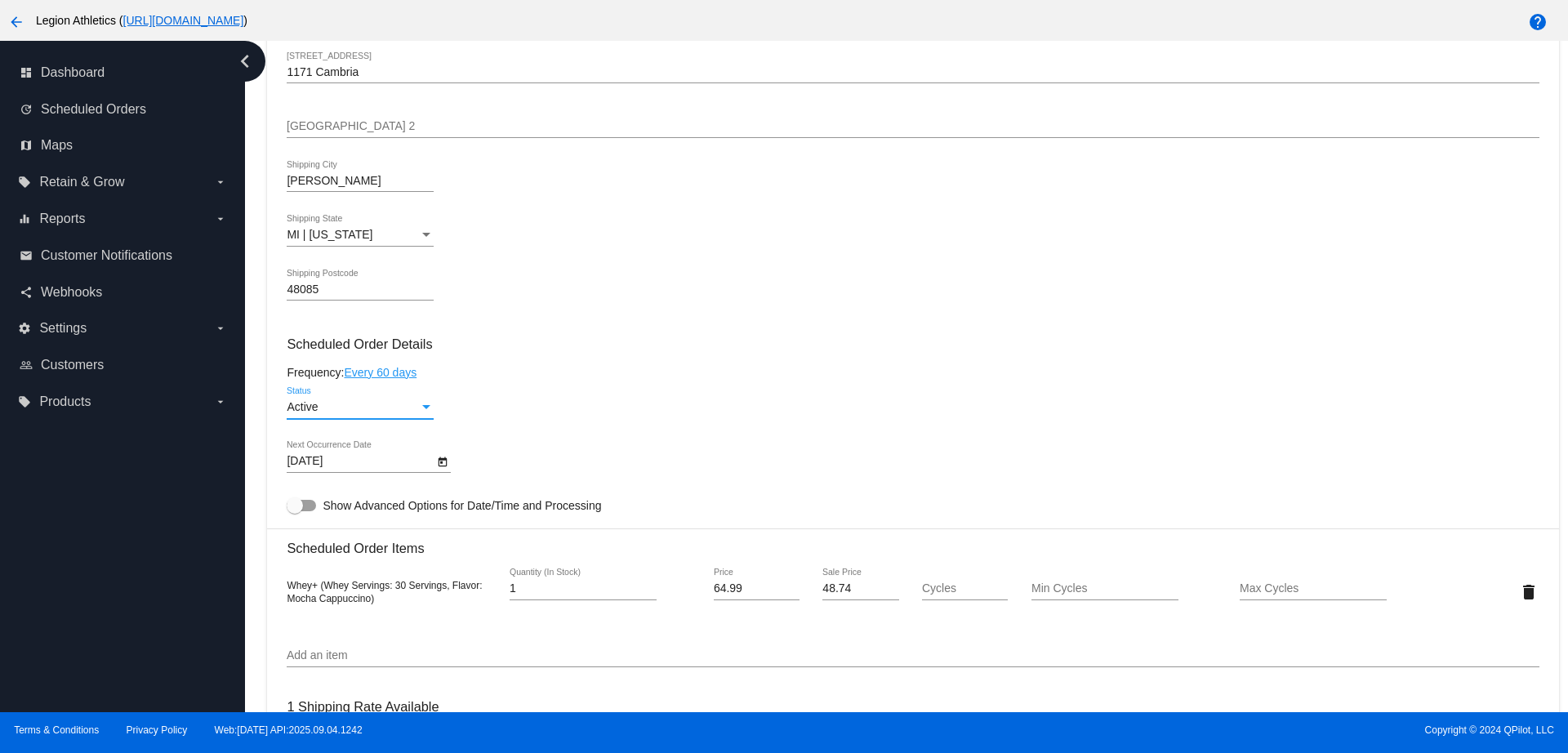
scroll to position [1406, 0]
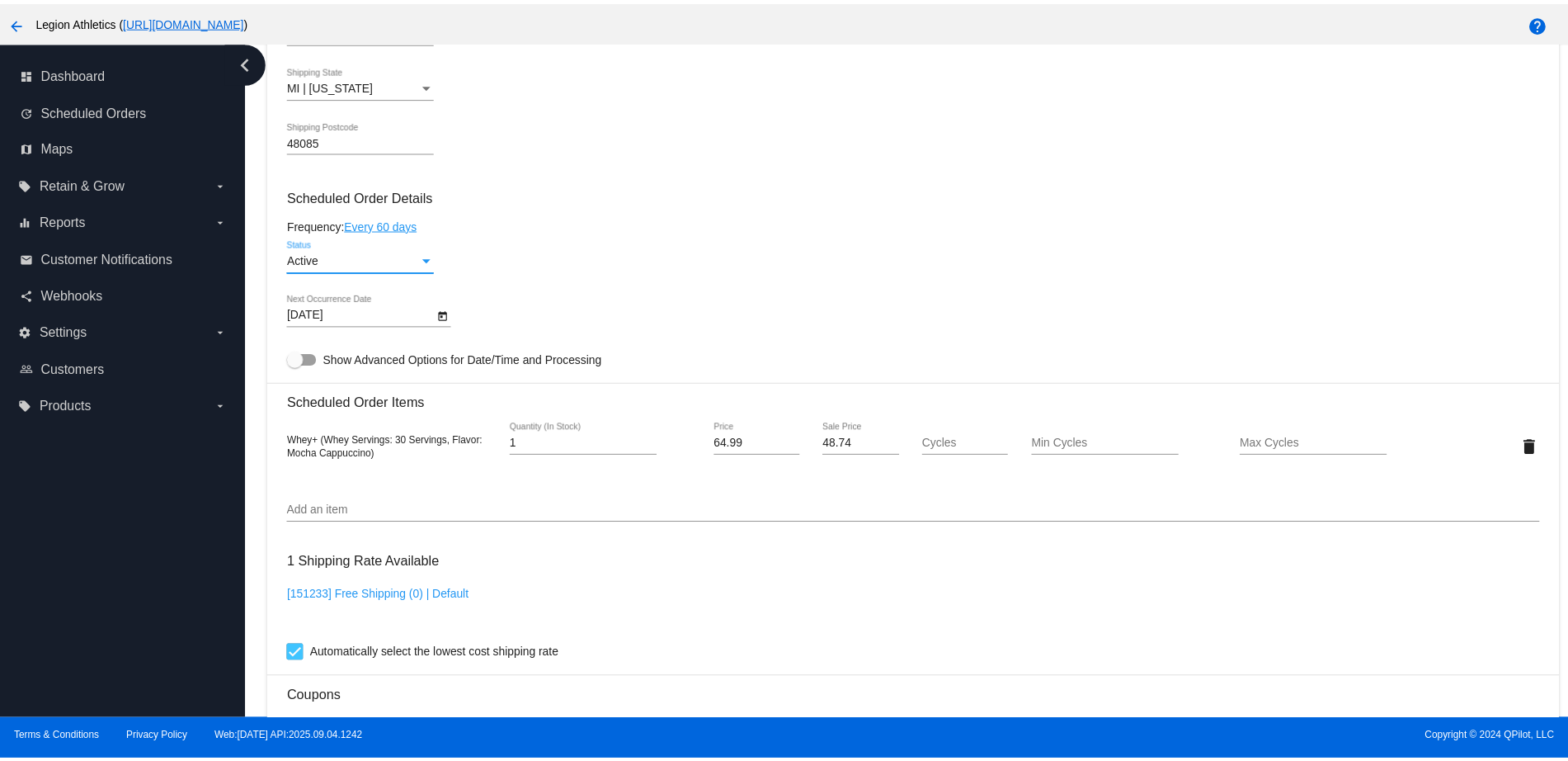
scroll to position [803, 0]
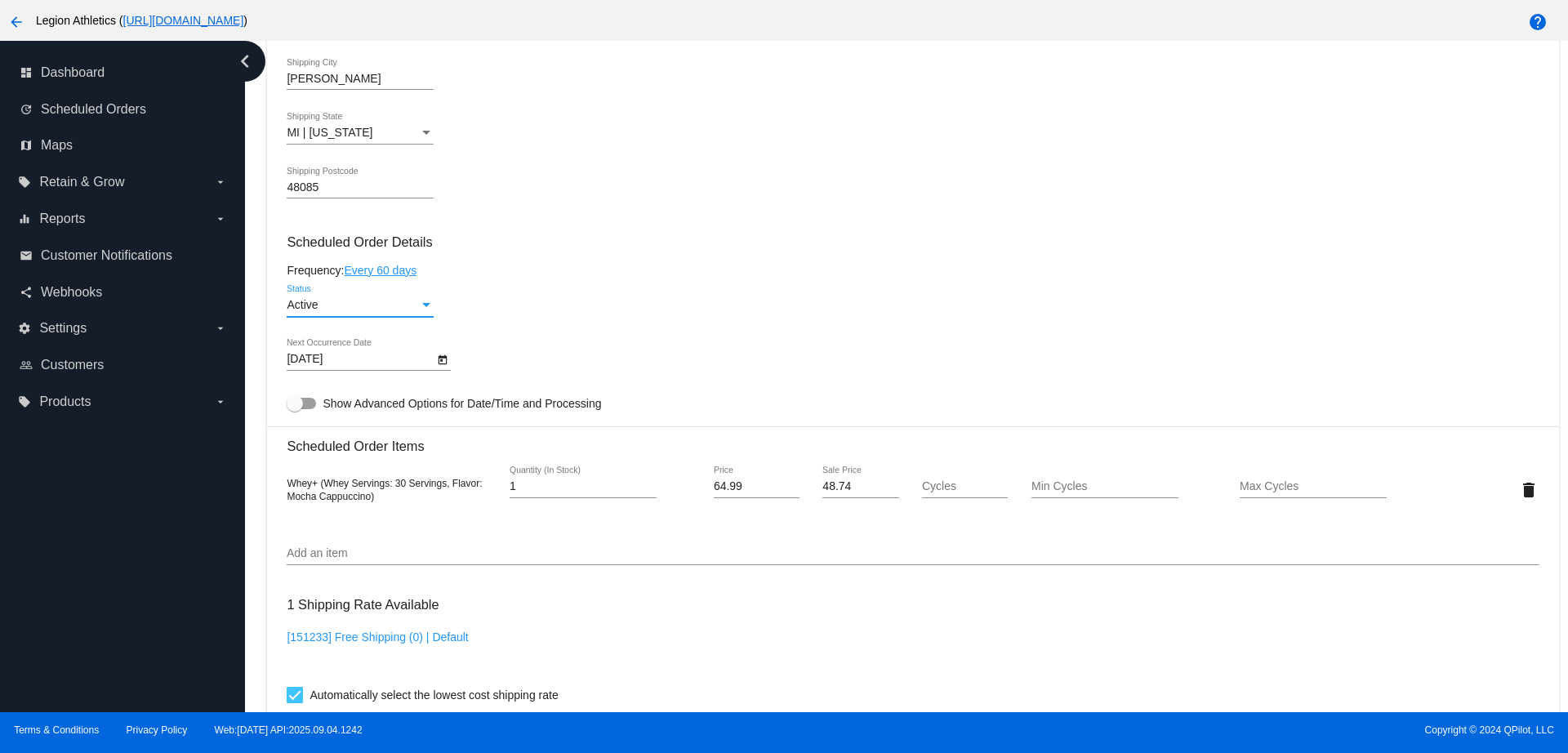
click at [385, 267] on link "Every 60 days" at bounding box center [380, 270] width 72 height 13
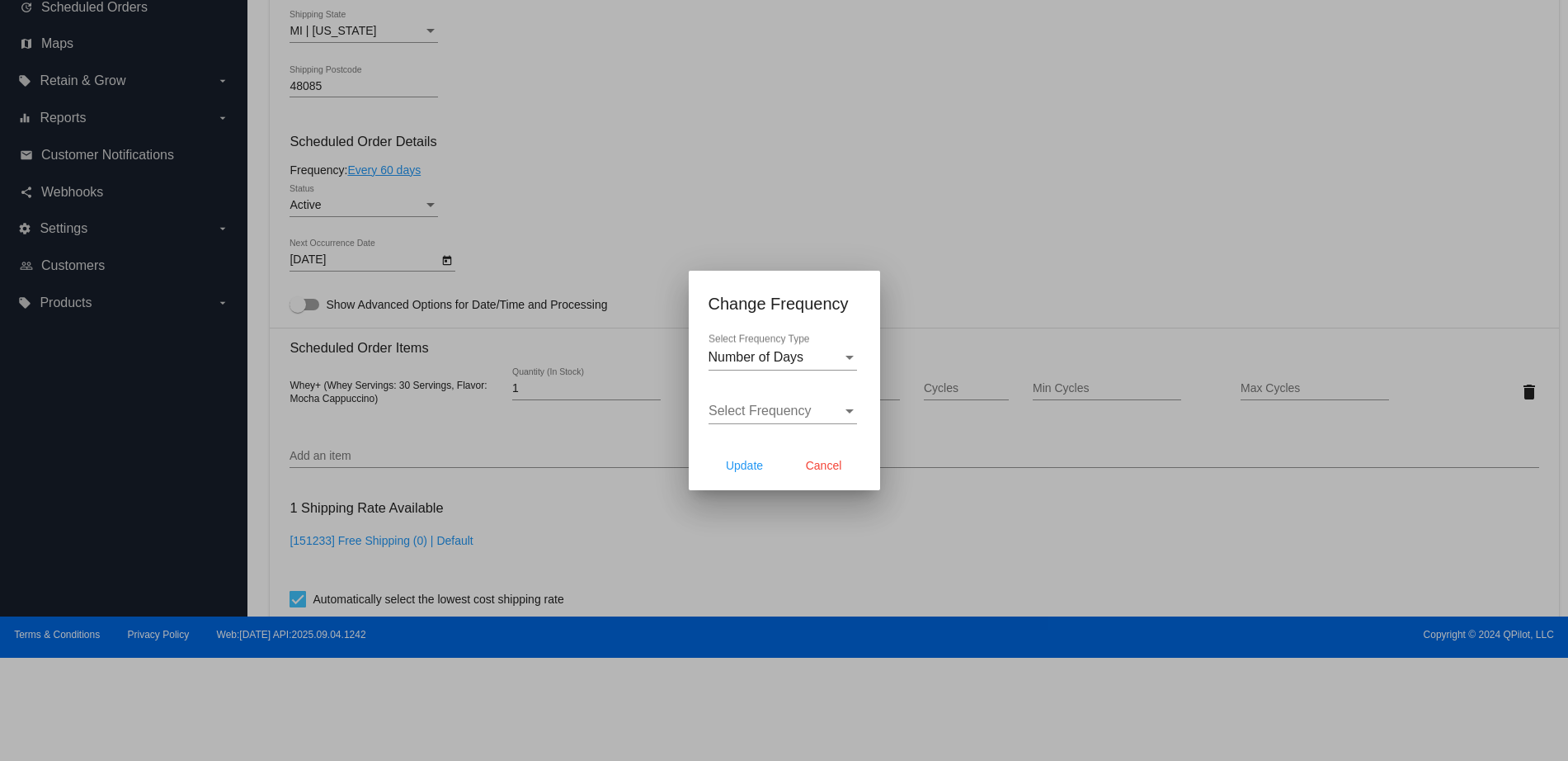
click at [809, 400] on div "Select Frequency Select Frequency" at bounding box center [783, 405] width 149 height 37
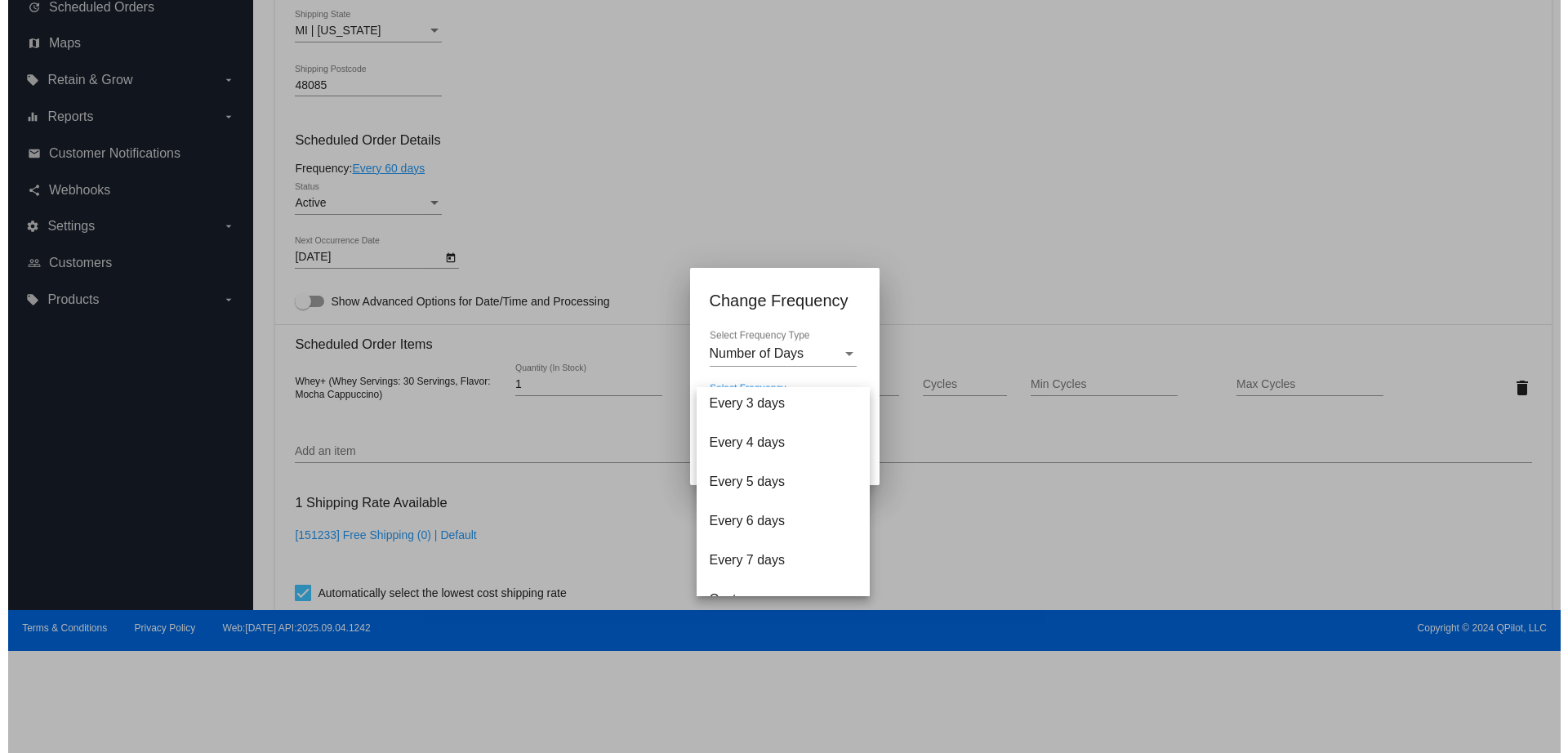
scroll to position [65, 0]
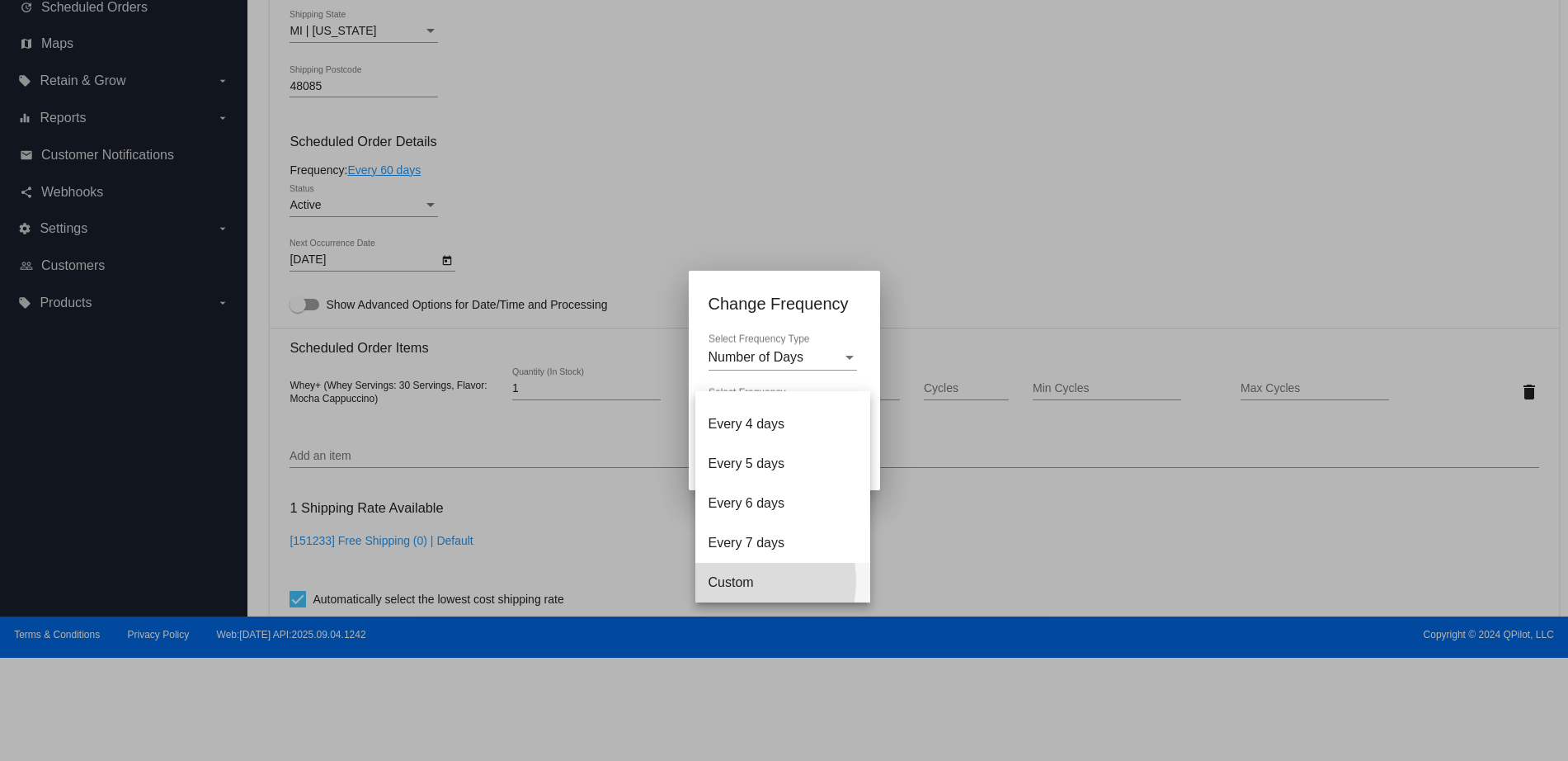
click at [745, 581] on span "Custom" at bounding box center [783, 582] width 149 height 40
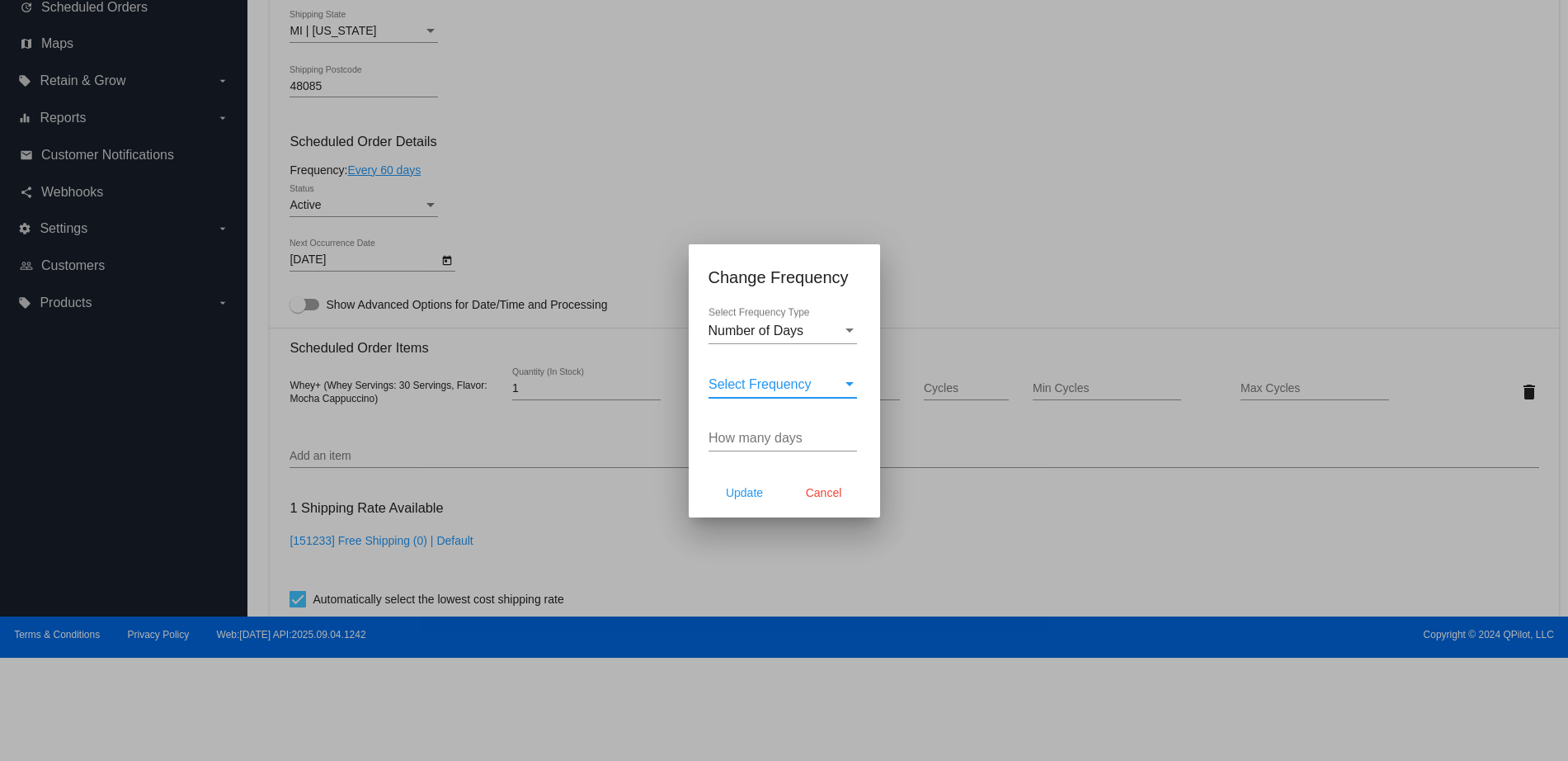
click at [768, 434] on input "How many days" at bounding box center [783, 438] width 149 height 15
type input "45"
click at [758, 490] on span "Update" at bounding box center [744, 493] width 37 height 13
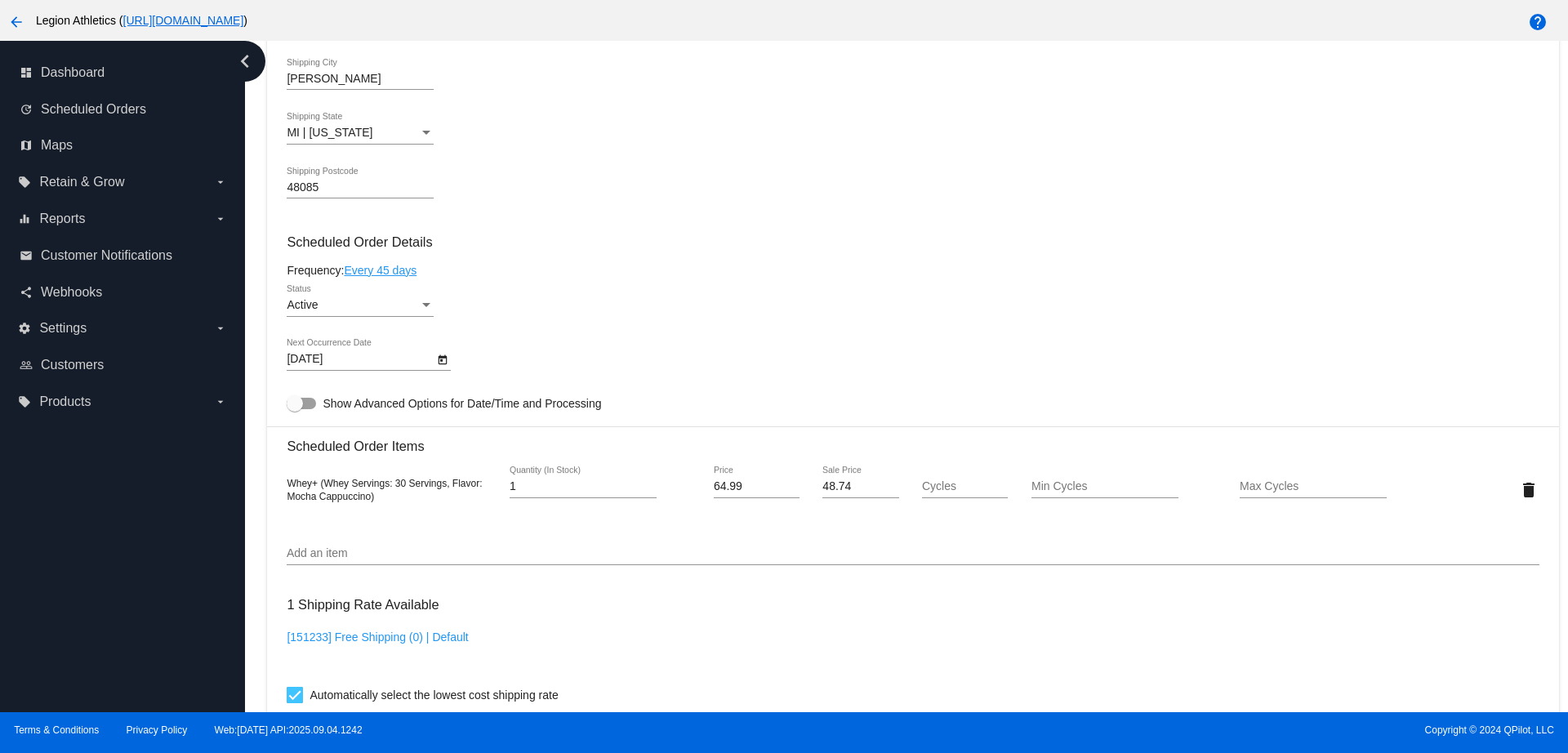
scroll to position [1406, 0]
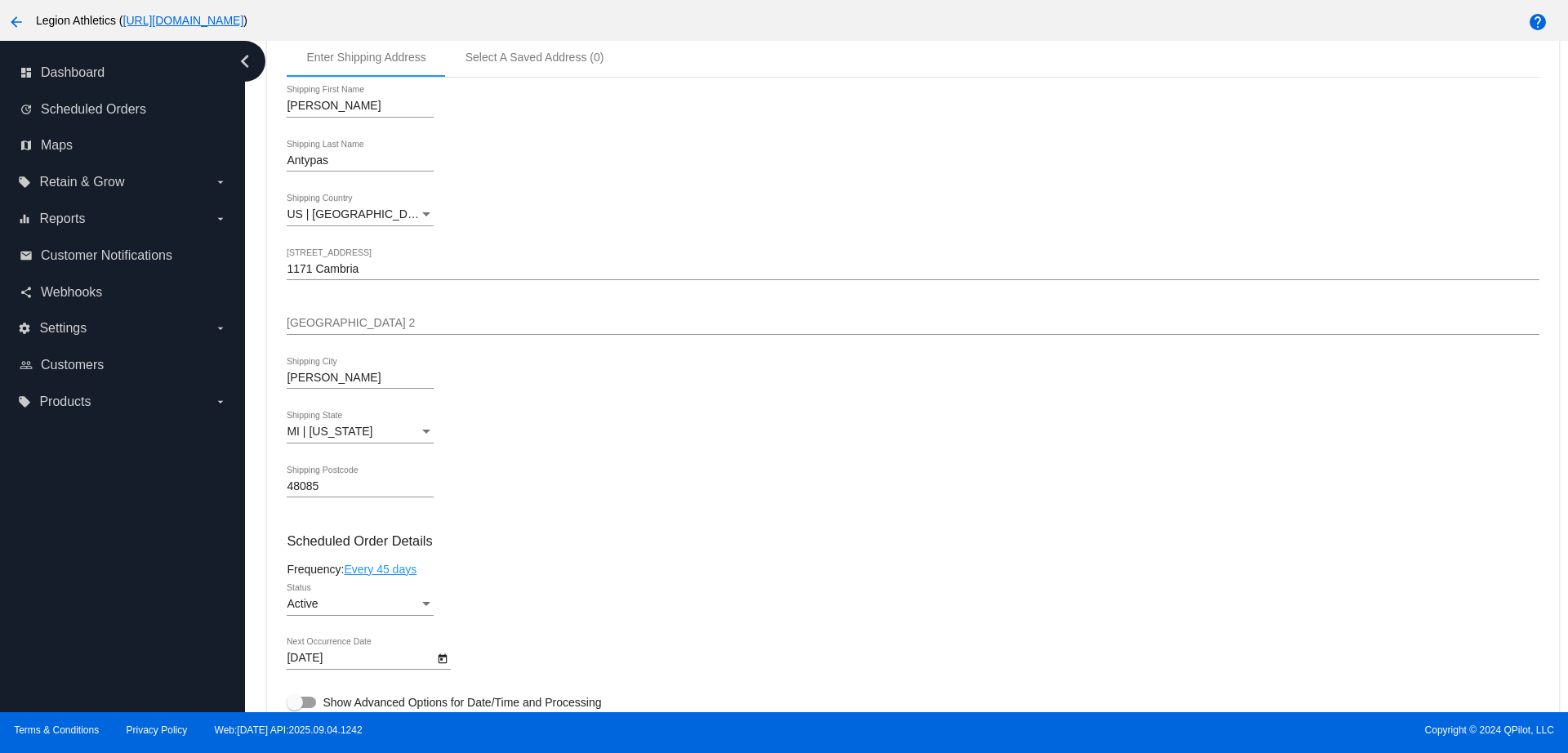
scroll to position [612, 0]
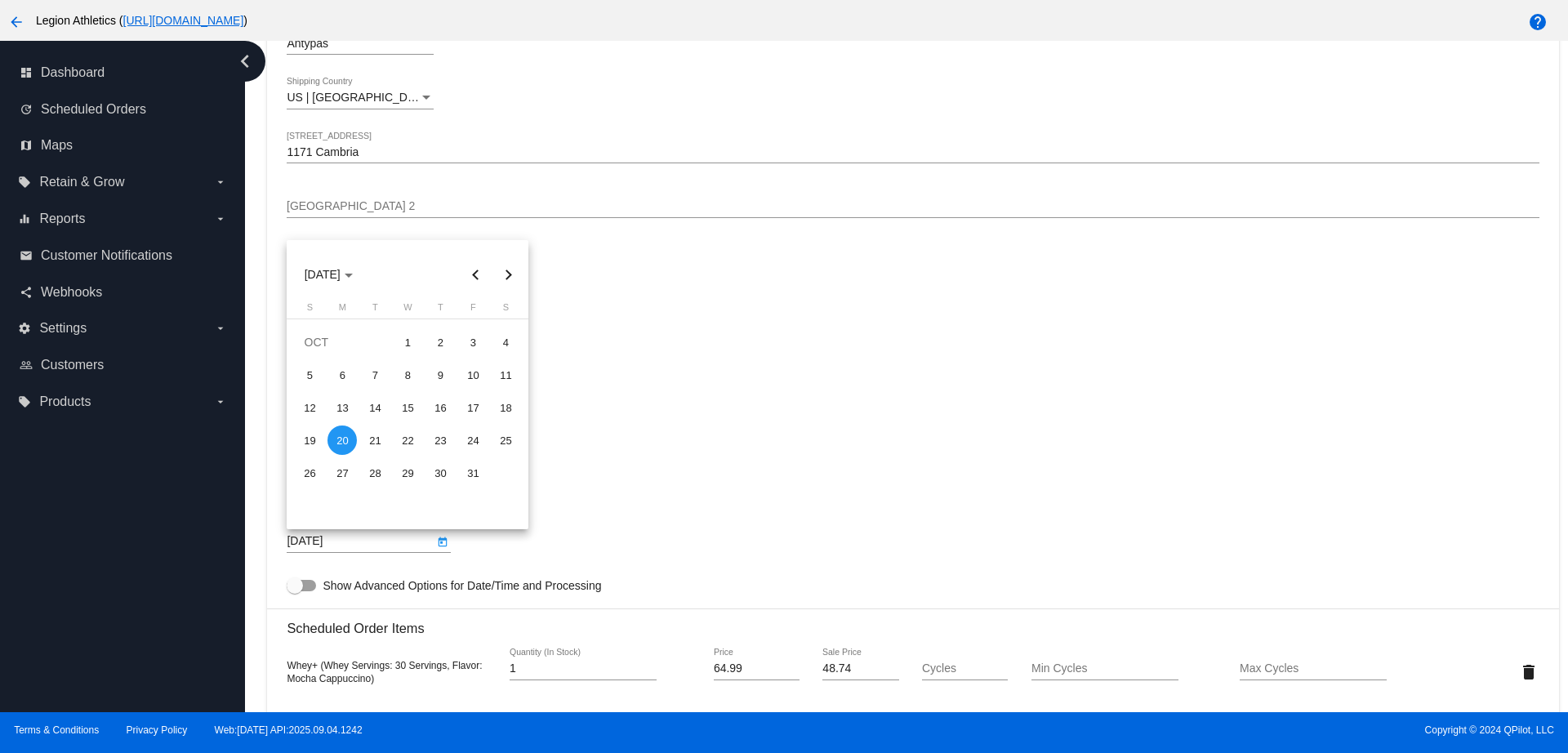
drag, startPoint x: 347, startPoint y: 539, endPoint x: 281, endPoint y: 538, distance: 66.0
click at [281, 538] on body "close Welcome to the QPilot Merchant Center! This is your merchant website wher…" at bounding box center [784, 376] width 1568 height 753
click at [702, 463] on div at bounding box center [784, 376] width 1568 height 753
click at [633, 377] on div at bounding box center [784, 376] width 1568 height 753
click at [706, 476] on div at bounding box center [784, 376] width 1568 height 753
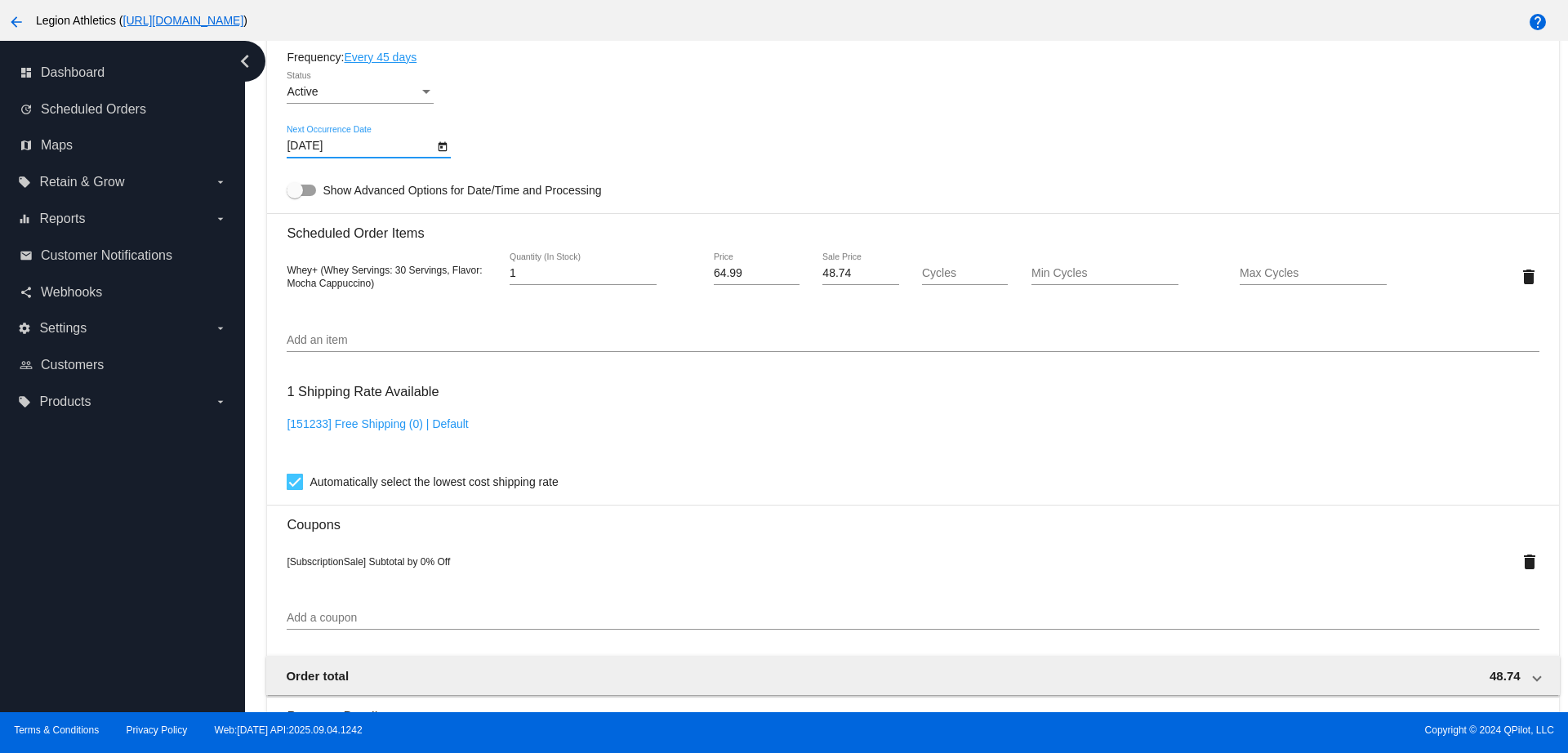
scroll to position [896, 0]
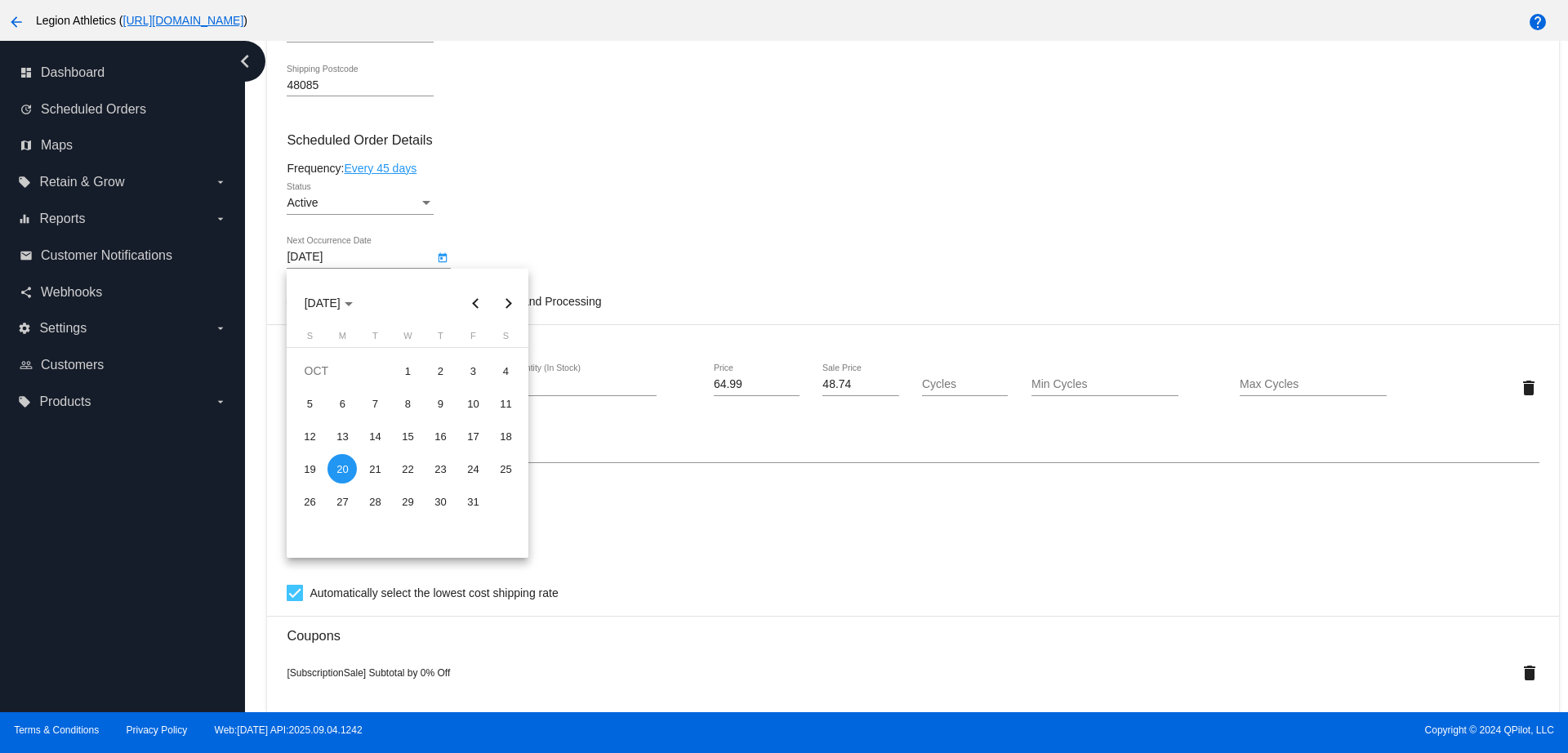
click at [869, 213] on div at bounding box center [784, 376] width 1568 height 753
click at [787, 140] on div at bounding box center [784, 376] width 1568 height 753
click at [708, 267] on div at bounding box center [784, 376] width 1568 height 753
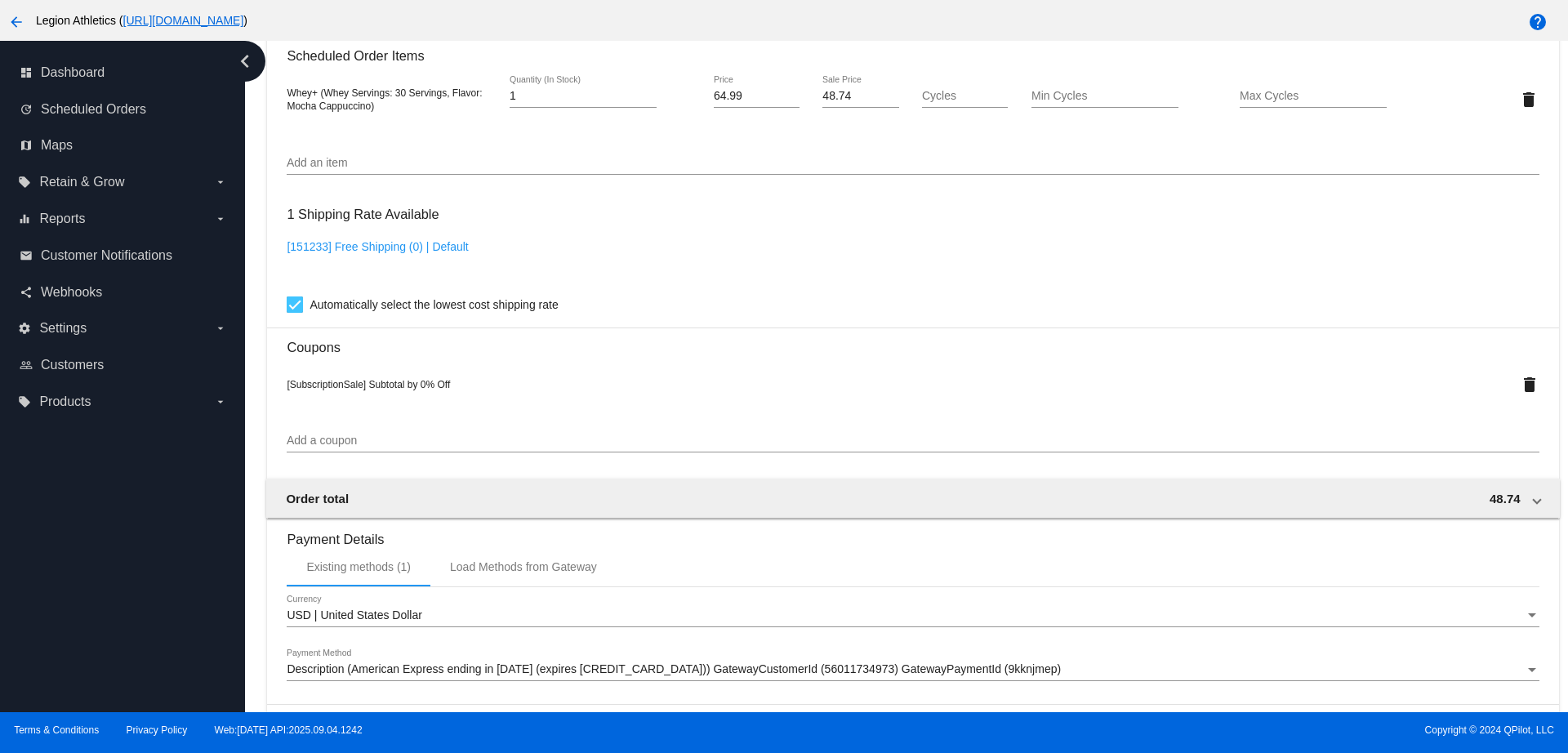
scroll to position [1406, 0]
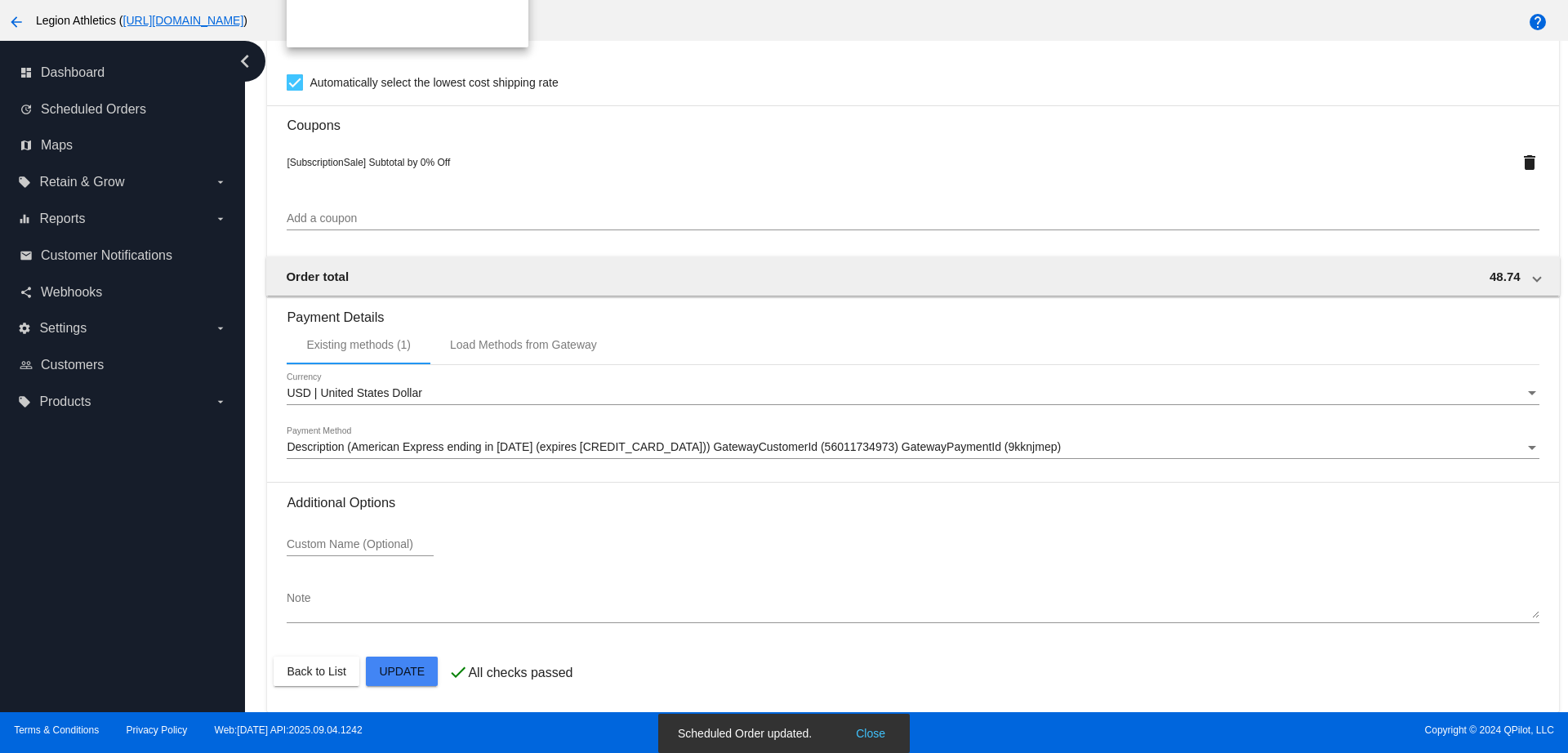
click at [897, 157] on div at bounding box center [784, 376] width 1568 height 753
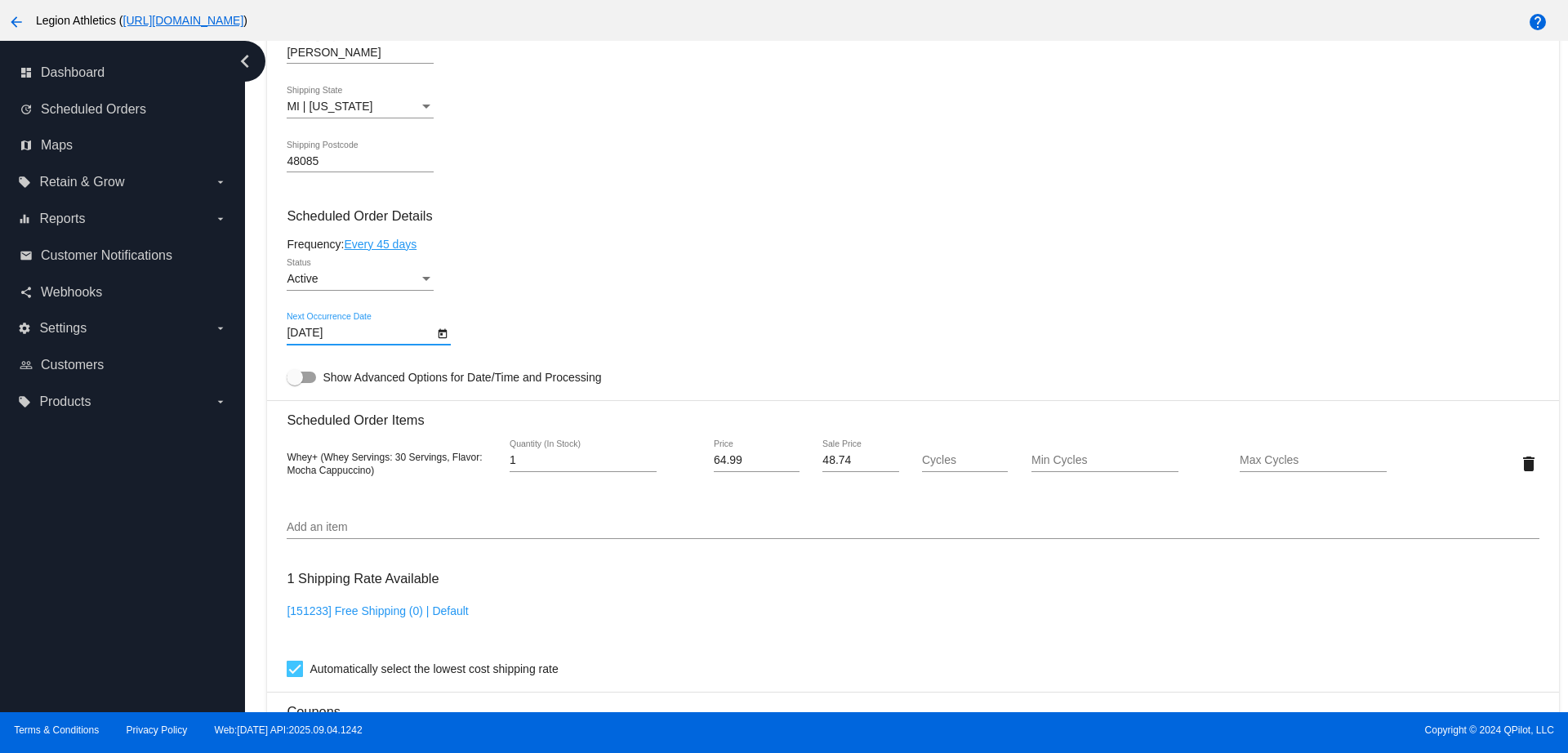
scroll to position [919, 0]
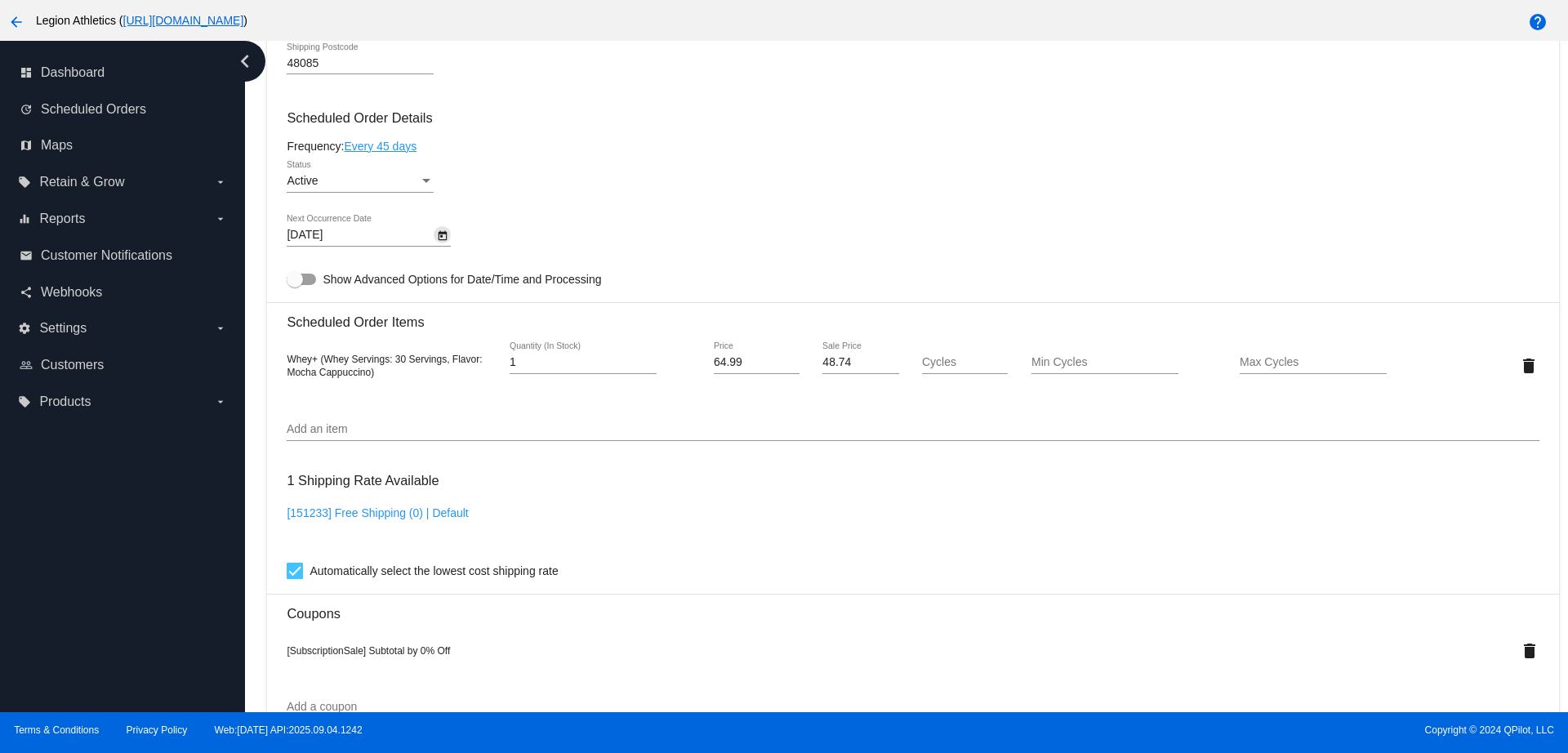
click at [441, 238] on icon "Open calendar" at bounding box center [443, 236] width 12 height 20
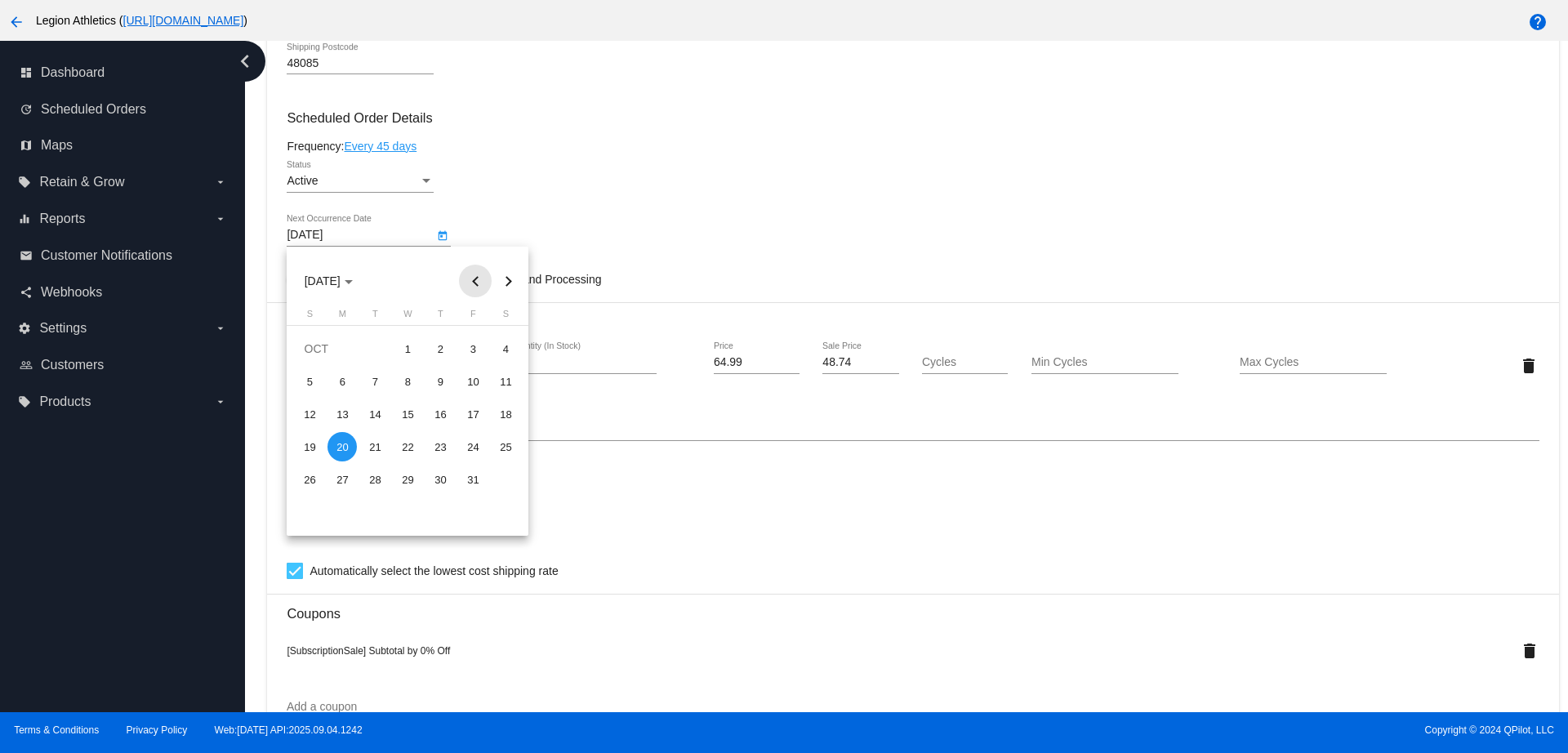
click at [471, 281] on button "Previous month" at bounding box center [474, 280] width 32 height 32
click at [404, 414] on div "10" at bounding box center [407, 414] width 29 height 29
type input "9/10/2025"
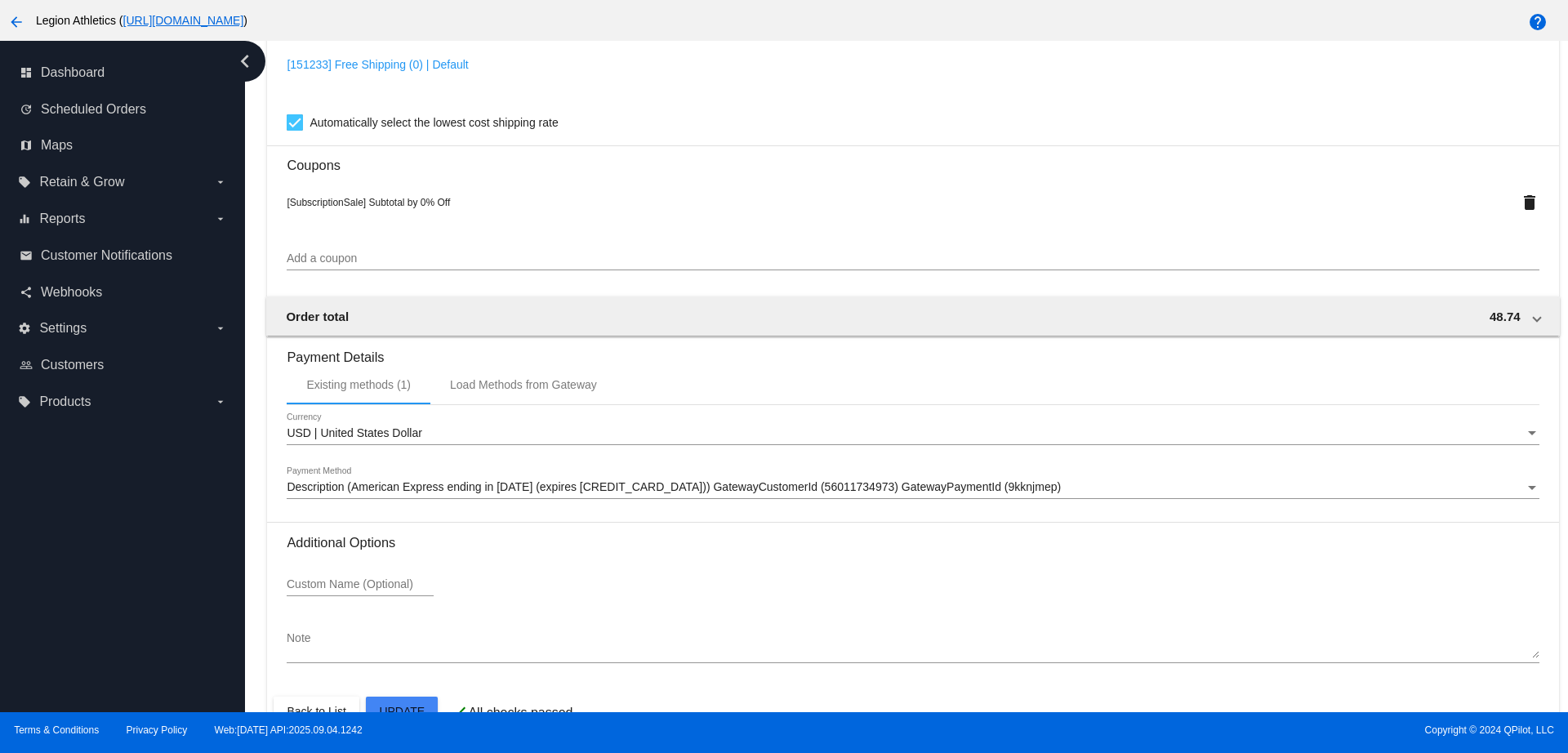
scroll to position [1406, 0]
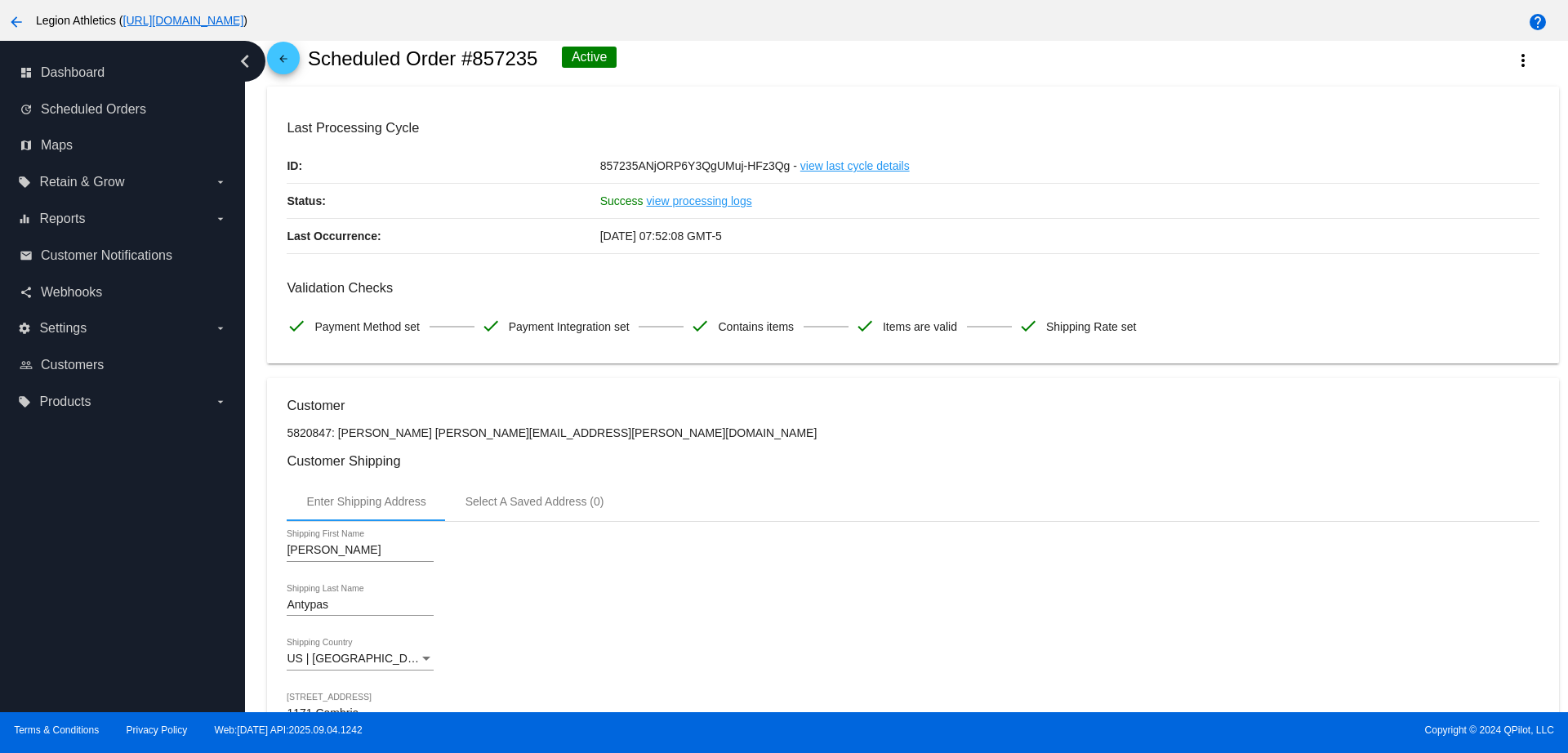
scroll to position [0, 0]
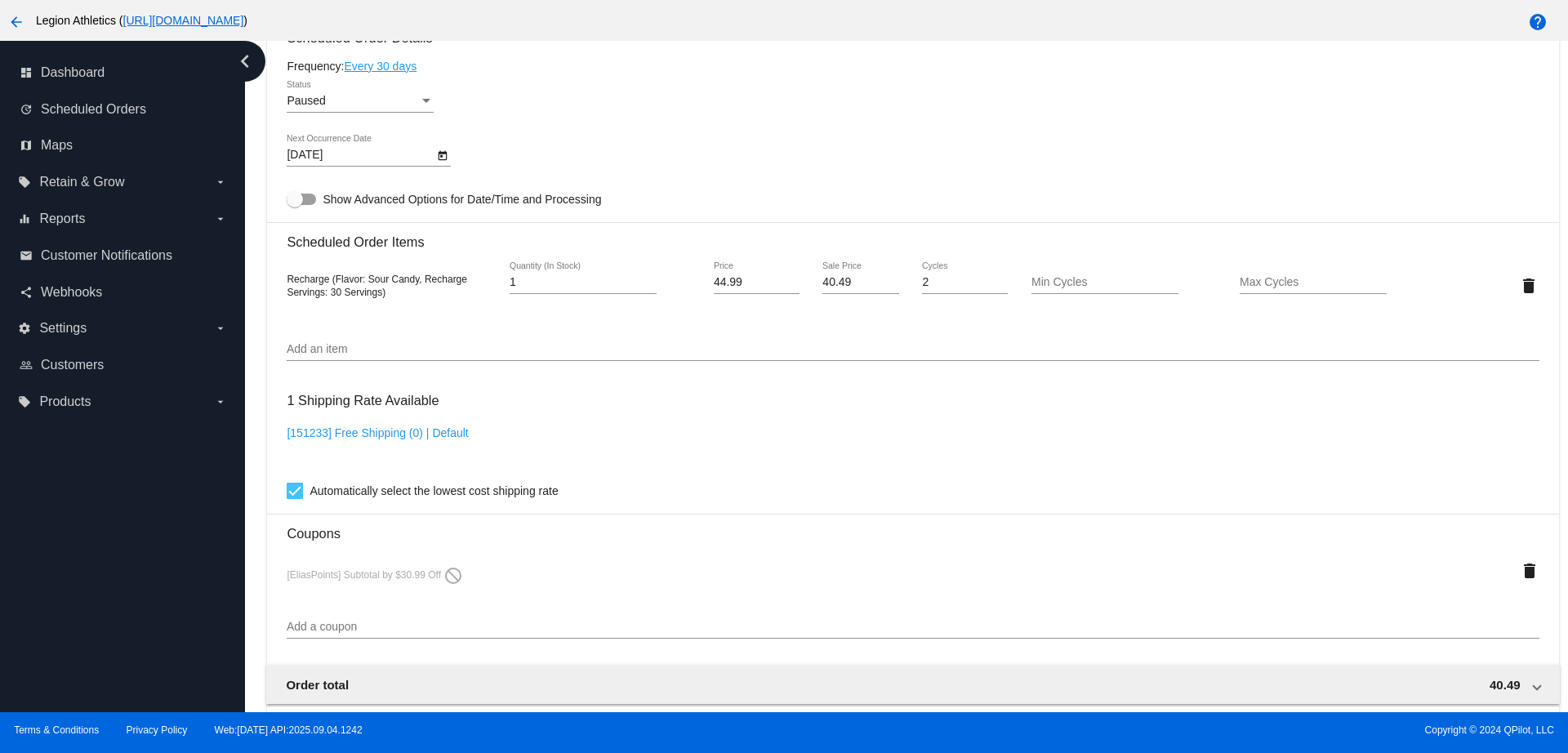
scroll to position [896, 0]
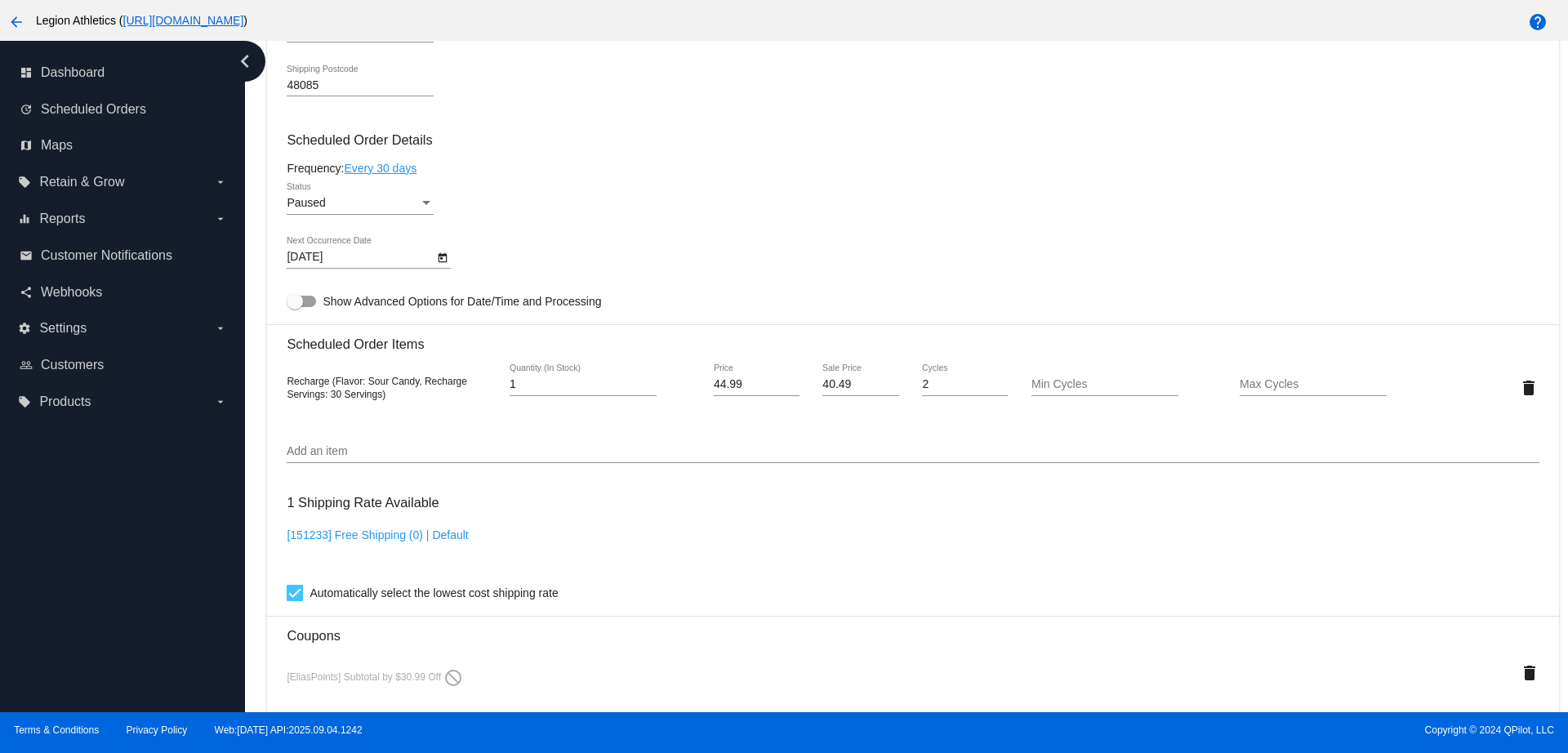
click at [338, 445] on input "Add an item" at bounding box center [912, 452] width 1252 height 13
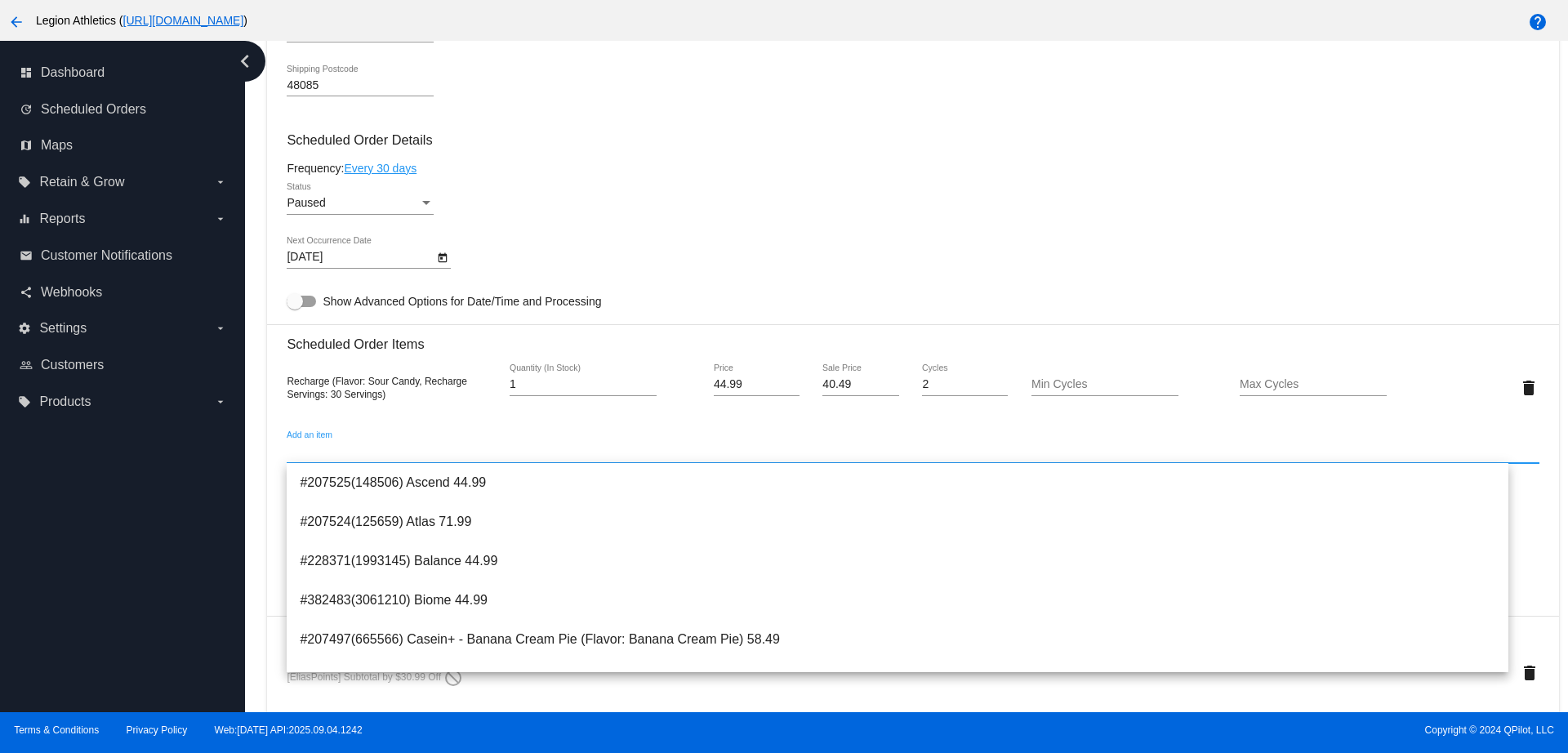
paste input "Pulse Stim-Free - Fruit Punch"
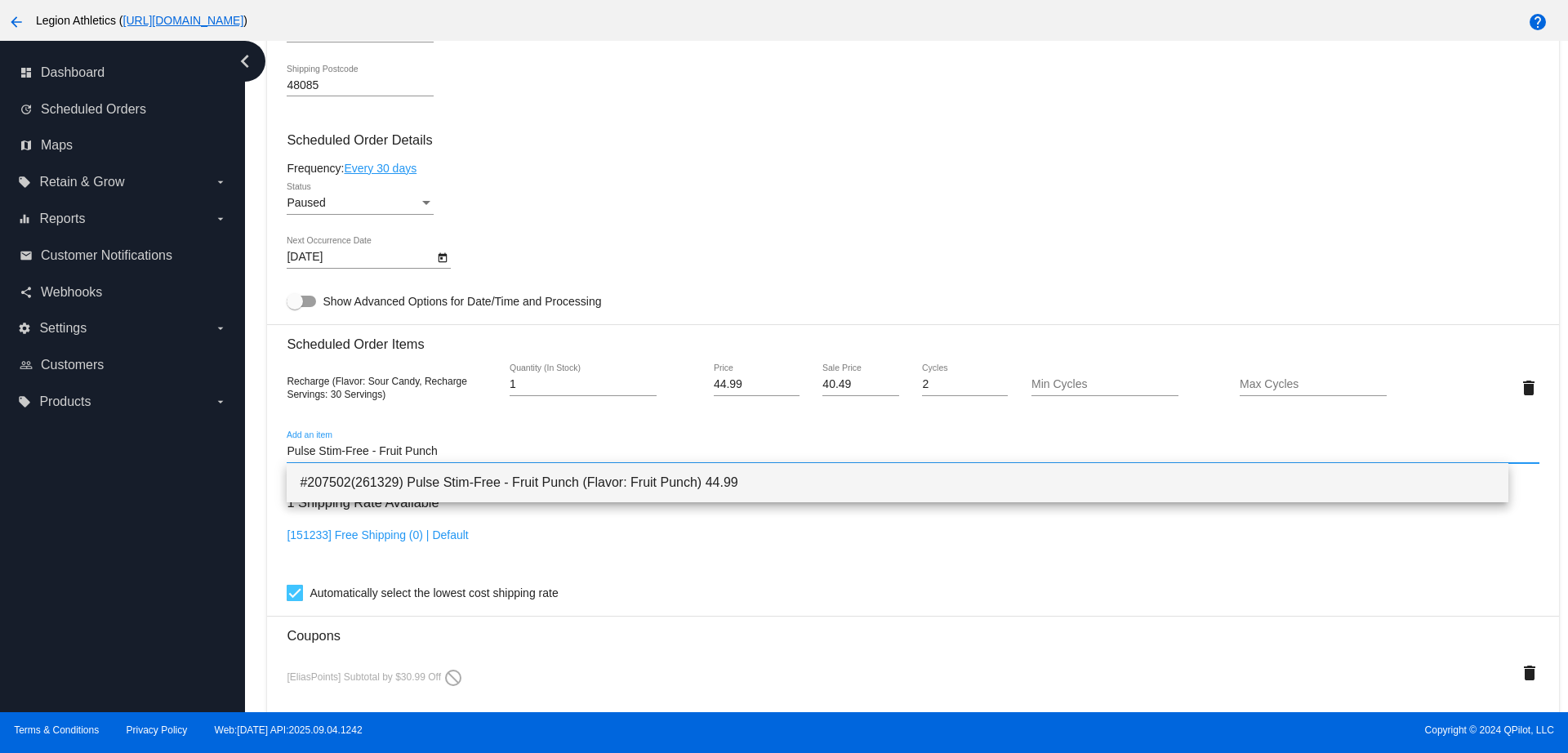
type input "Pulse Stim-Free - Fruit Punch"
click at [503, 483] on span "#207502(261329) Pulse Stim-Free - Fruit Punch (Flavor: Fruit Punch) 44.99" at bounding box center [896, 482] width 1194 height 39
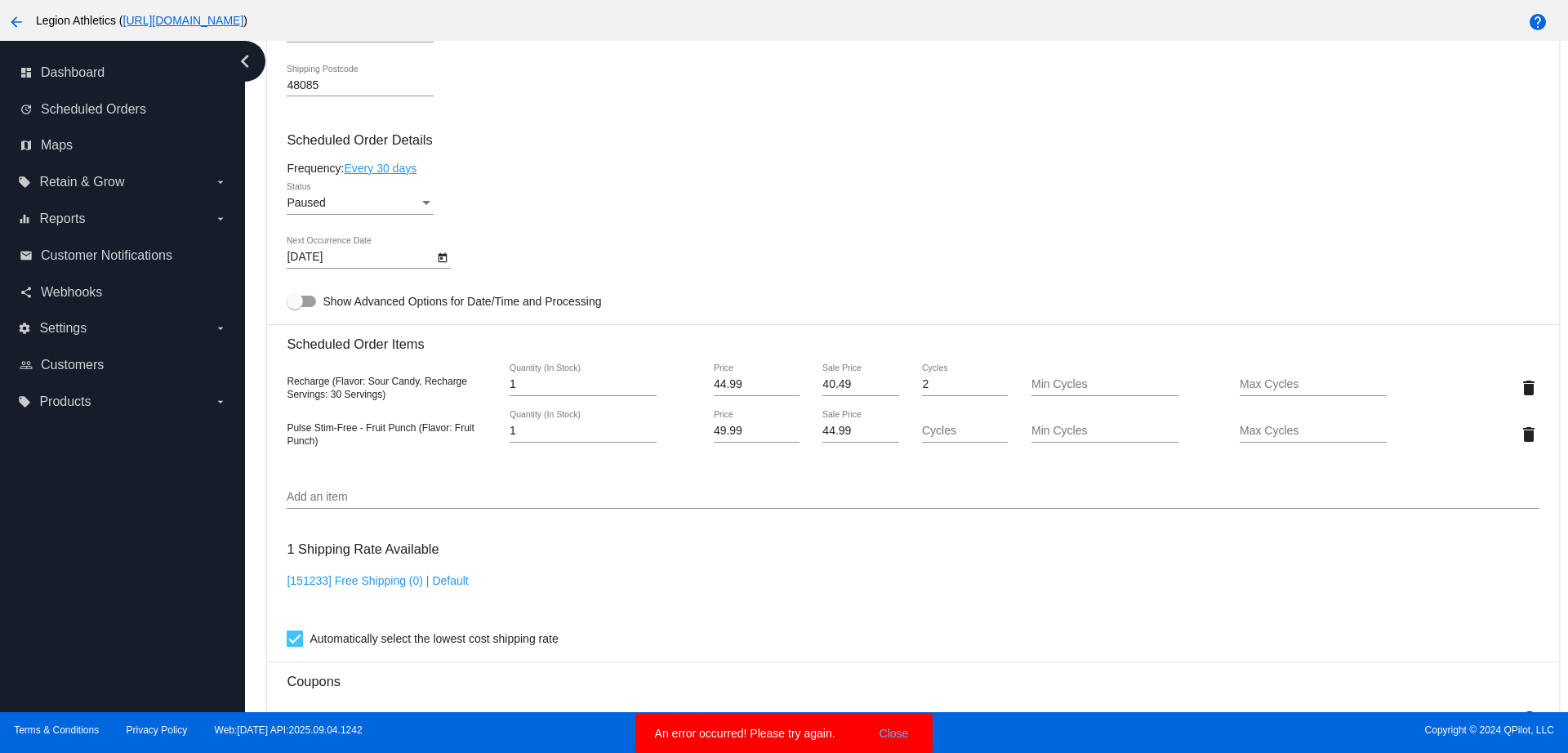
click at [653, 481] on div "Add an item" at bounding box center [912, 493] width 1252 height 32
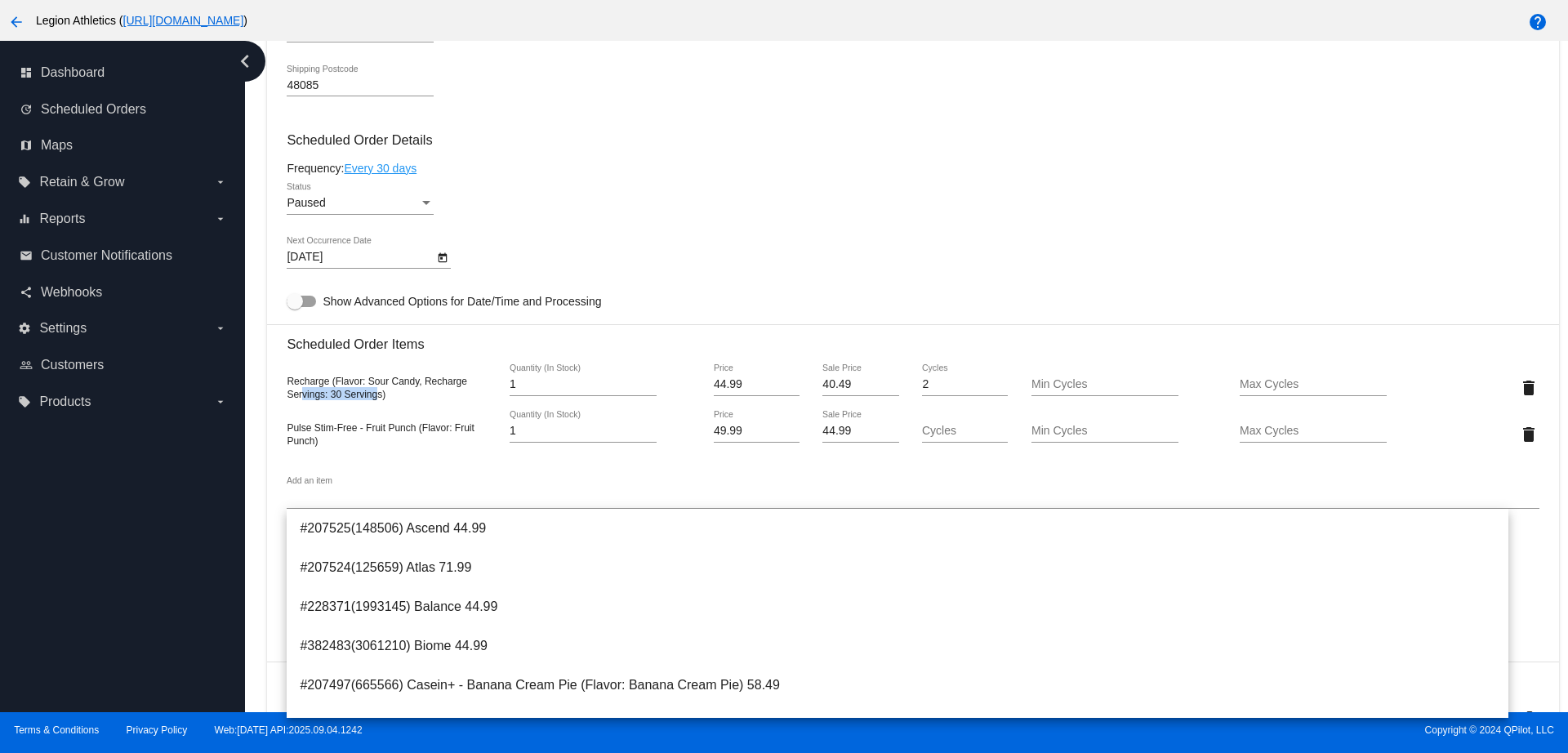
drag, startPoint x: 379, startPoint y: 394, endPoint x: 304, endPoint y: 389, distance: 75.2
click at [304, 389] on span "Recharge (Flavor: Sour Candy, Recharge Servings: 30 Servings)" at bounding box center [376, 387] width 181 height 24
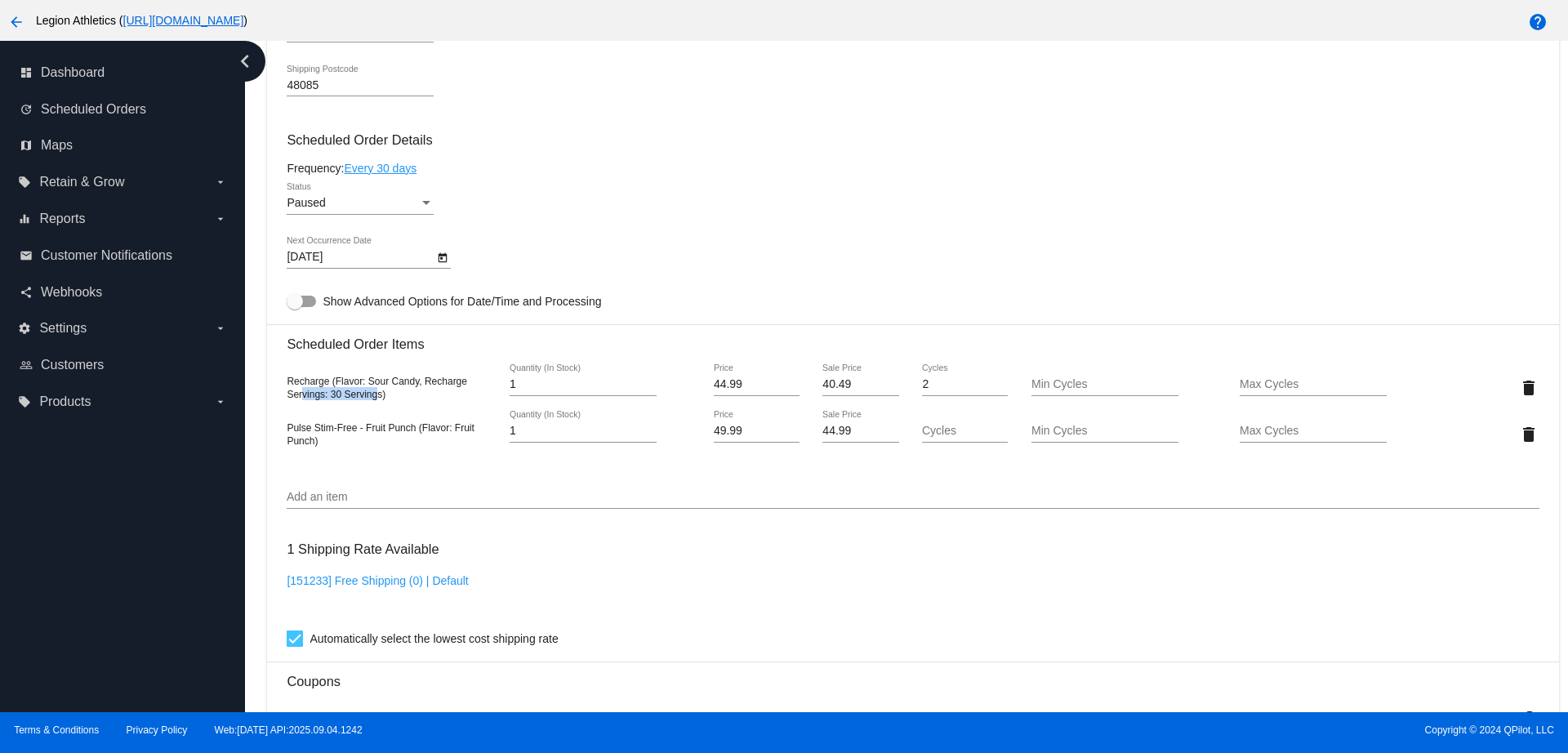
click at [366, 399] on span "Recharge (Flavor: Sour Candy, Recharge Servings: 30 Servings)" at bounding box center [376, 387] width 181 height 24
drag, startPoint x: 382, startPoint y: 399, endPoint x: 288, endPoint y: 384, distance: 95.2
click at [288, 384] on span "Recharge (Flavor: Sour Candy, Recharge Servings: 30 Servings)" at bounding box center [376, 387] width 181 height 24
copy span "Recharge (Flavor: Sour Candy, Recharge Servings: 30 Servings"
click at [611, 575] on div "[151233] Free Shipping (0) | Default" at bounding box center [912, 597] width 1252 height 47
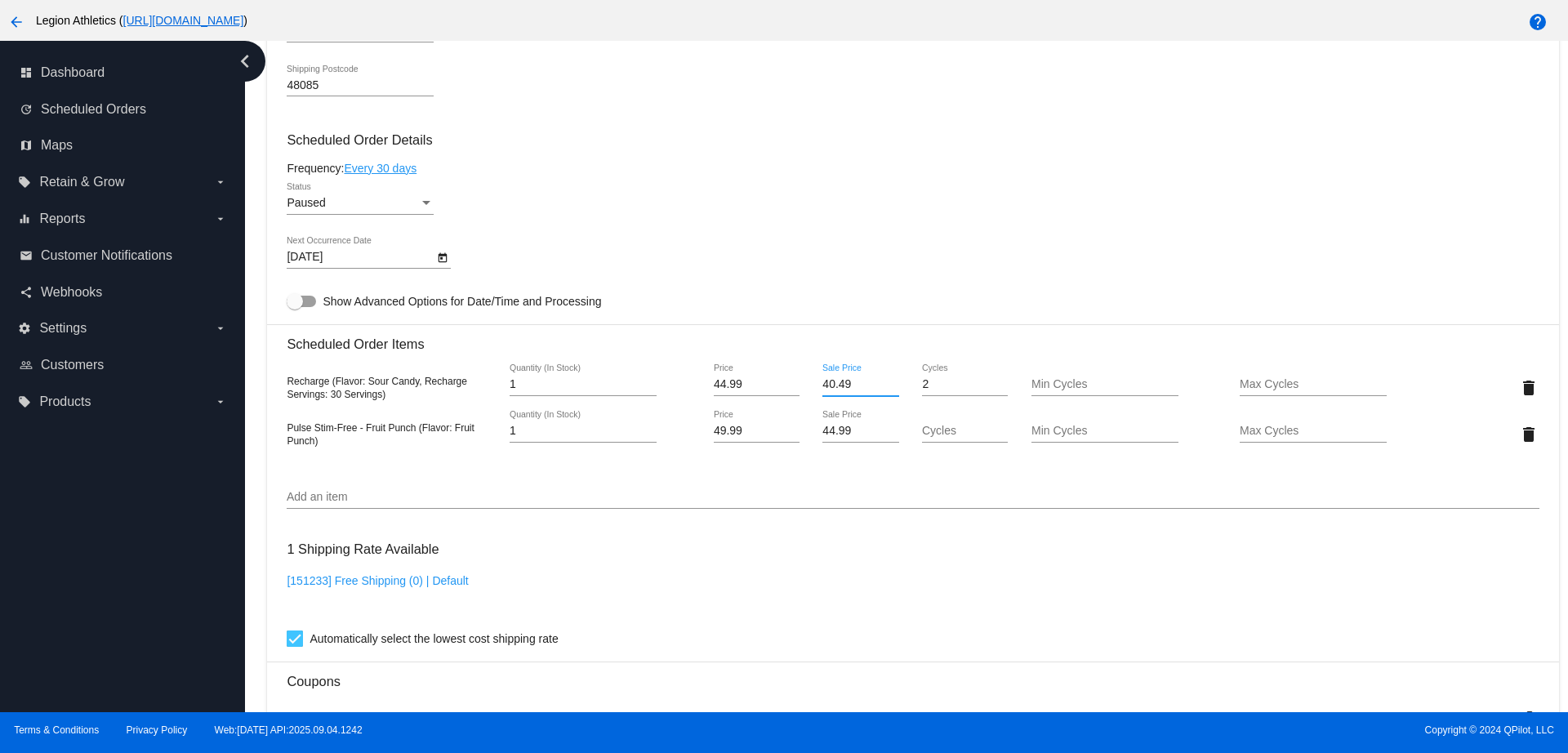
drag, startPoint x: 846, startPoint y: 384, endPoint x: 792, endPoint y: 384, distance: 54.0
click at [792, 384] on div "Recharge (Flavor: Sour Candy, Recharge Servings: 30 Servings) 1 Quantity (In St…" at bounding box center [912, 388] width 1252 height 47
type input "38.25"
click at [872, 467] on mat-card "Customer 5820847: [PERSON_NAME] [PERSON_NAME][EMAIL_ADDRESS][PERSON_NAME][DOMAI…" at bounding box center [912, 401] width 1291 height 1736
drag, startPoint x: 844, startPoint y: 429, endPoint x: 796, endPoint y: 433, distance: 48.2
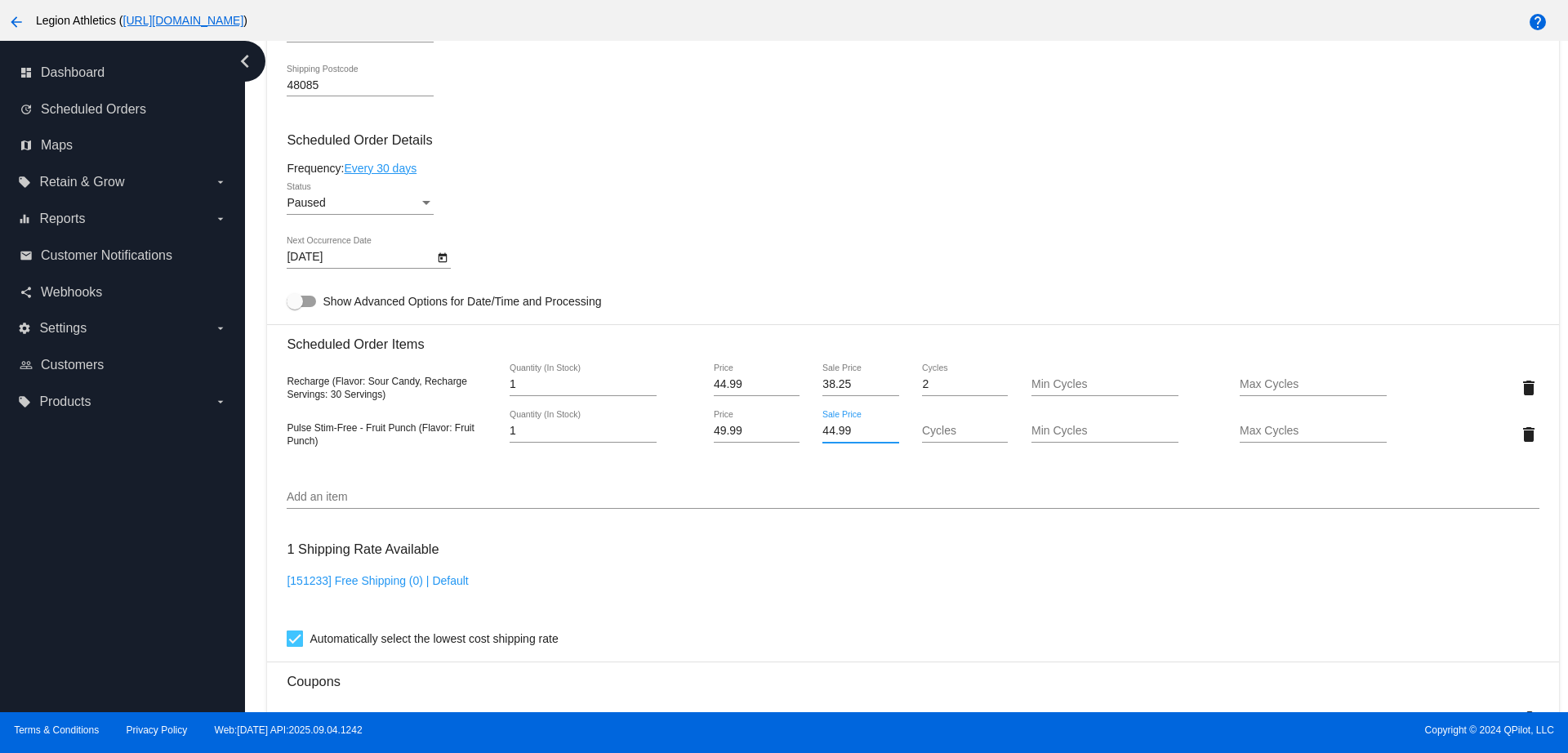
click at [808, 433] on div "44.99 Sale Price" at bounding box center [861, 434] width 105 height 47
type input "42.49"
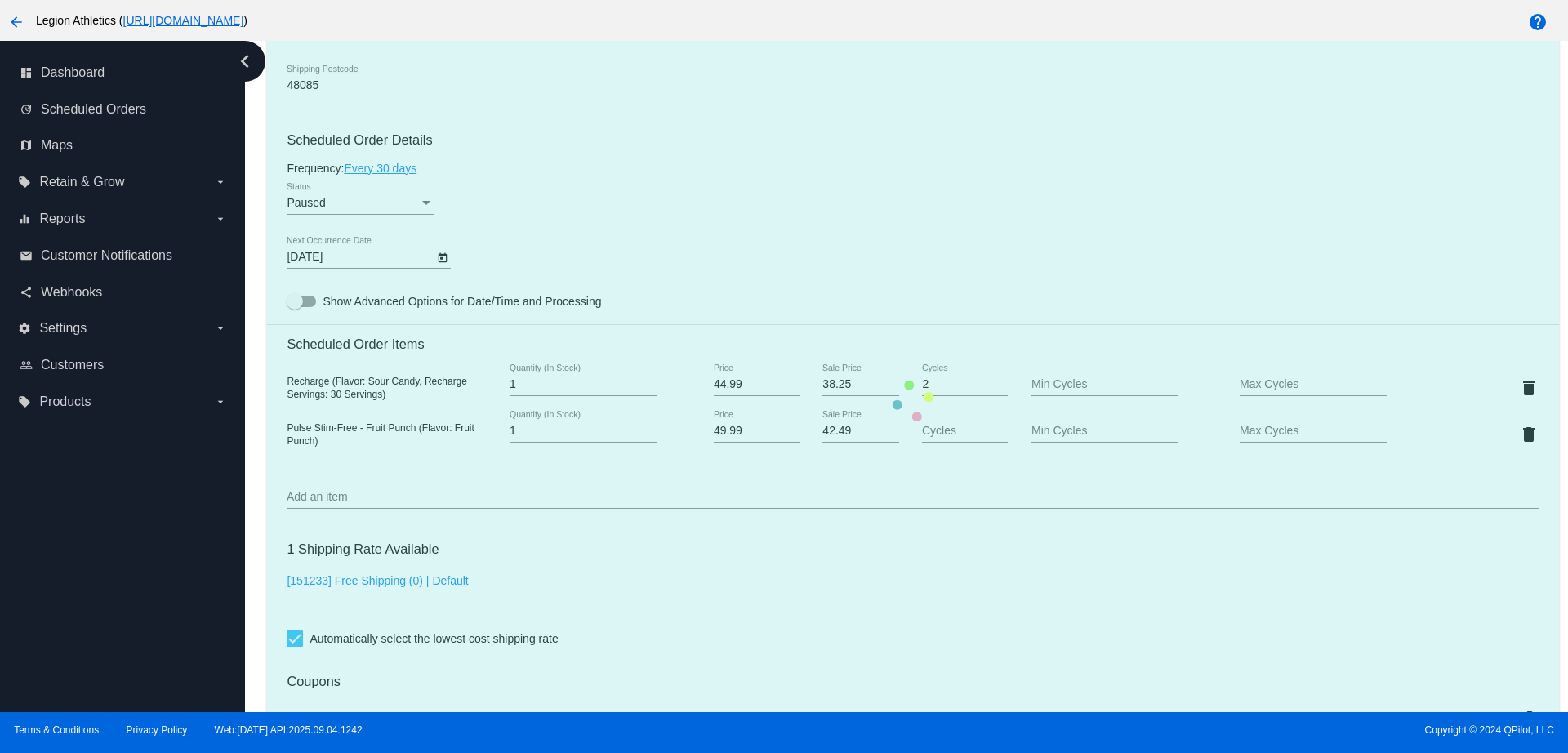
click at [908, 510] on mat-card "Customer 5820847: [PERSON_NAME] [PERSON_NAME][EMAIL_ADDRESS][PERSON_NAME][DOMAI…" at bounding box center [912, 401] width 1291 height 1736
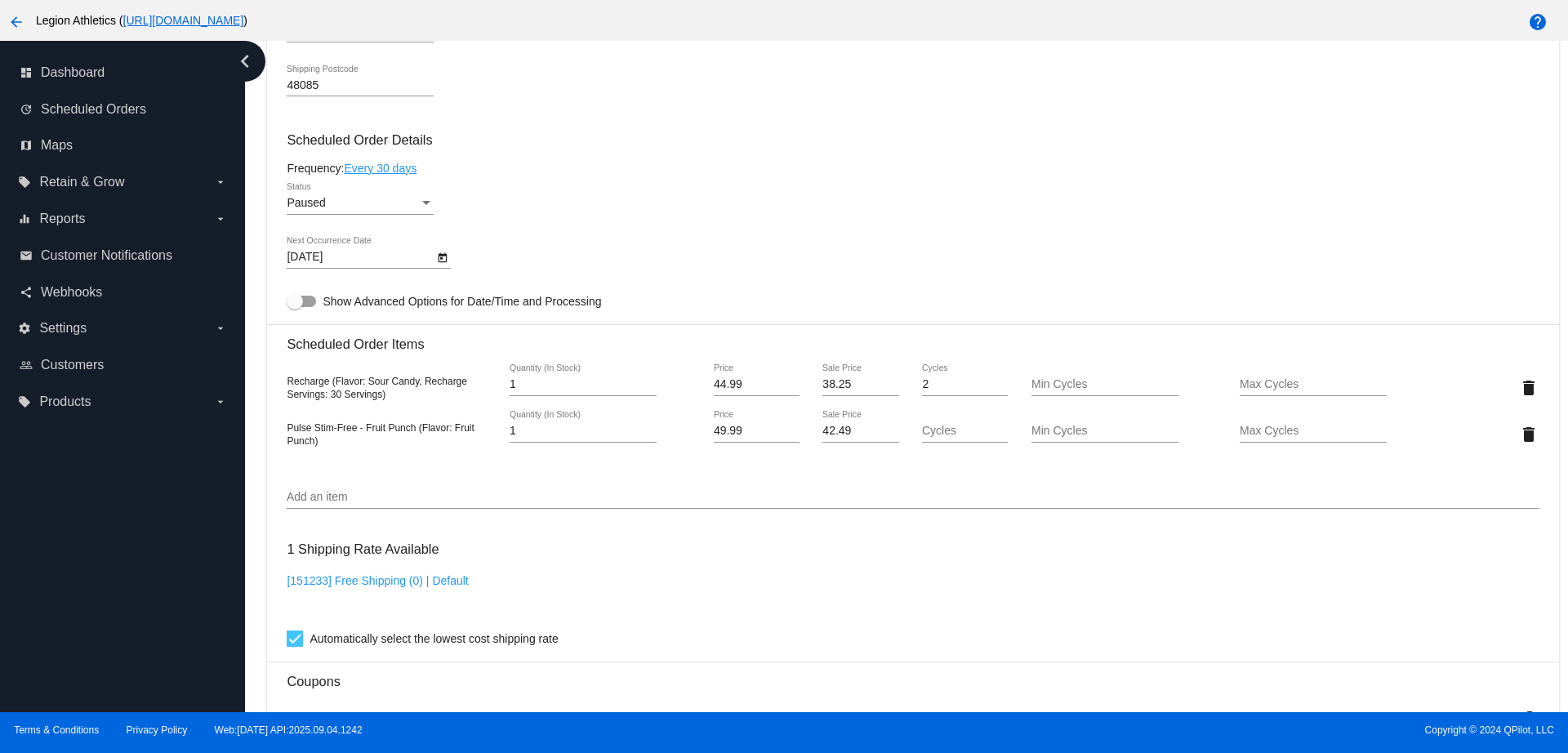
click at [328, 203] on div "Paused" at bounding box center [352, 203] width 132 height 13
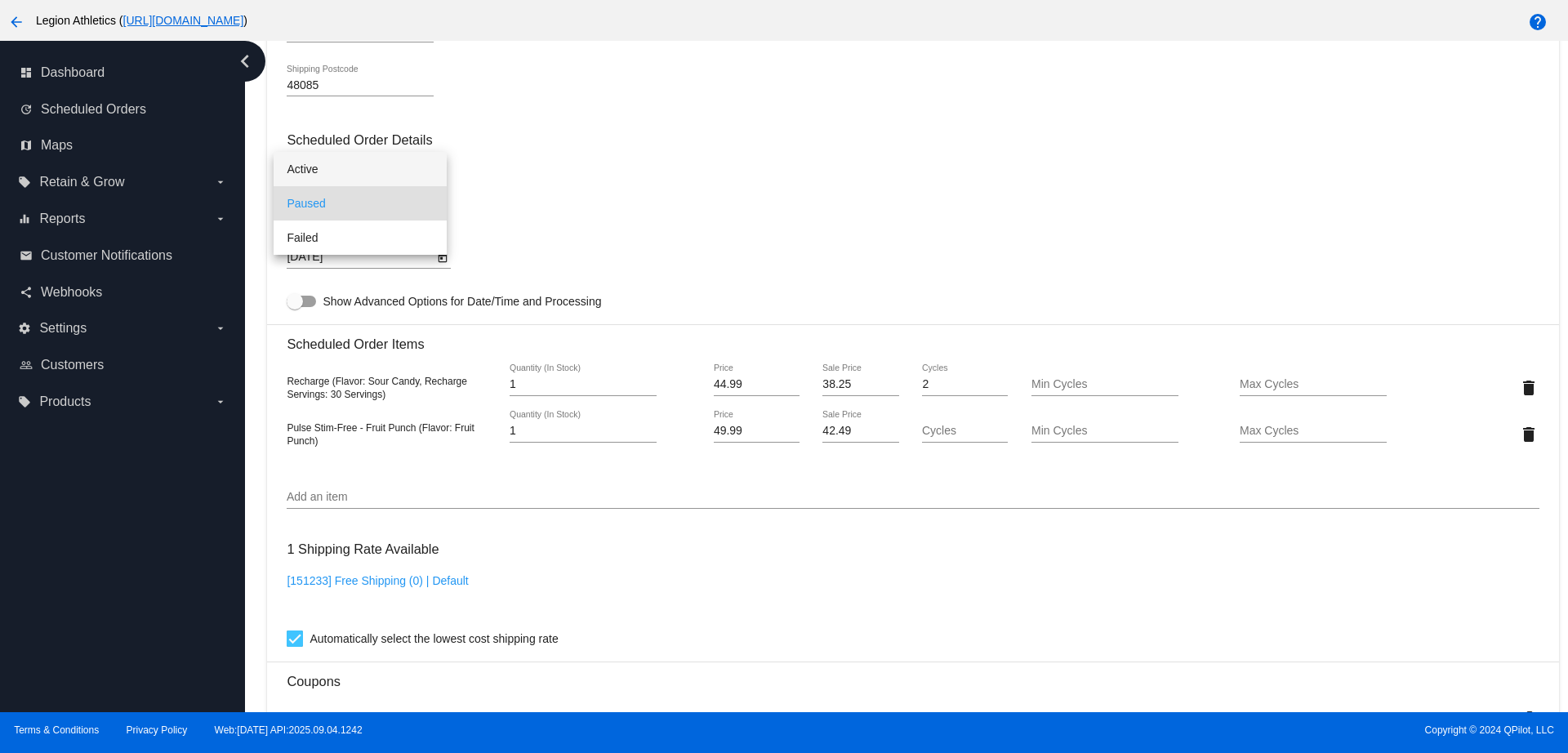
click at [340, 171] on span "Active" at bounding box center [360, 168] width 147 height 34
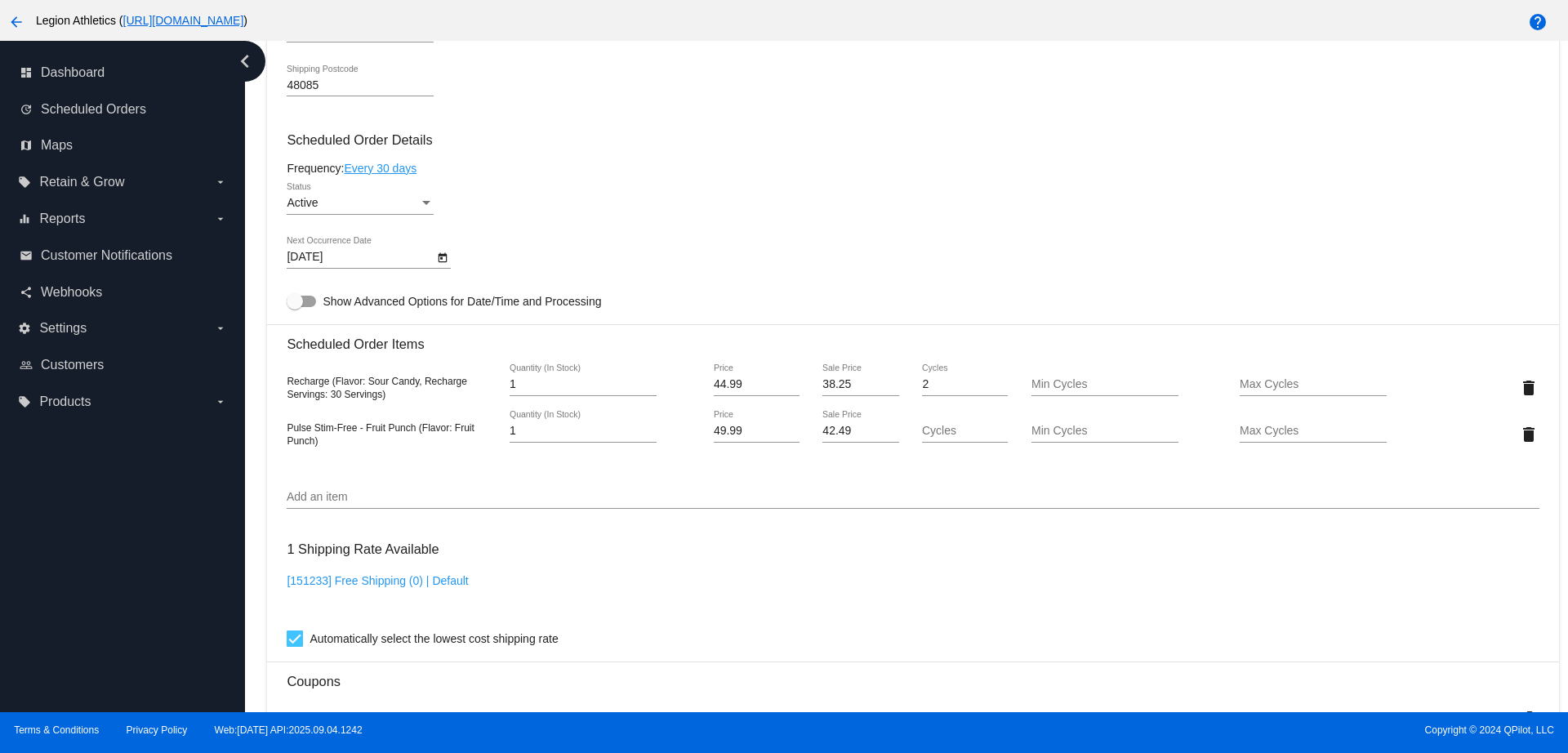
click at [590, 184] on div "Active Status" at bounding box center [912, 206] width 1252 height 47
click at [385, 168] on link "Every 30 days" at bounding box center [380, 168] width 72 height 13
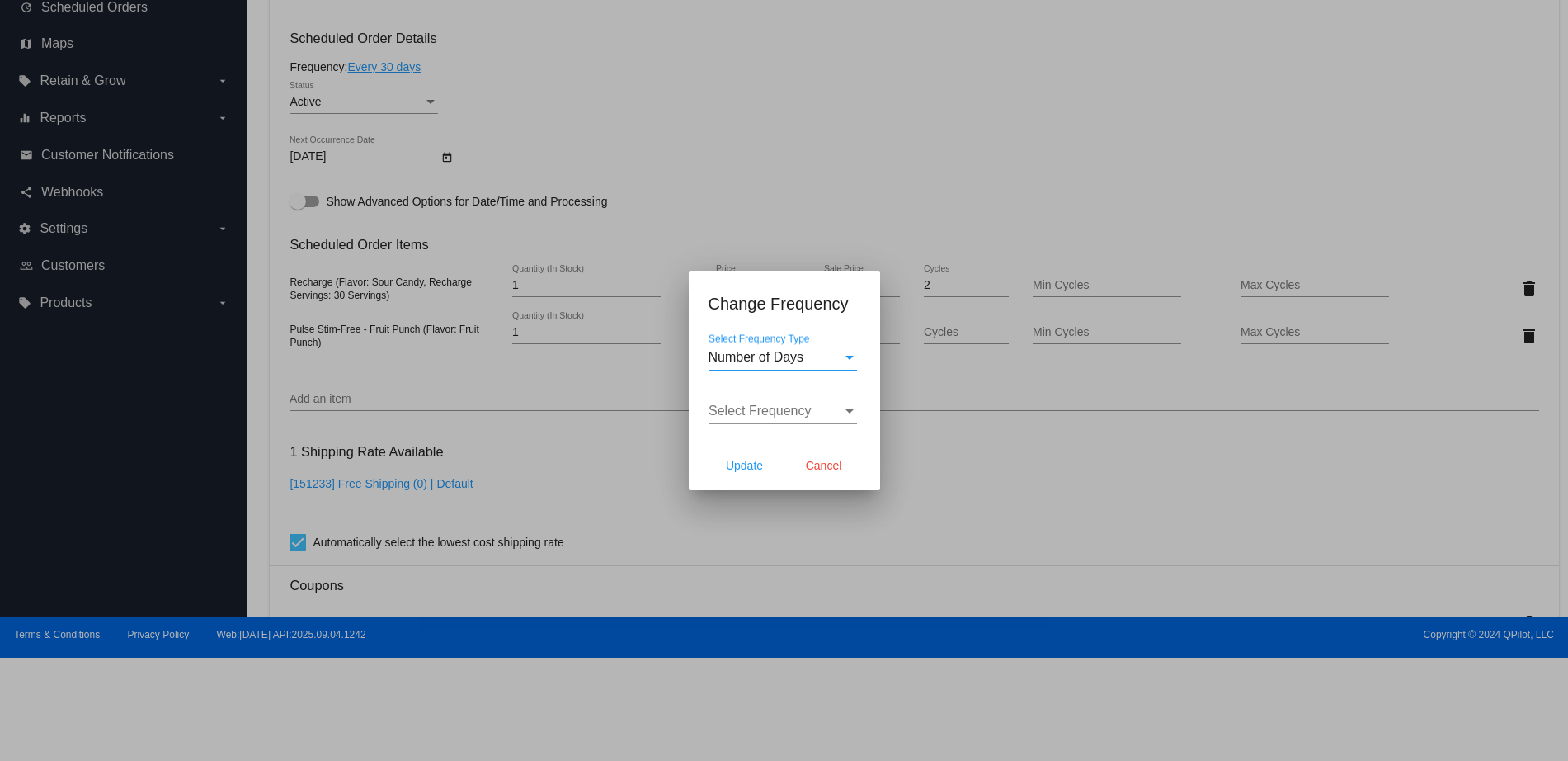
click at [800, 193] on div at bounding box center [784, 380] width 1568 height 761
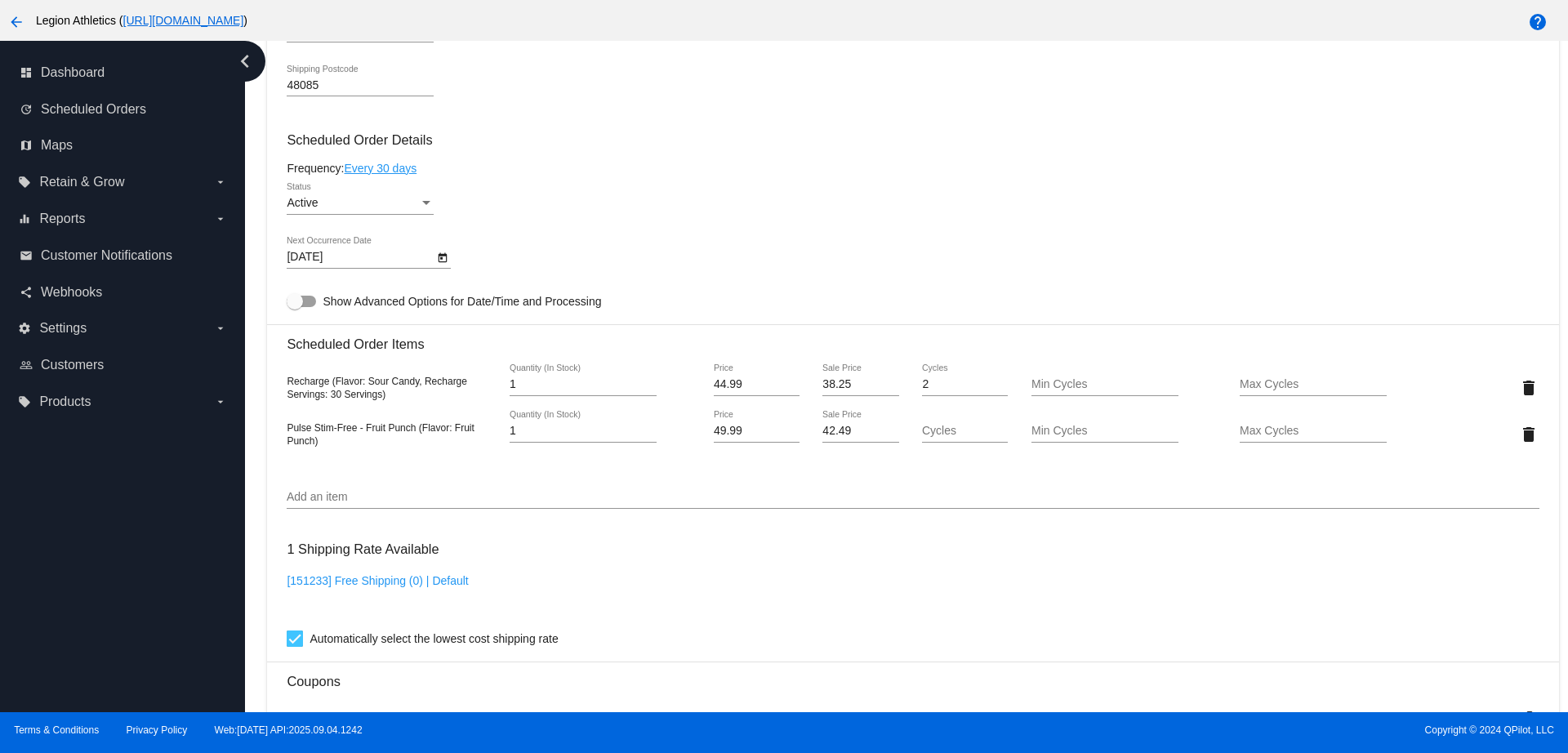
scroll to position [1452, 0]
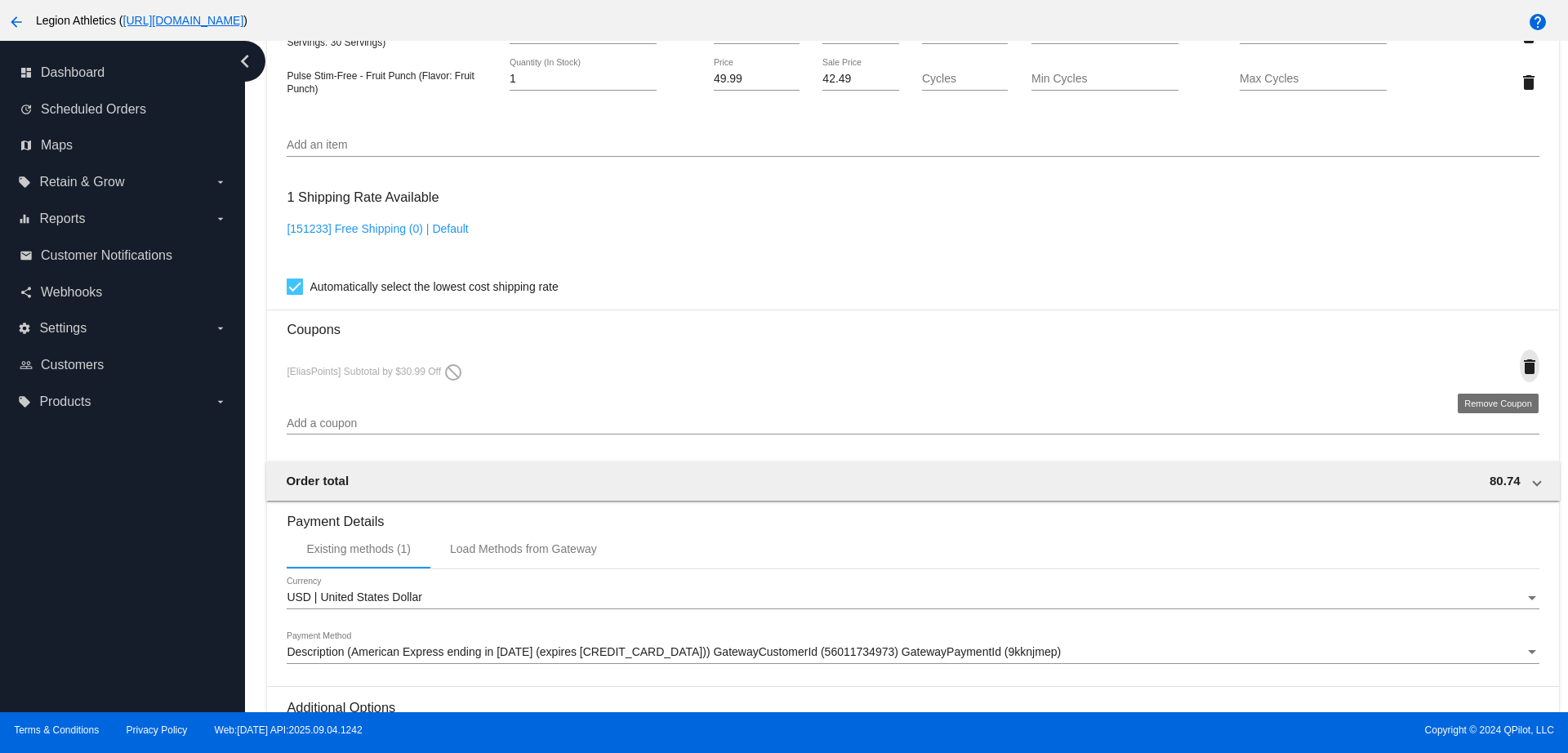
click at [1520, 364] on mat-icon "delete" at bounding box center [1530, 367] width 20 height 20
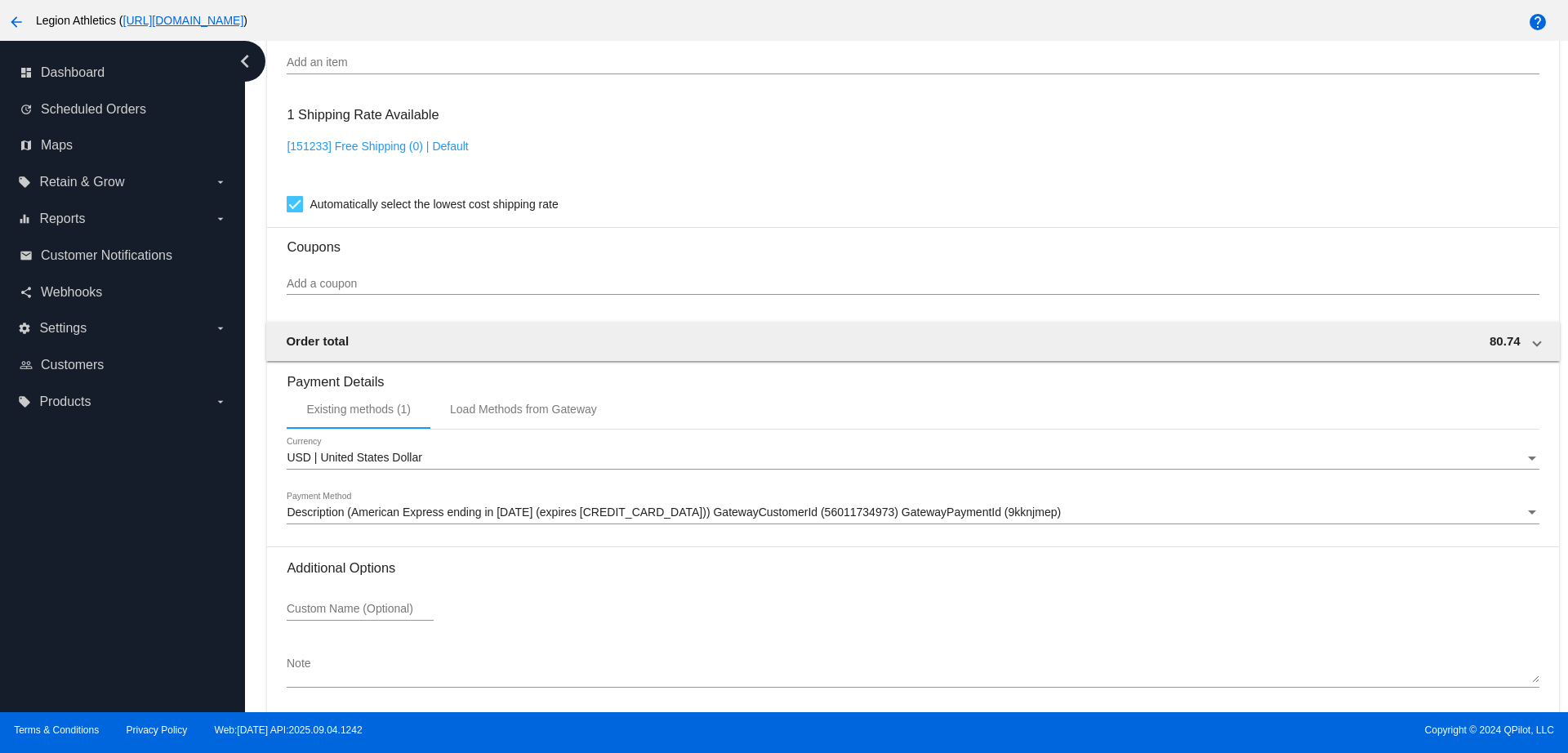
scroll to position [1395, 0]
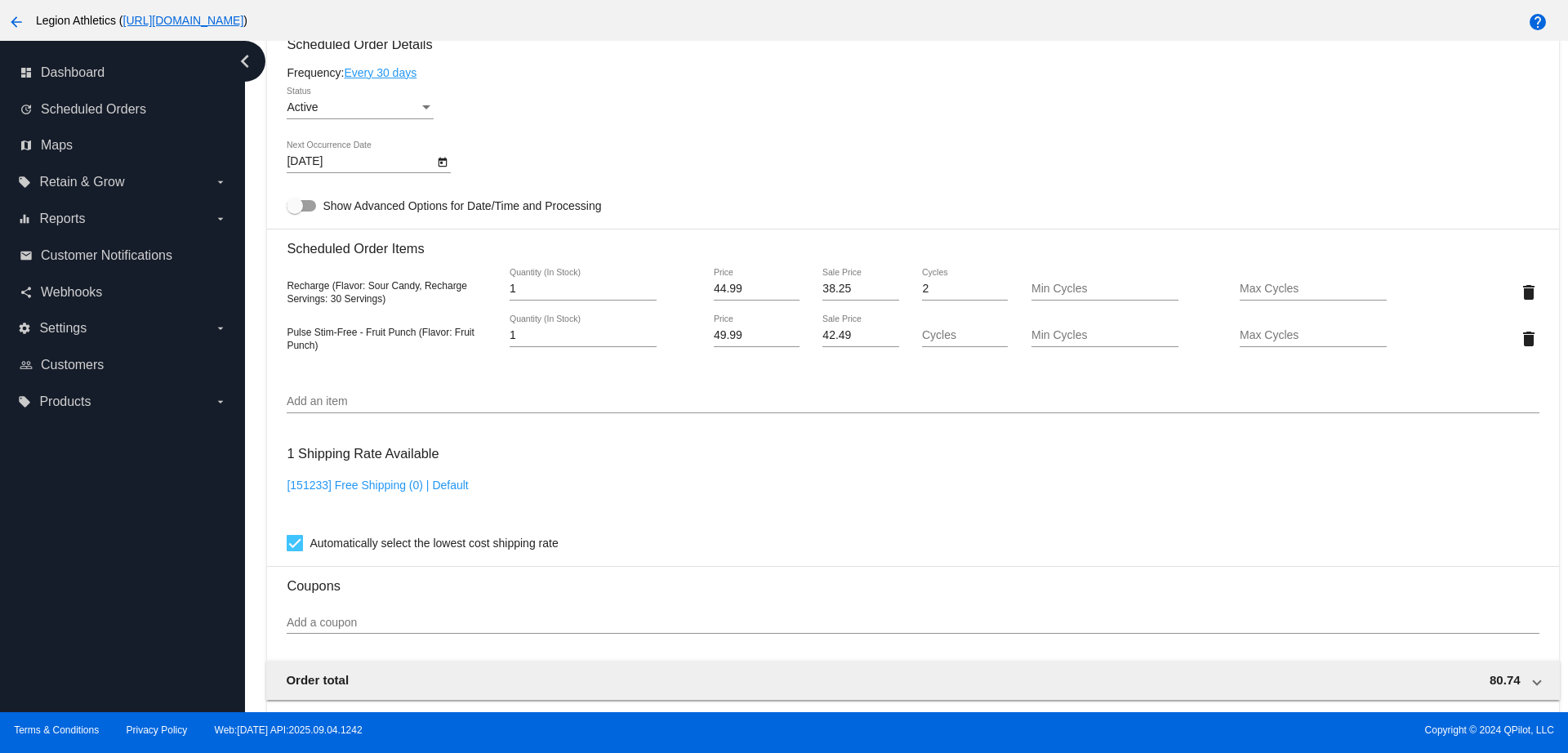
scroll to position [987, 0]
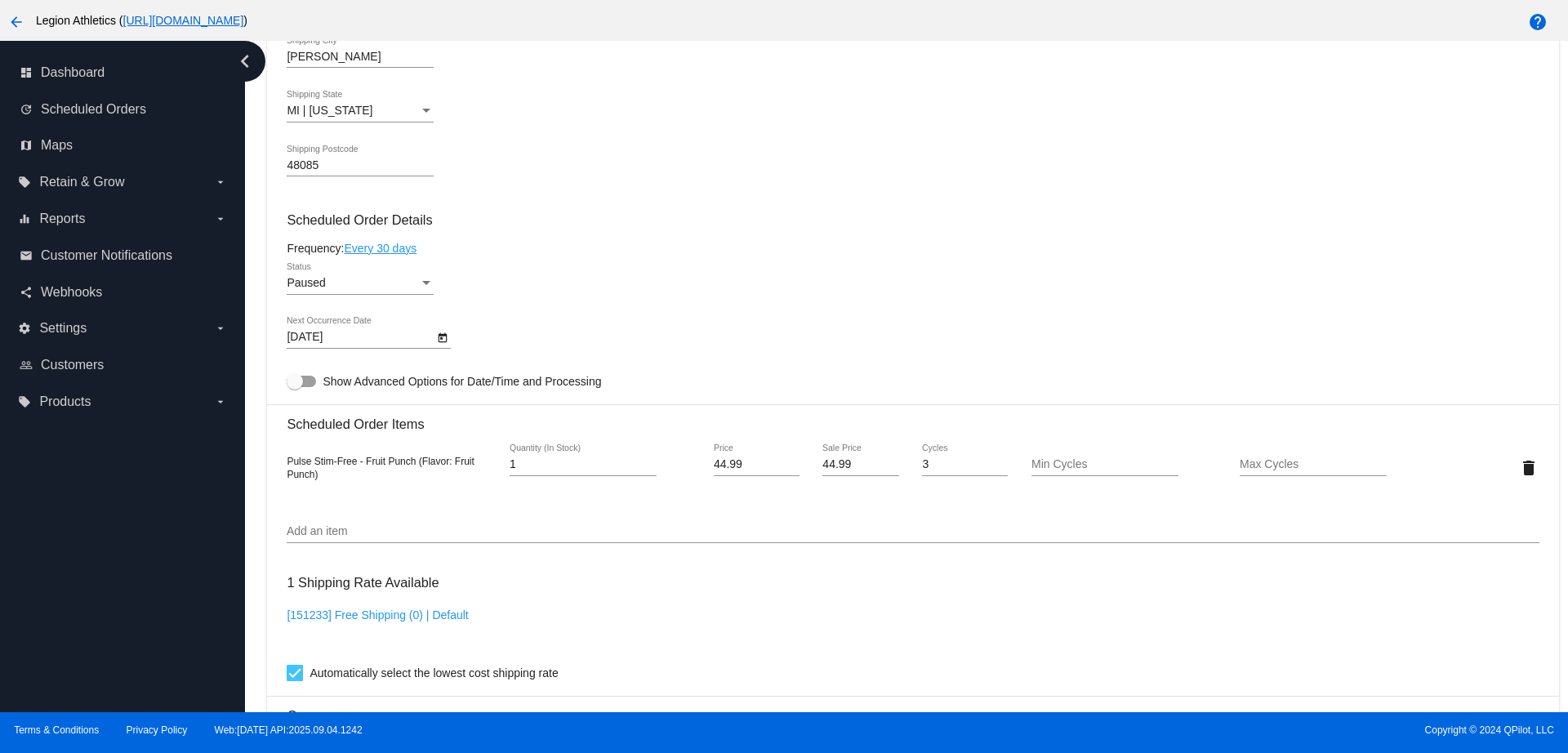
scroll to position [919, 0]
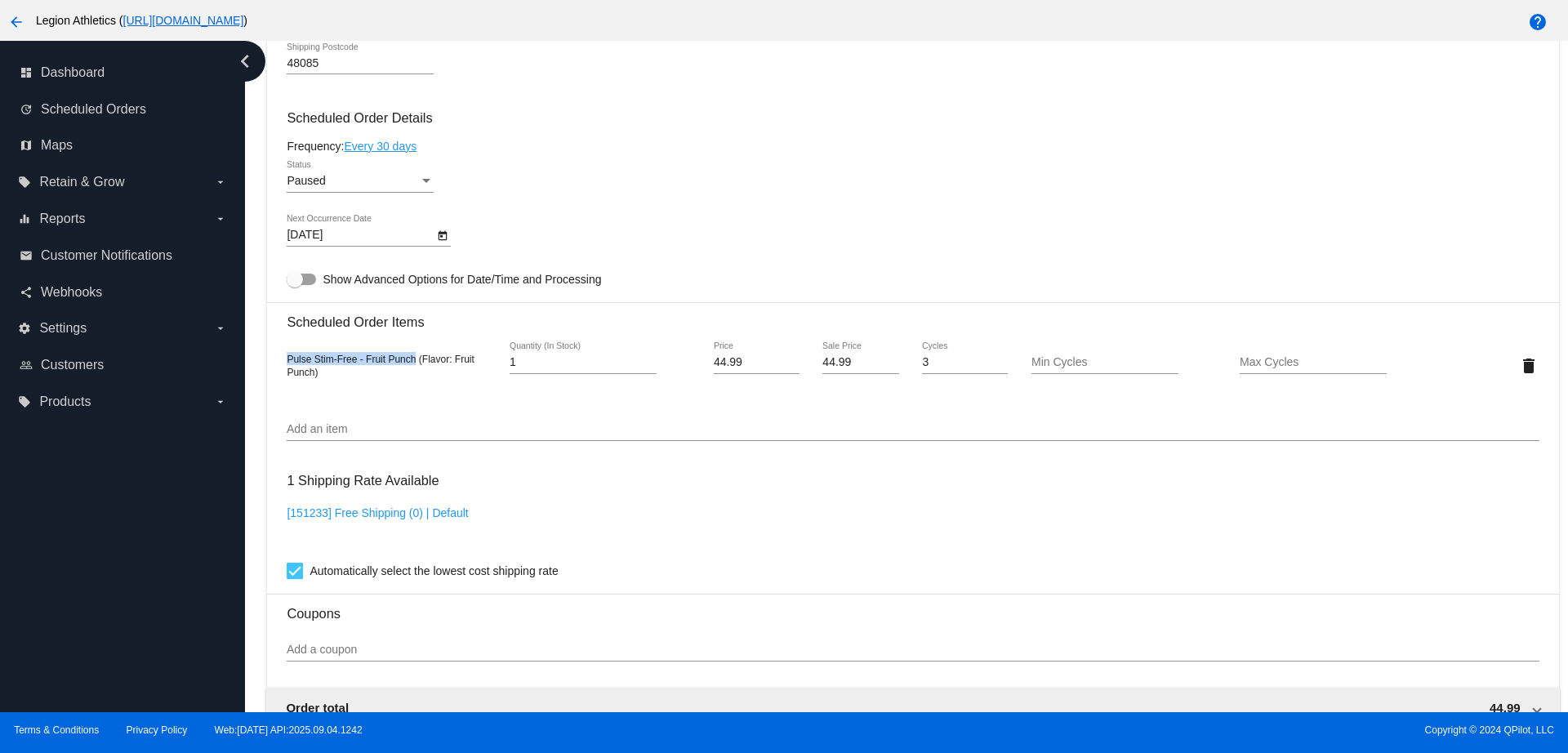
drag, startPoint x: 414, startPoint y: 360, endPoint x: 281, endPoint y: 344, distance: 134.0
click at [281, 344] on mat-card "Customer 5820847: [PERSON_NAME] [PERSON_NAME][EMAIL_ADDRESS][PERSON_NAME][DOMAI…" at bounding box center [912, 327] width 1291 height 1632
copy span "Pulse Stim-Free - Fruit Punch"
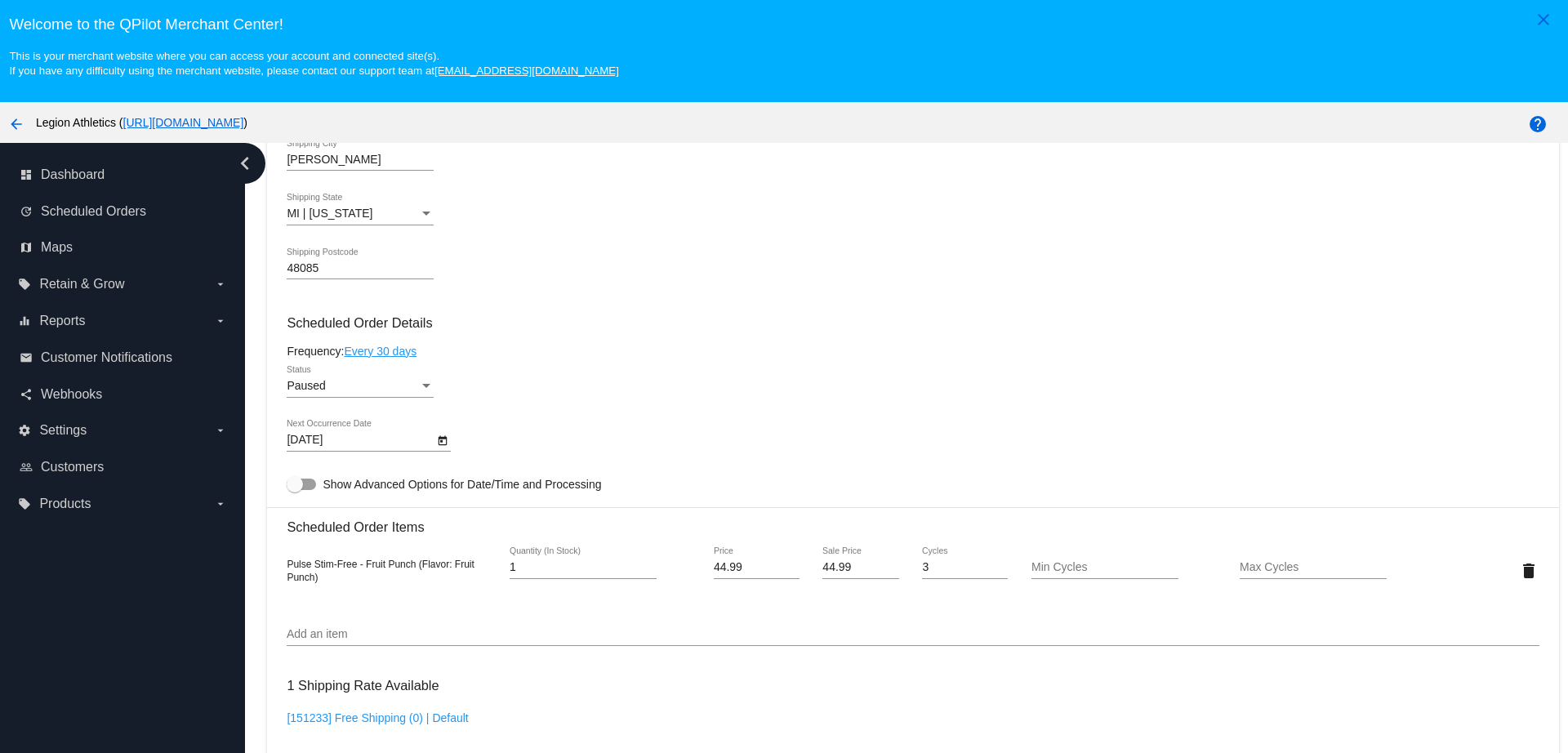
scroll to position [816, 0]
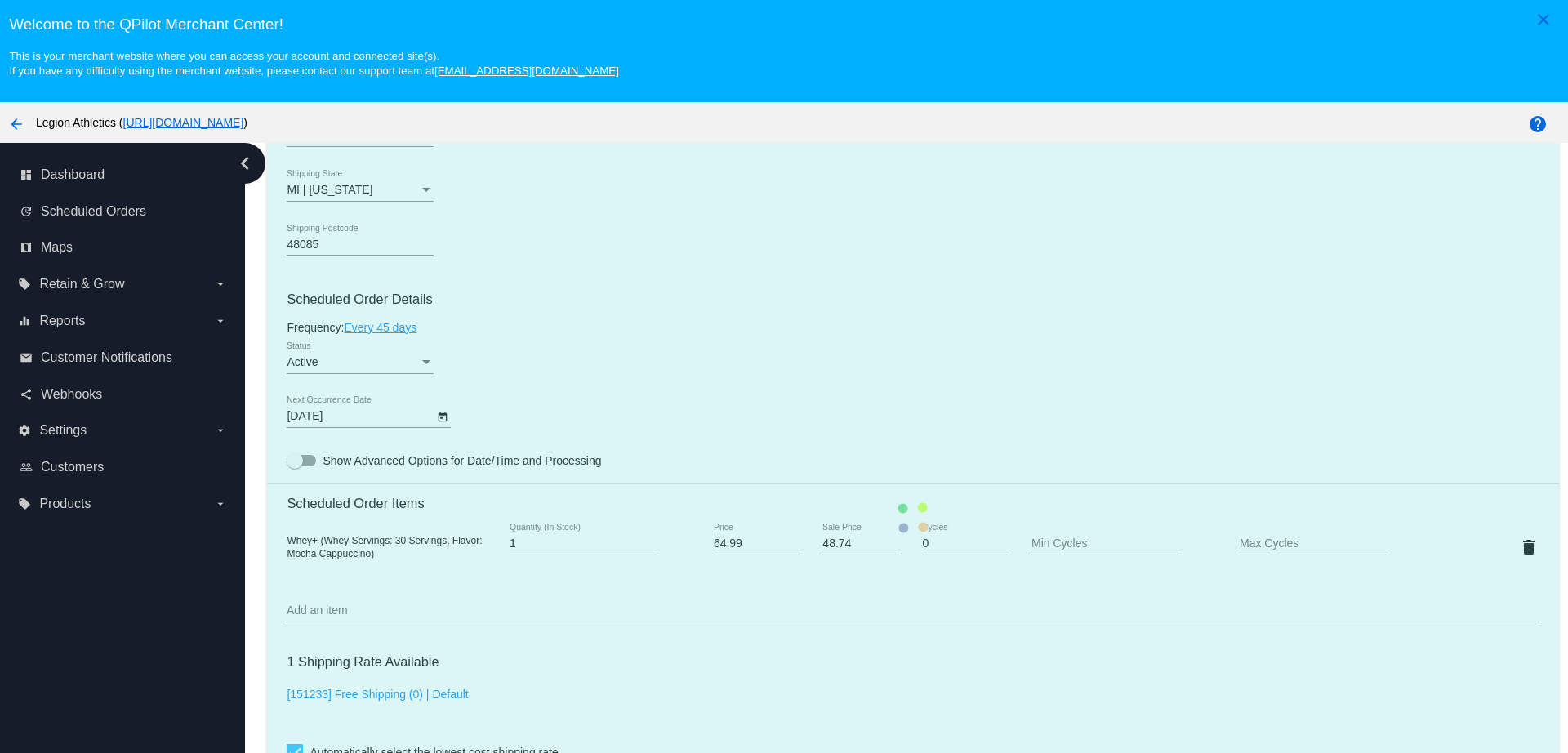
scroll to position [919, 0]
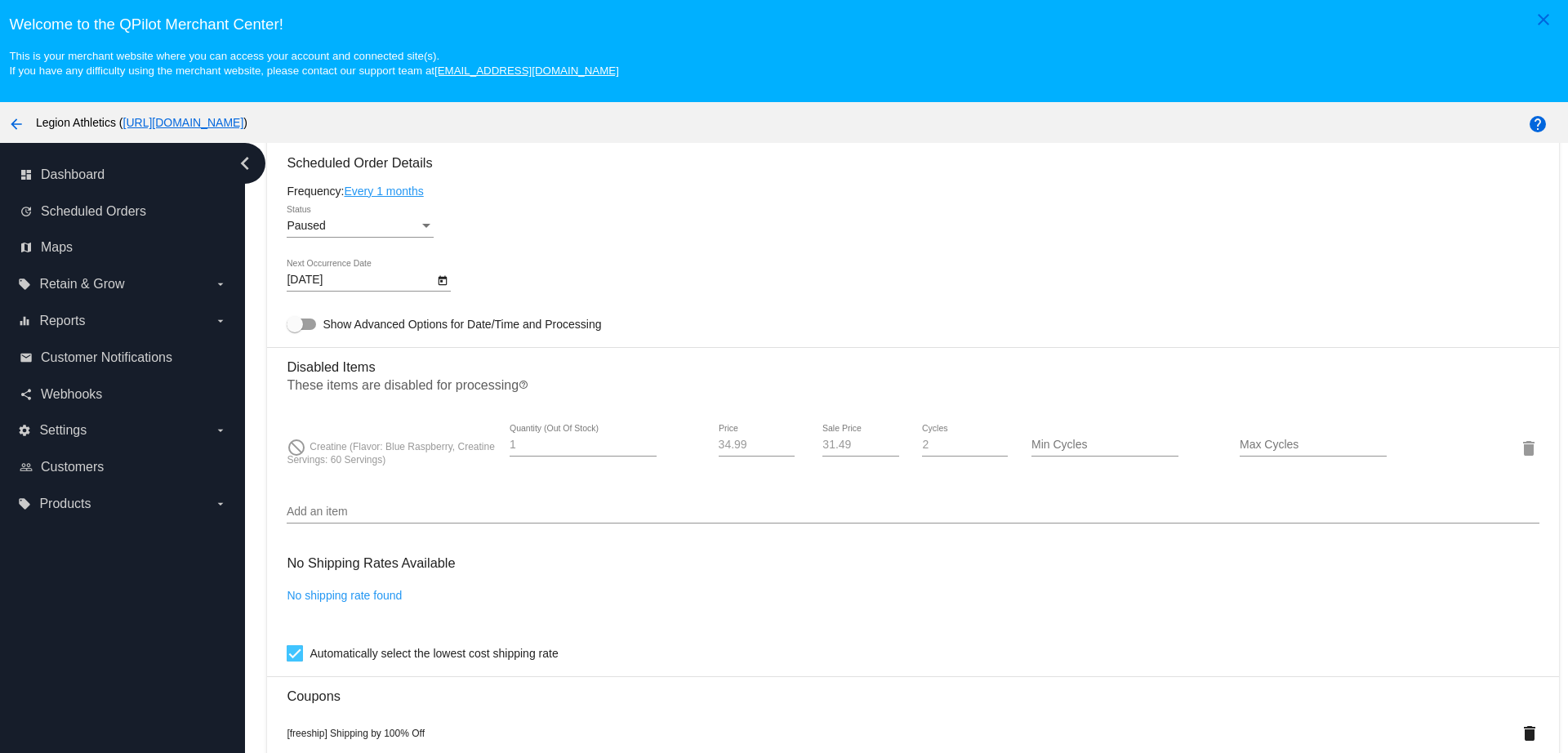
scroll to position [1020, 0]
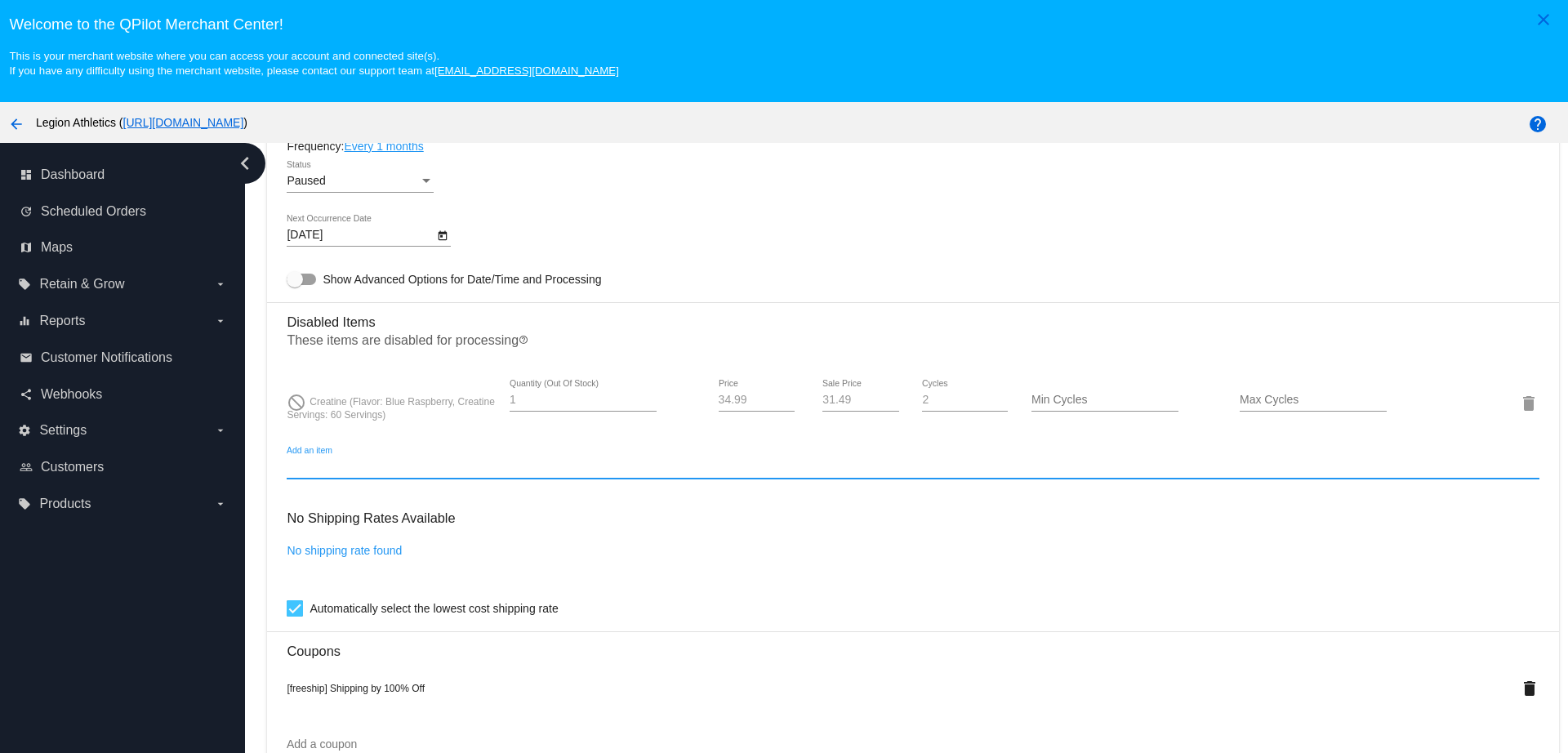
click at [583, 464] on input "Add an item" at bounding box center [912, 467] width 1252 height 13
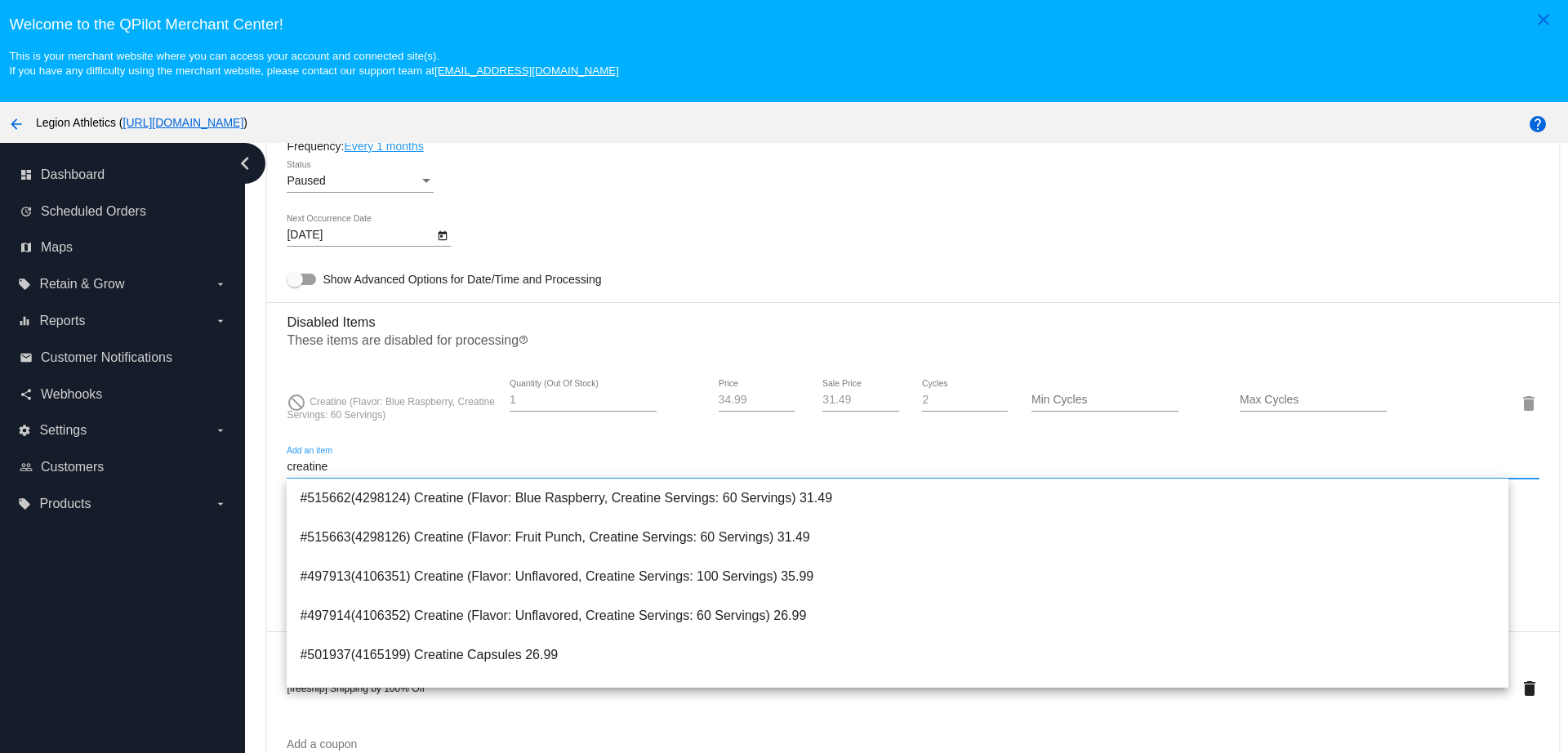
type input "creatine"
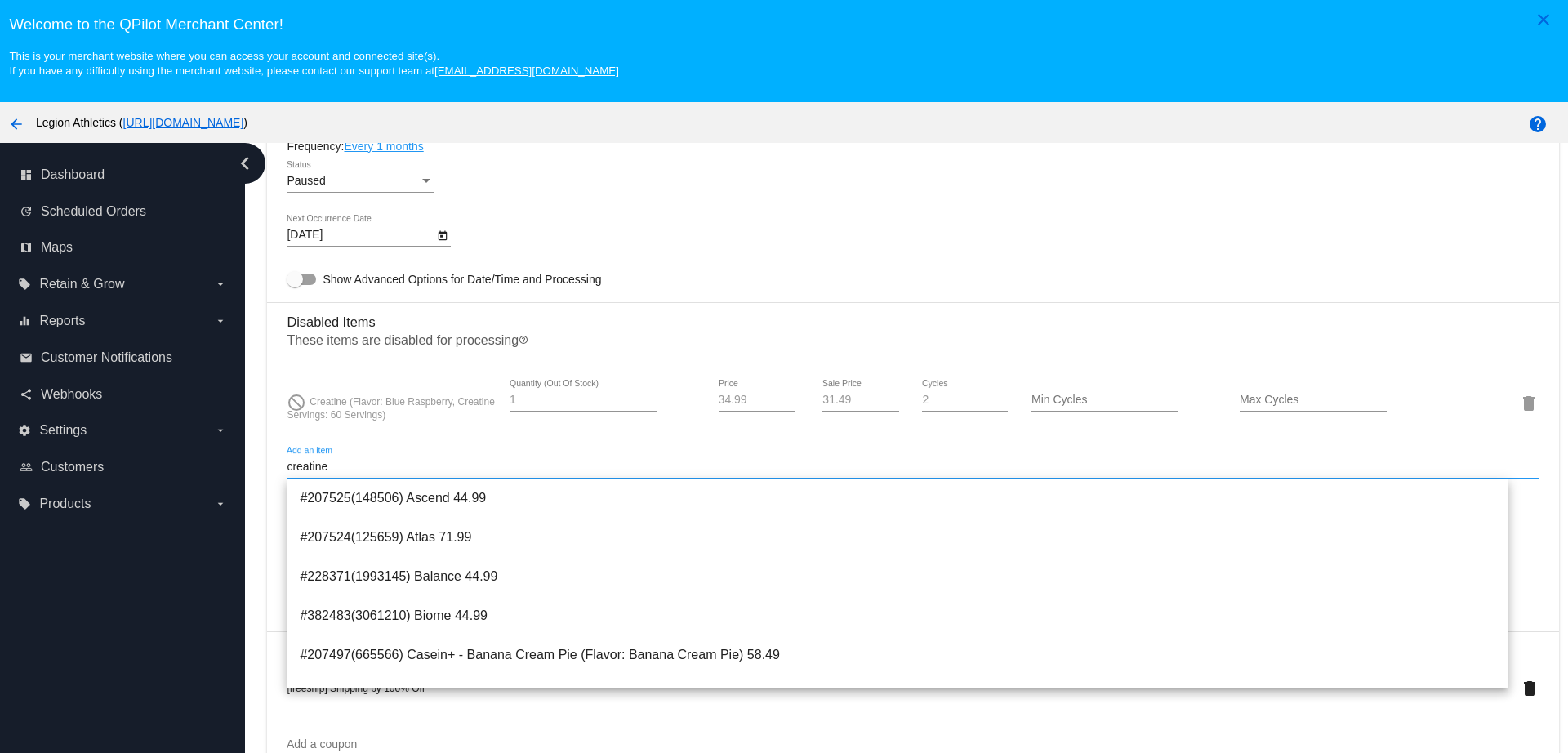
drag, startPoint x: 347, startPoint y: 462, endPoint x: 234, endPoint y: 466, distance: 113.1
click at [234, 466] on div "dashboard Dashboard update Scheduled Orders map Maps local_offer Retain & Grow …" at bounding box center [784, 478] width 1568 height 671
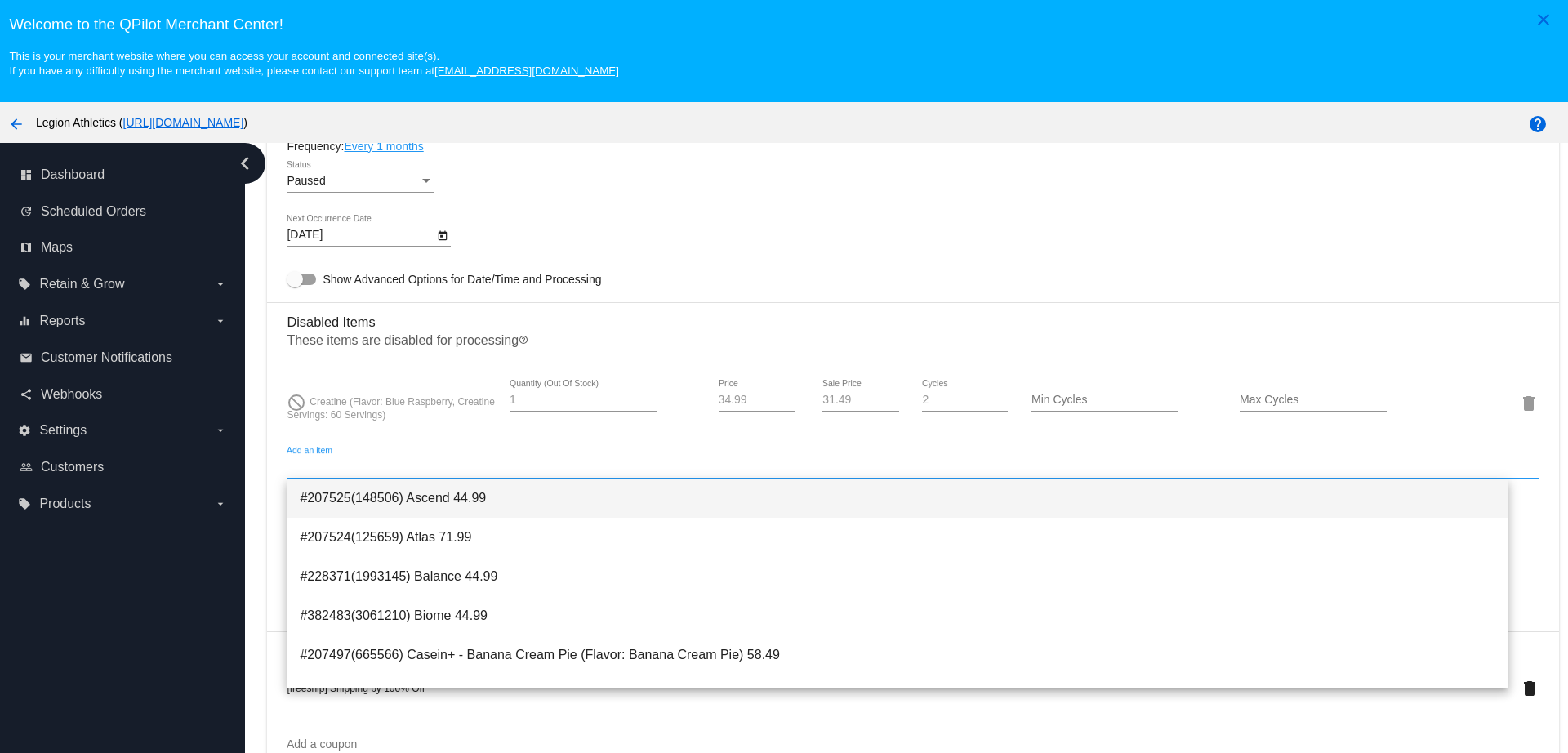
paste input "4298126"
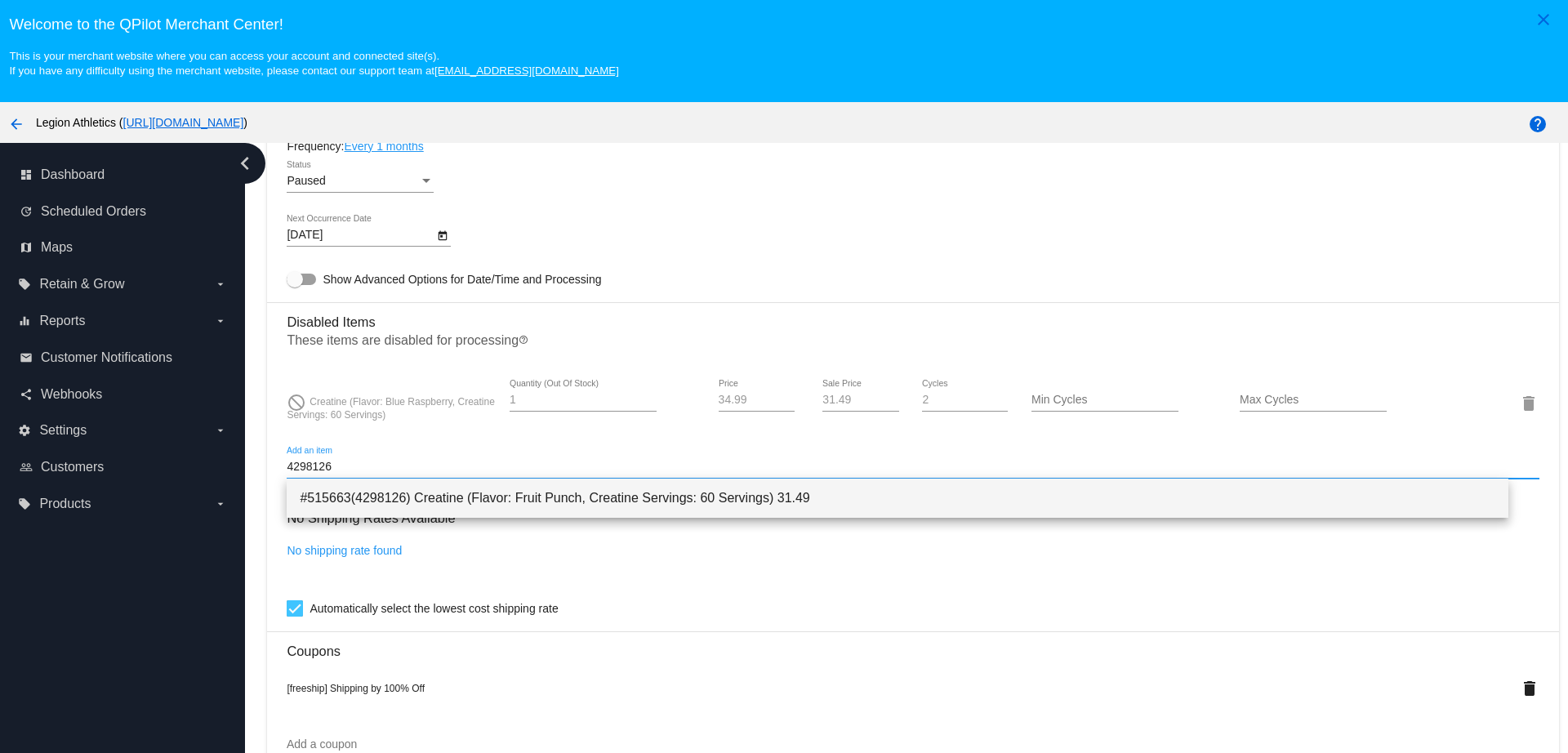
type input "4298126"
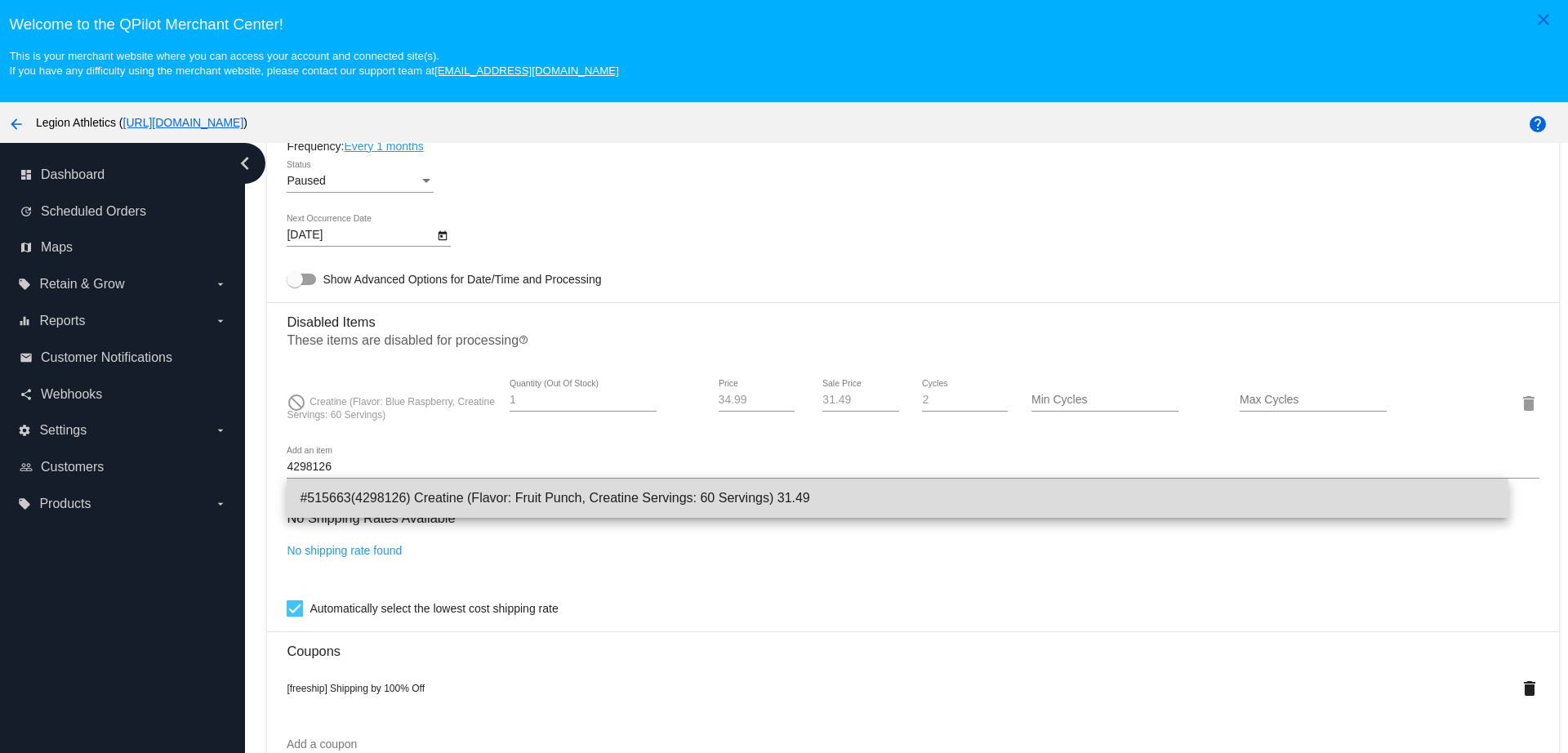
click at [399, 503] on span "#515663(4298126) Creatine (Flavor: Fruit Punch, Creatine Servings: 60 Servings)…" at bounding box center [896, 498] width 1194 height 39
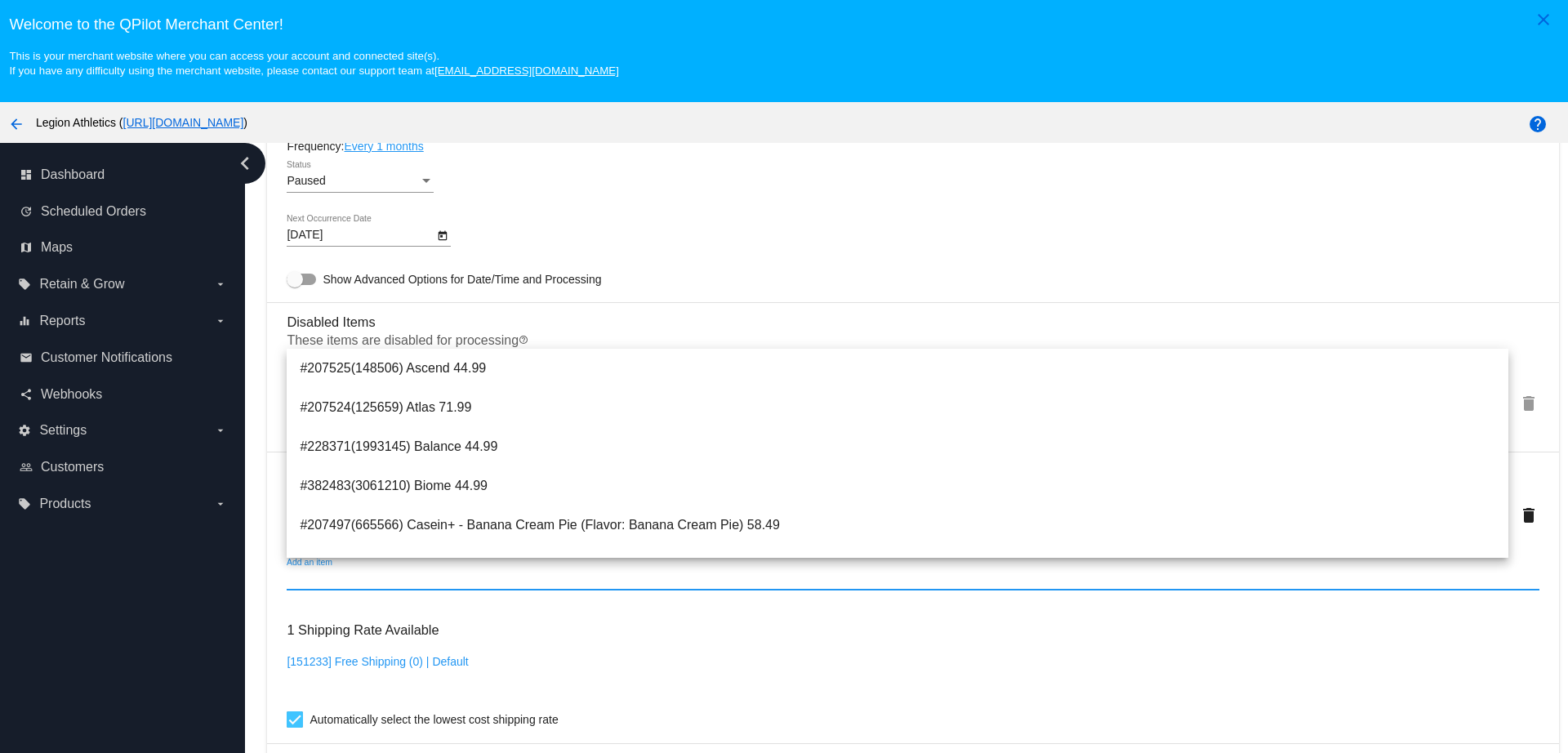
click at [790, 270] on mat-card-content "Customer 5820847: [PERSON_NAME] [PERSON_NAME][EMAIL_ADDRESS][PERSON_NAME][DOMAI…" at bounding box center [912, 403] width 1252 height 1744
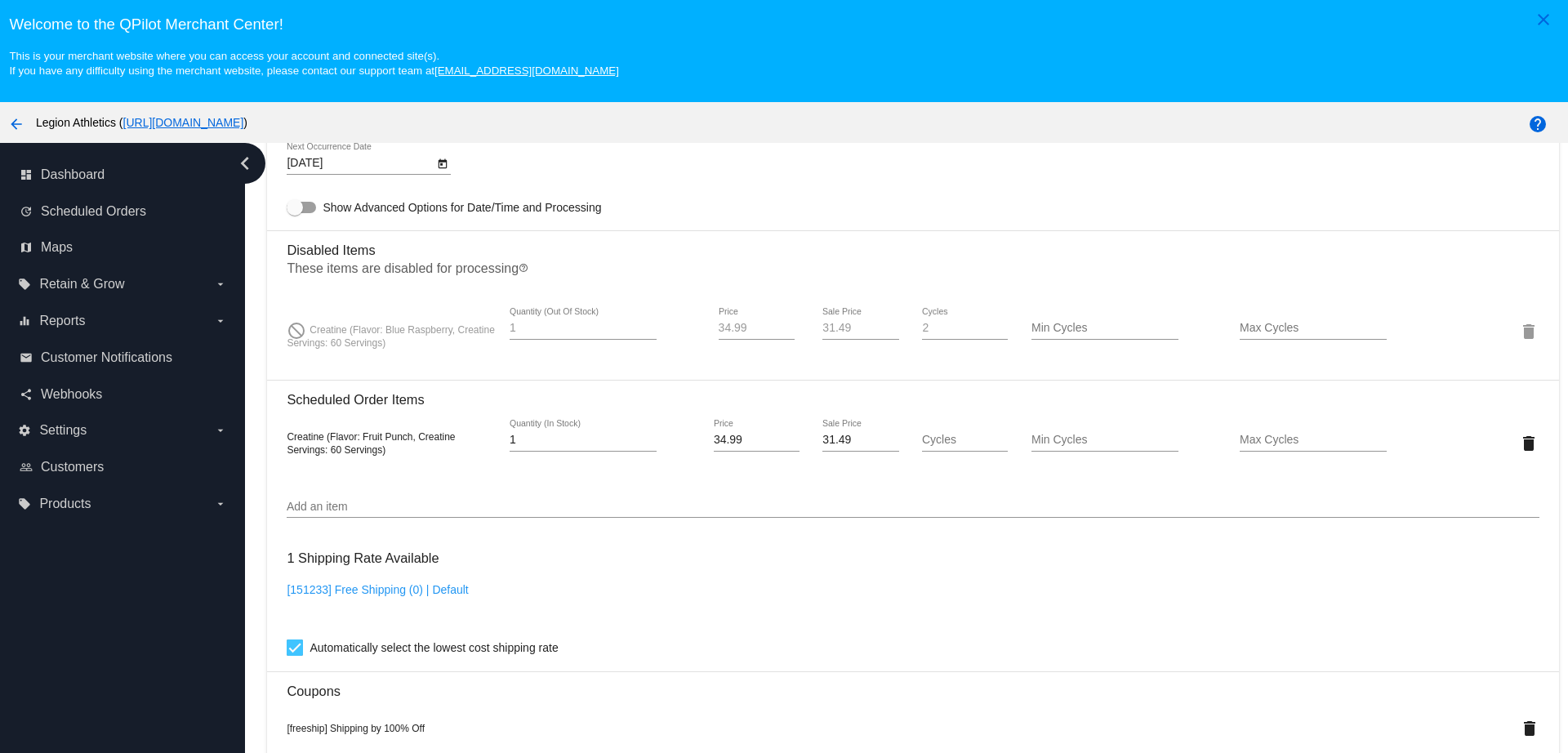
scroll to position [1122, 0]
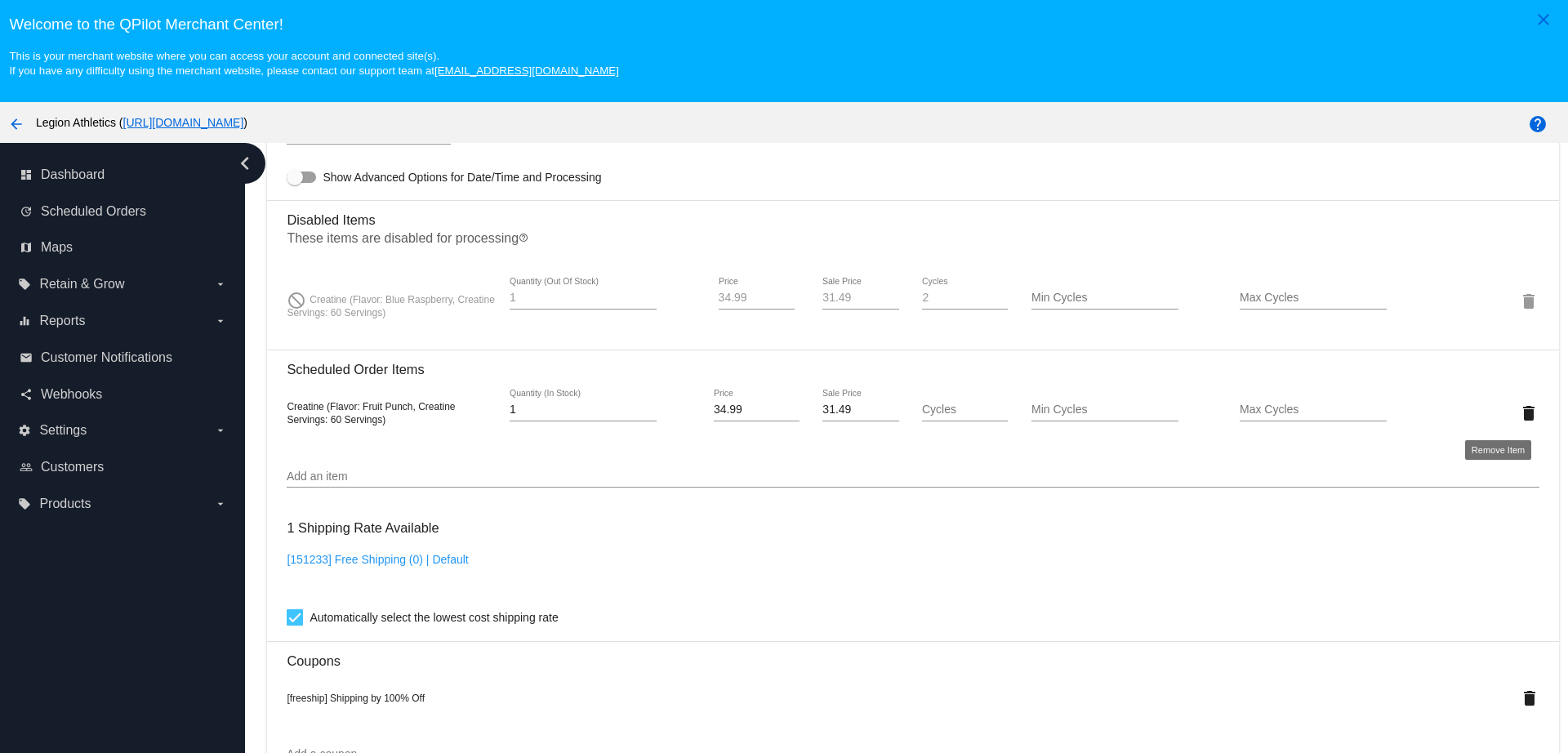
click at [1519, 416] on mat-icon "delete" at bounding box center [1529, 414] width 20 height 20
